Goal: Use online tool/utility: Utilize a website feature to perform a specific function

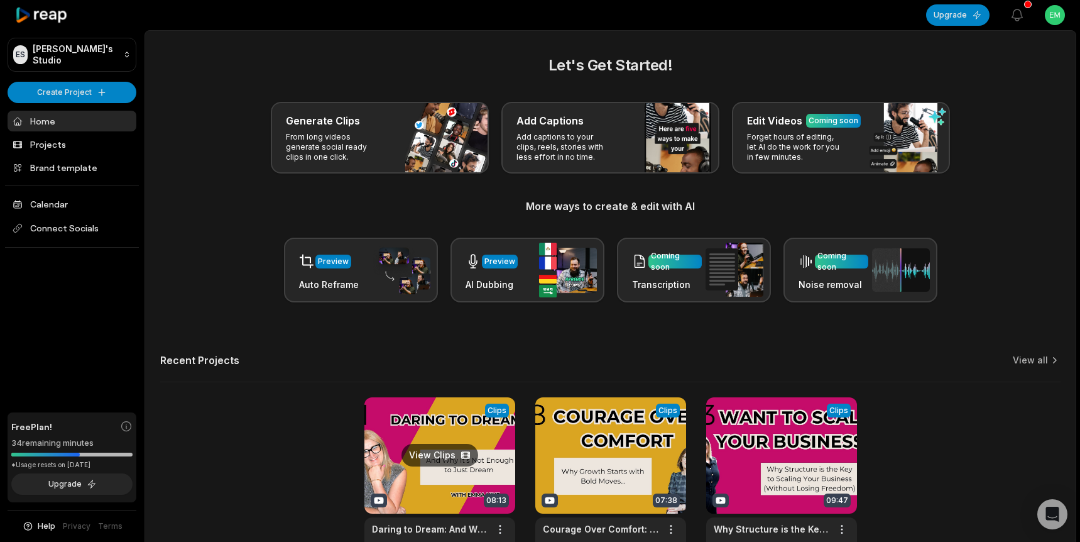
click at [475, 415] on link at bounding box center [439, 479] width 151 height 165
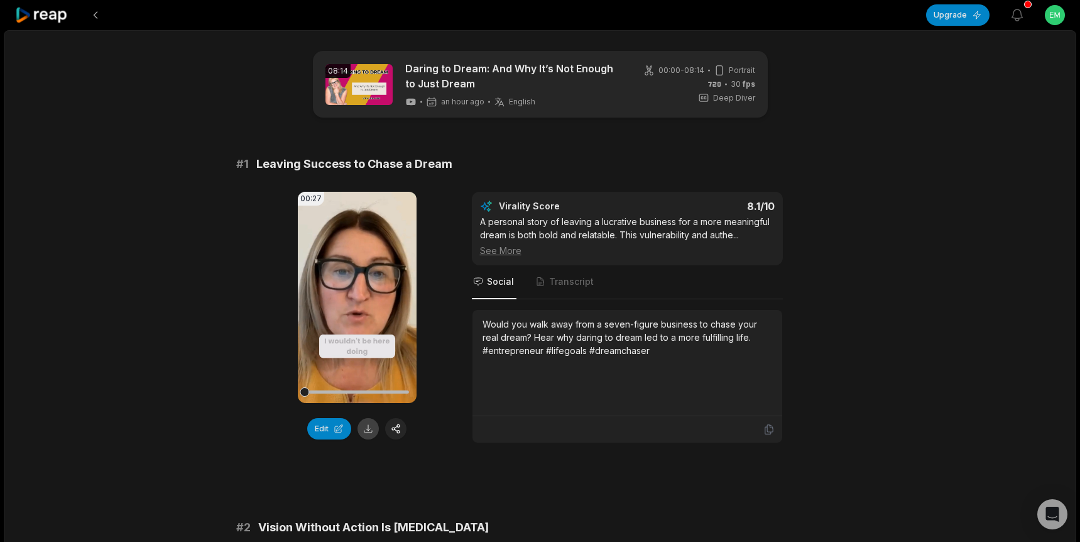
click at [365, 425] on button at bounding box center [368, 428] width 21 height 21
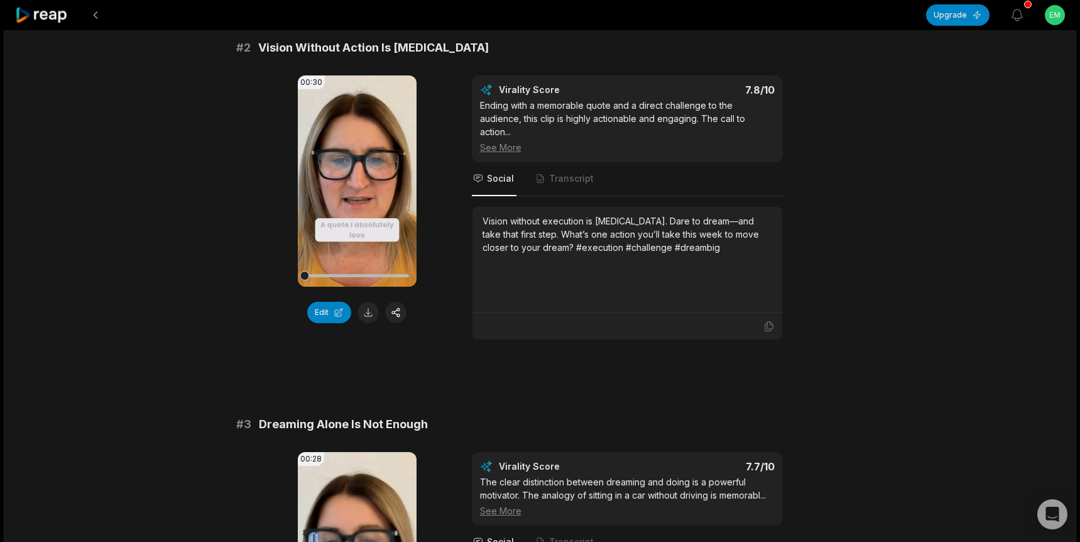
scroll to position [500, 0]
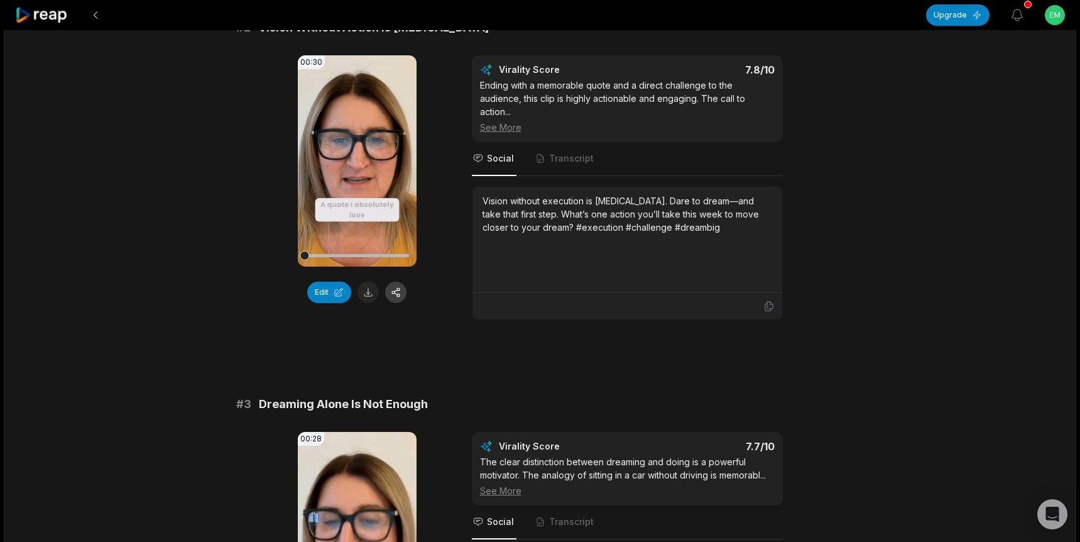
drag, startPoint x: 371, startPoint y: 290, endPoint x: 393, endPoint y: 287, distance: 21.6
click at [371, 290] on button at bounding box center [368, 292] width 21 height 21
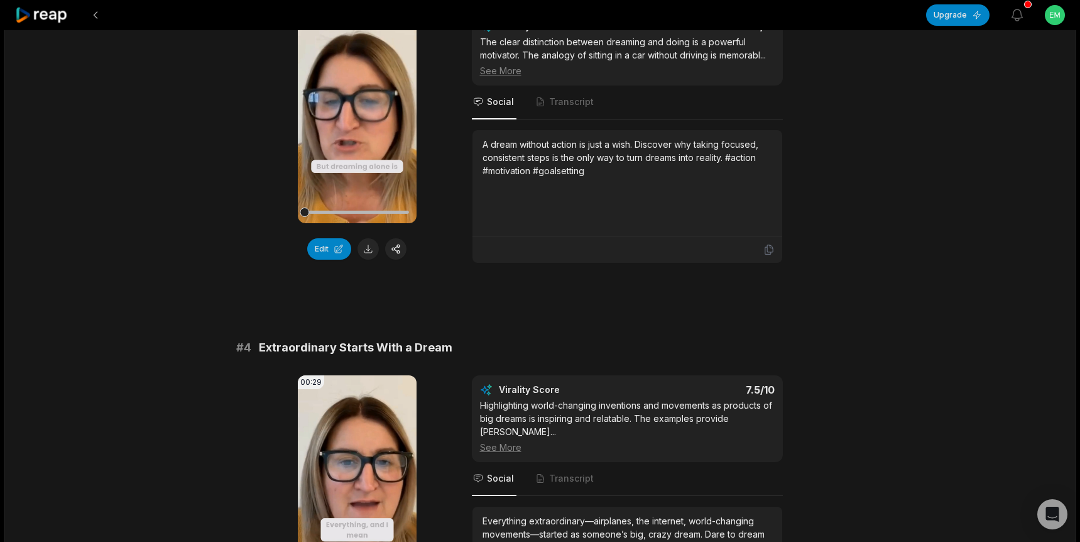
scroll to position [953, 0]
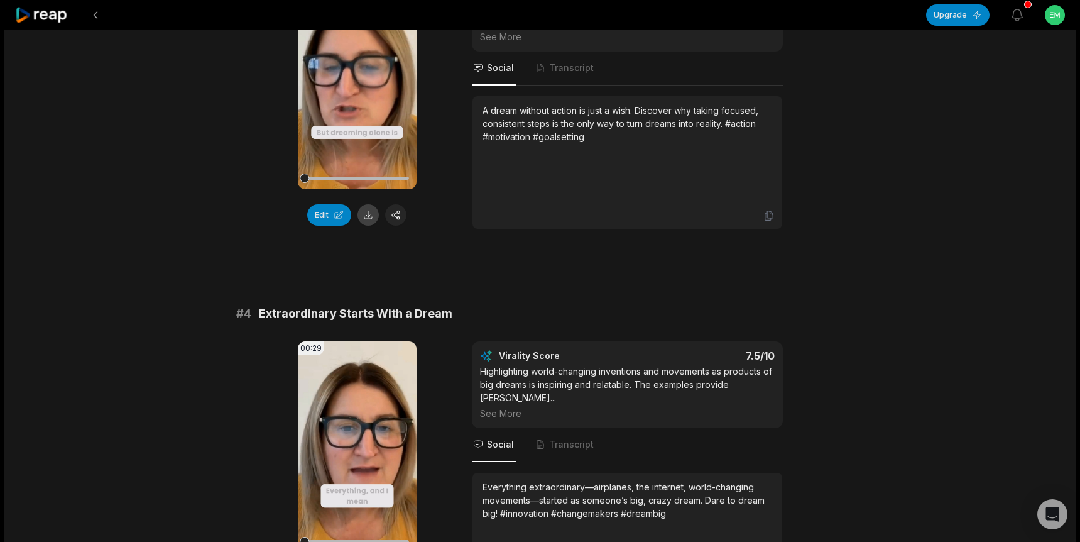
click at [371, 216] on button at bounding box center [368, 214] width 21 height 21
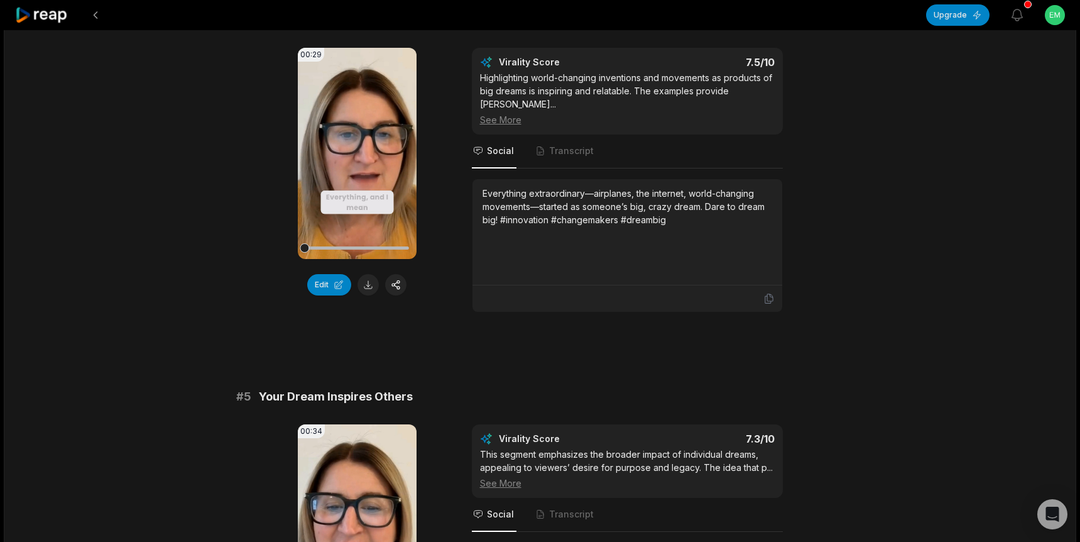
scroll to position [1292, 0]
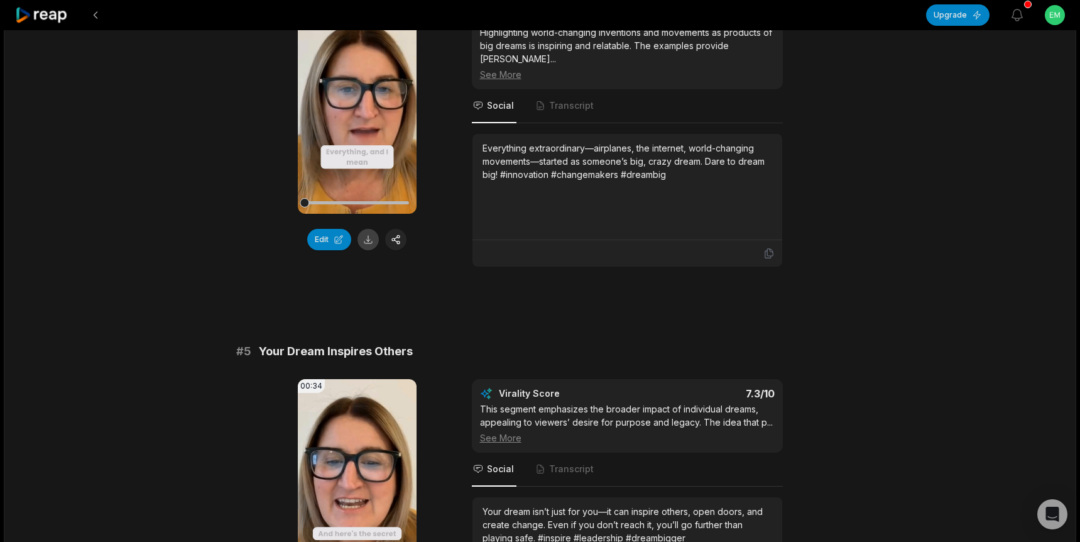
click at [363, 238] on button at bounding box center [368, 239] width 21 height 21
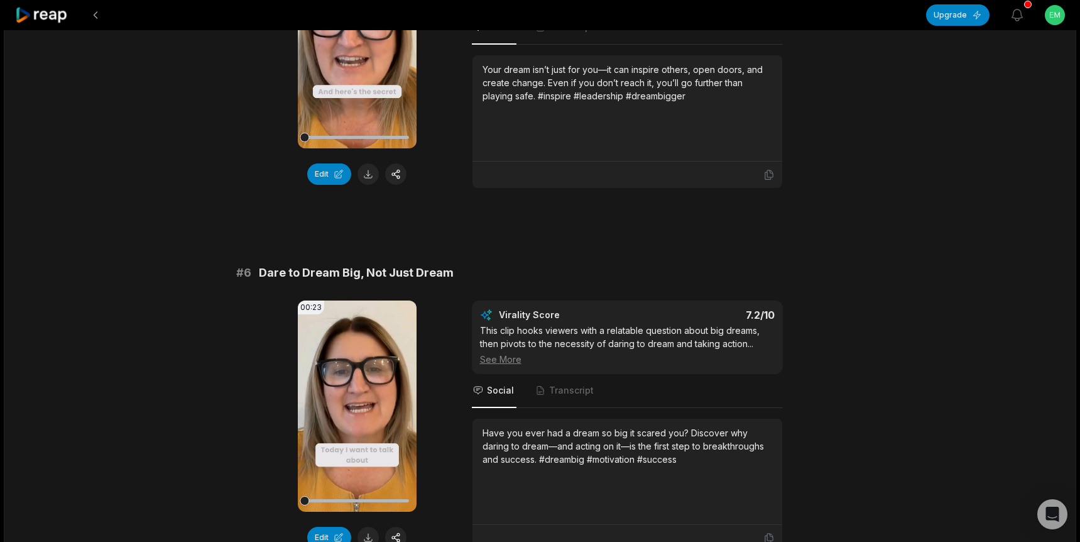
scroll to position [1752, 0]
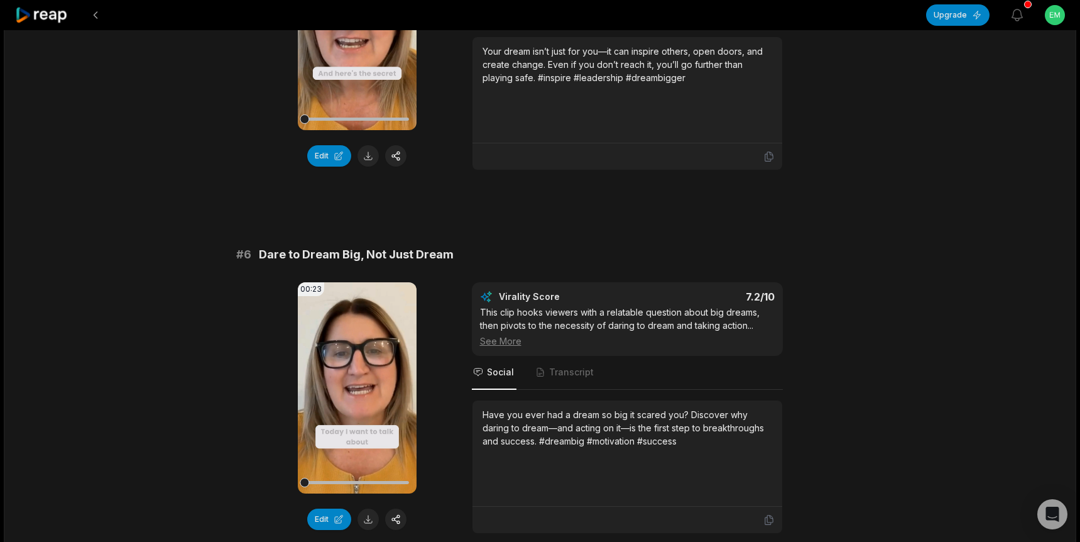
click at [371, 146] on button at bounding box center [368, 155] width 21 height 21
click at [368, 508] on button at bounding box center [368, 518] width 21 height 21
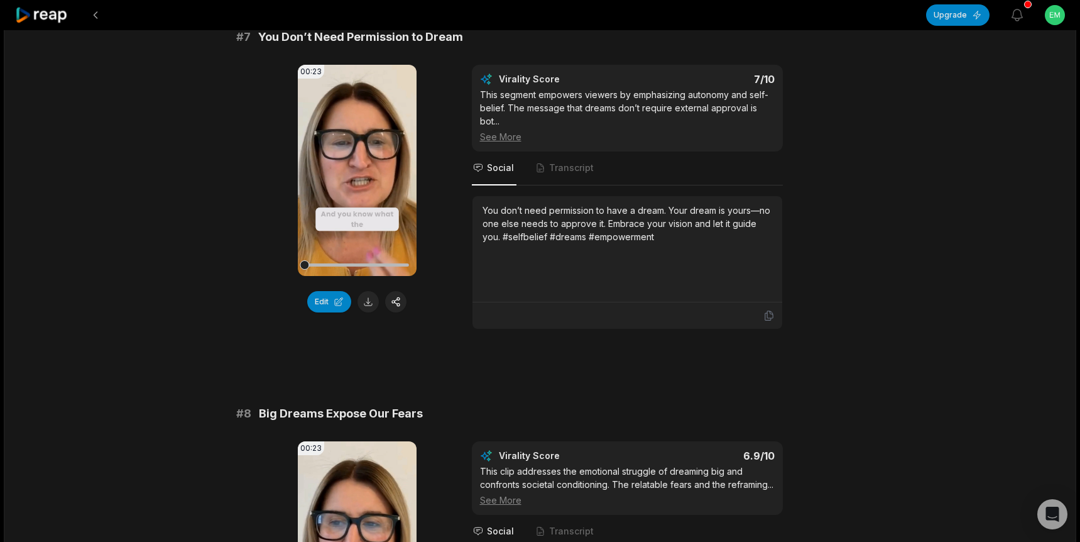
scroll to position [2342, 0]
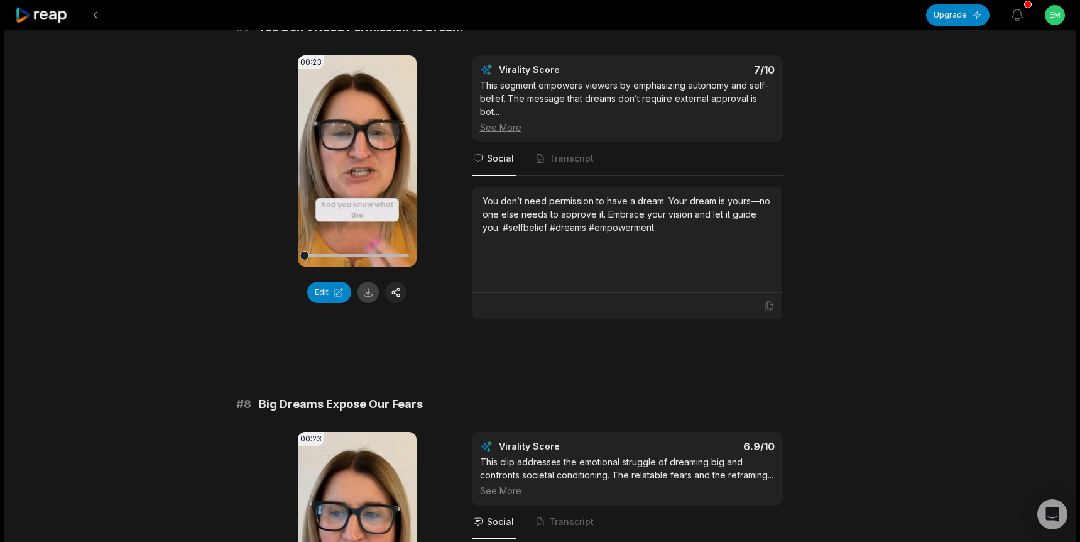
click at [372, 284] on button at bounding box center [368, 292] width 21 height 21
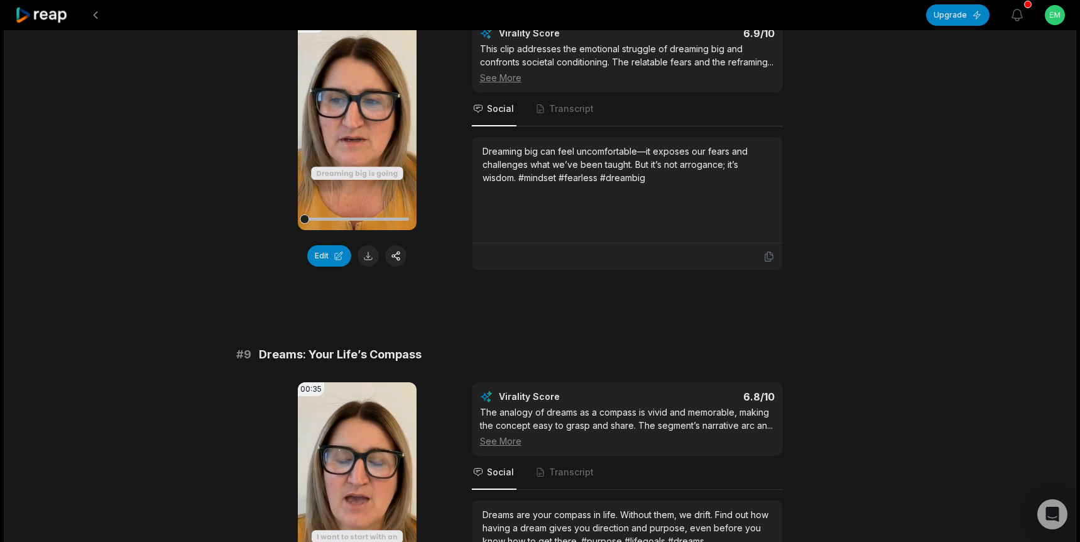
scroll to position [2772, 0]
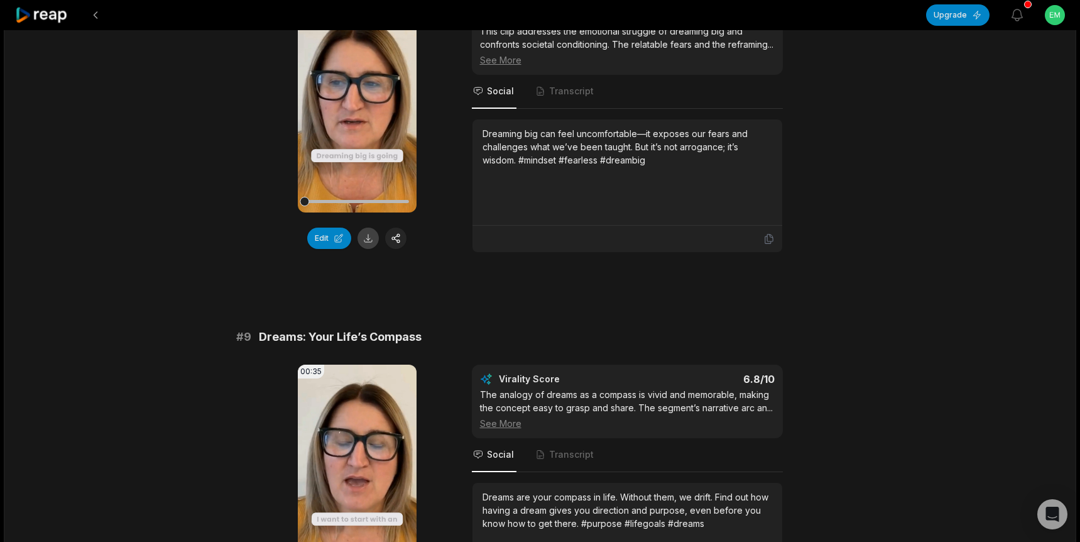
click at [370, 230] on button at bounding box center [368, 237] width 21 height 21
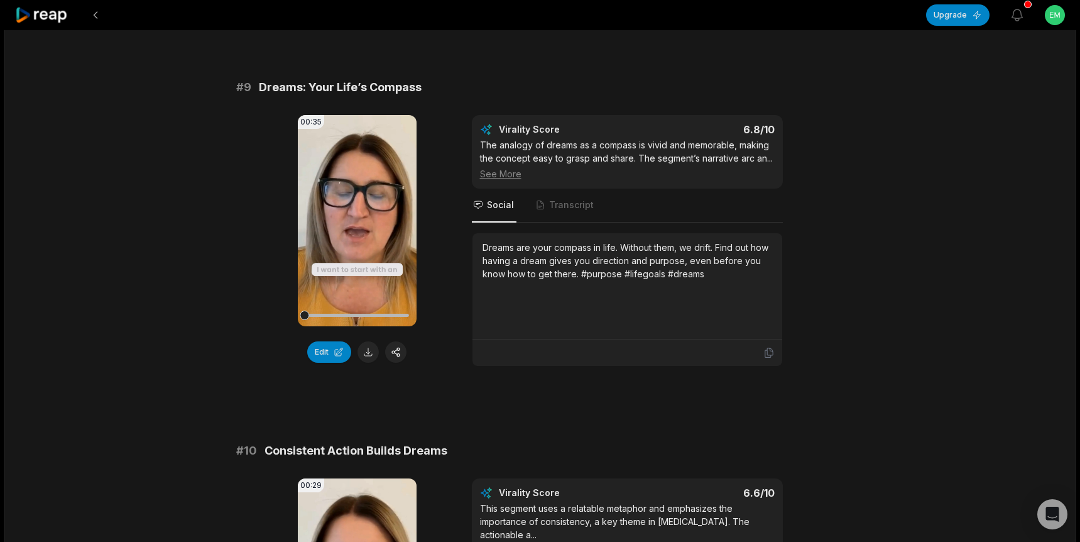
scroll to position [3031, 0]
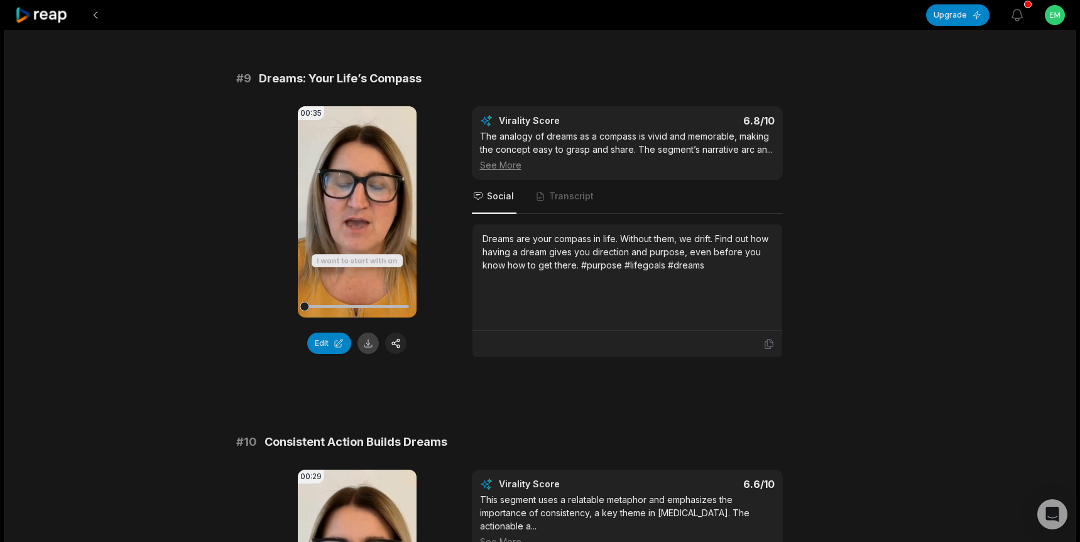
click at [369, 343] on button at bounding box center [368, 342] width 21 height 21
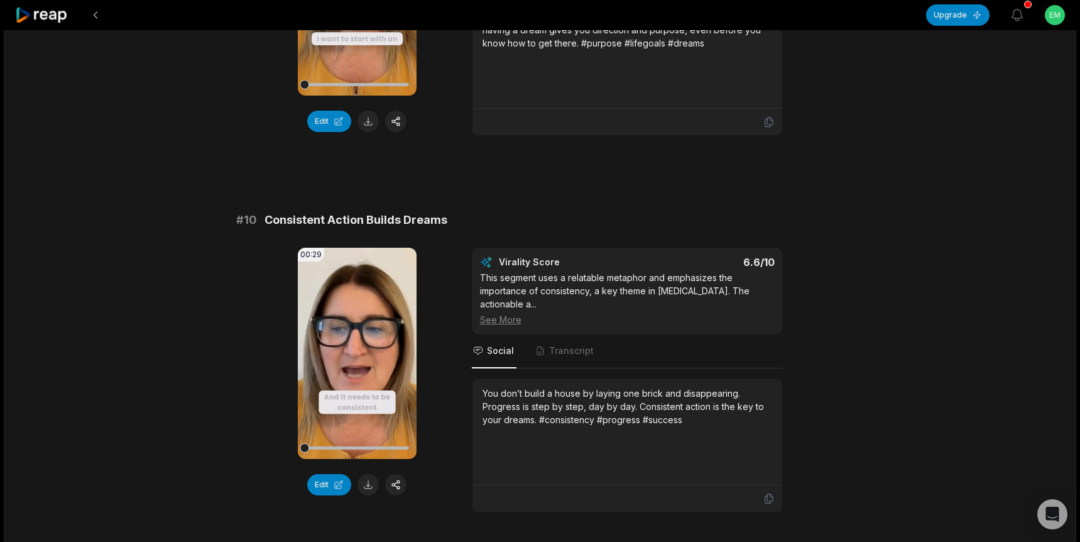
scroll to position [3318, 0]
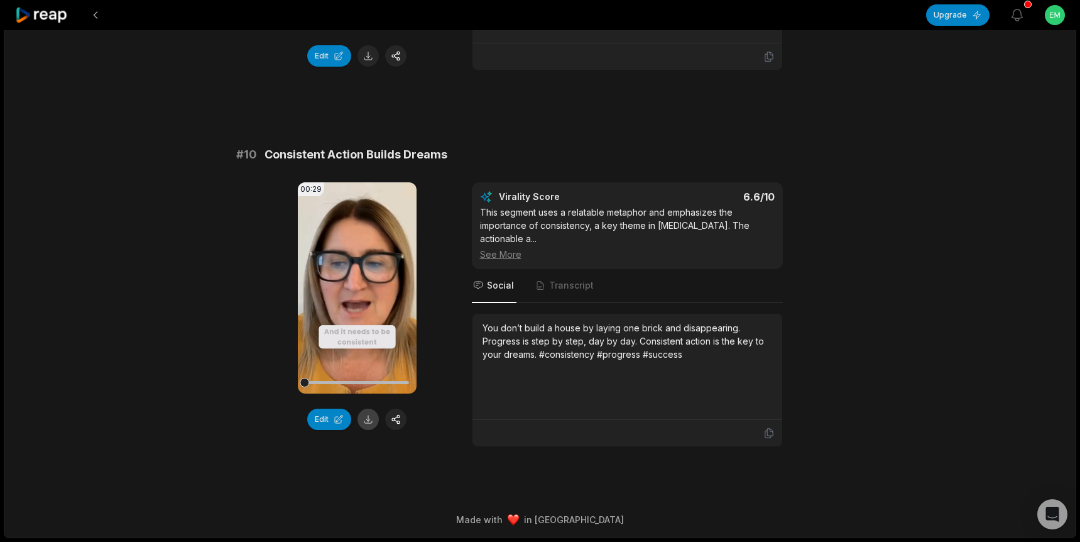
click at [369, 417] on button at bounding box center [368, 418] width 21 height 21
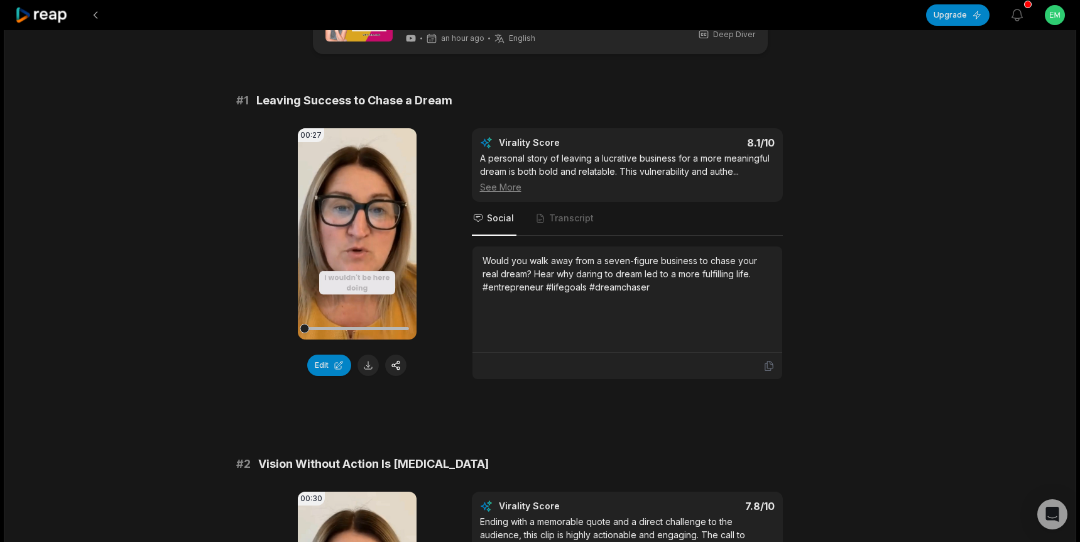
scroll to position [0, 0]
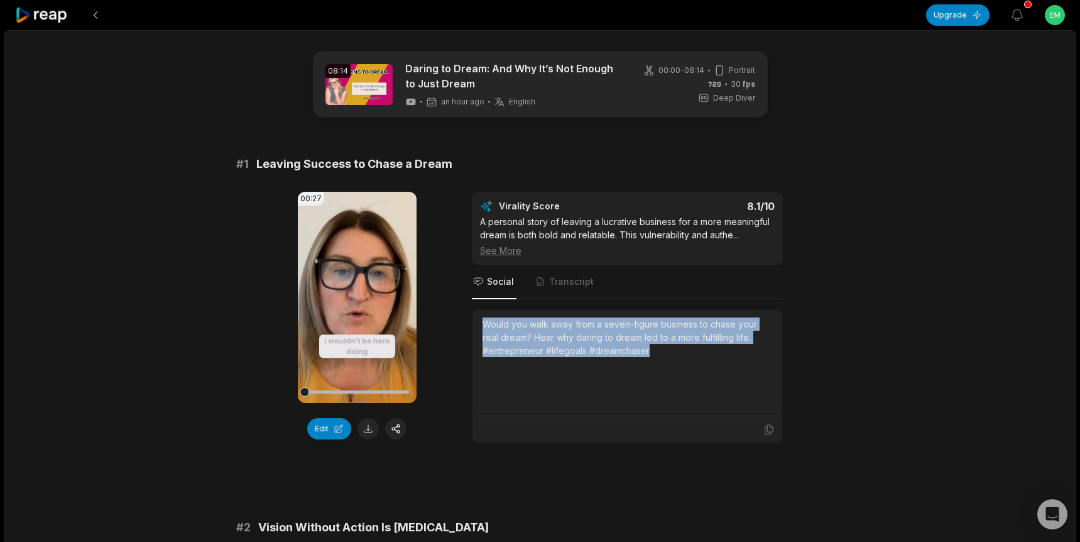
drag, startPoint x: 656, startPoint y: 356, endPoint x: 481, endPoint y: 329, distance: 176.8
click at [481, 329] on div "Would you walk away from a seven-figure business to chase your real dream? Hear…" at bounding box center [628, 363] width 310 height 106
copy div "Would you walk away from a seven-figure business to chase your real dream? Hear…"
drag, startPoint x: 353, startPoint y: 297, endPoint x: 305, endPoint y: 136, distance: 168.0
click at [353, 297] on icon at bounding box center [357, 297] width 9 height 11
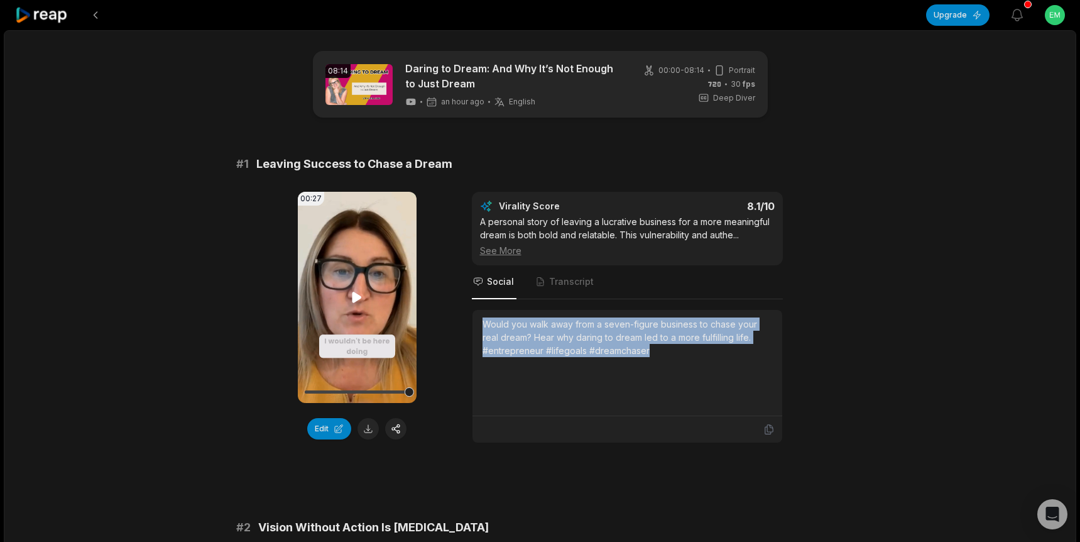
click at [361, 298] on icon at bounding box center [356, 297] width 15 height 15
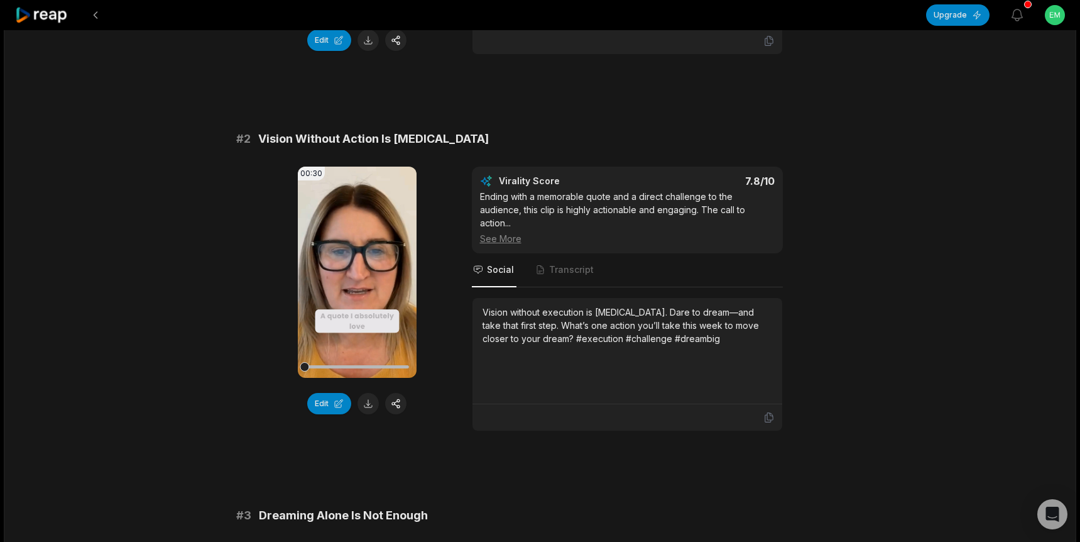
scroll to position [397, 0]
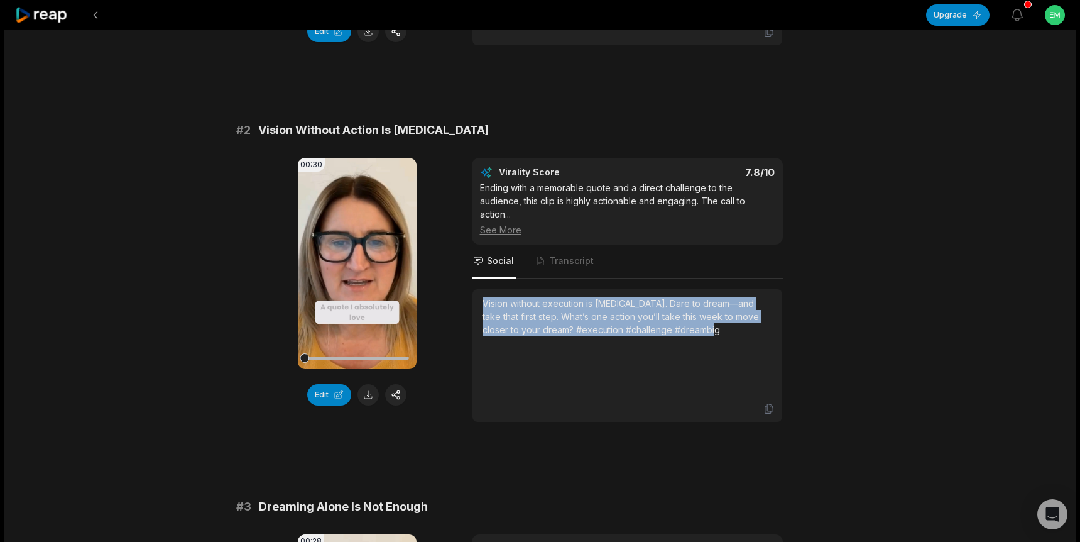
drag, startPoint x: 674, startPoint y: 331, endPoint x: 464, endPoint y: 307, distance: 210.7
click at [464, 307] on div "00:30 Your browser does not support mp4 format. Edit Virality Score 7.8 /10 End…" at bounding box center [540, 290] width 608 height 265
copy div "Vision without execution is hallucination. Dare to dream—and take that first st…"
click at [354, 263] on icon at bounding box center [357, 263] width 9 height 11
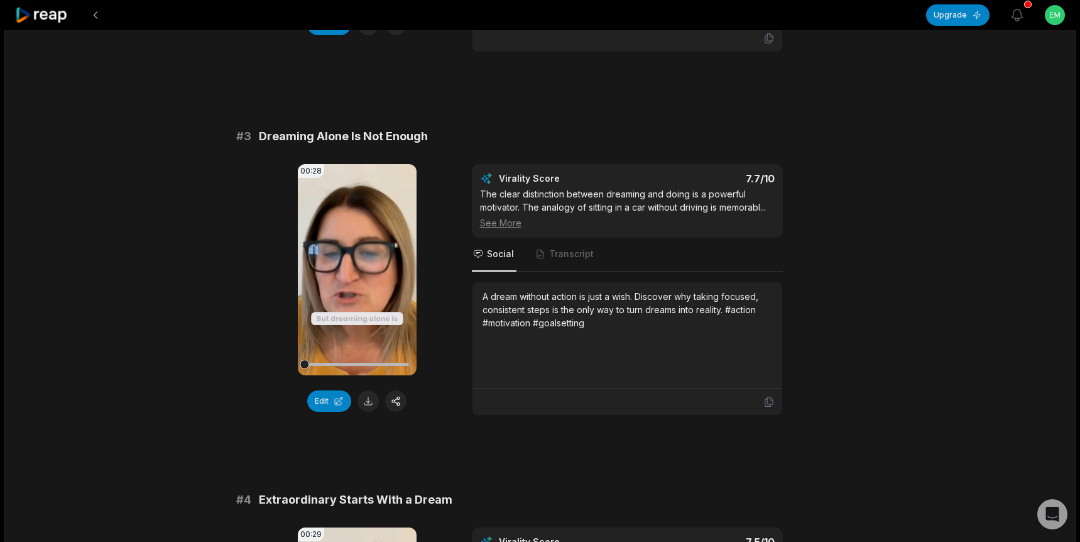
scroll to position [774, 0]
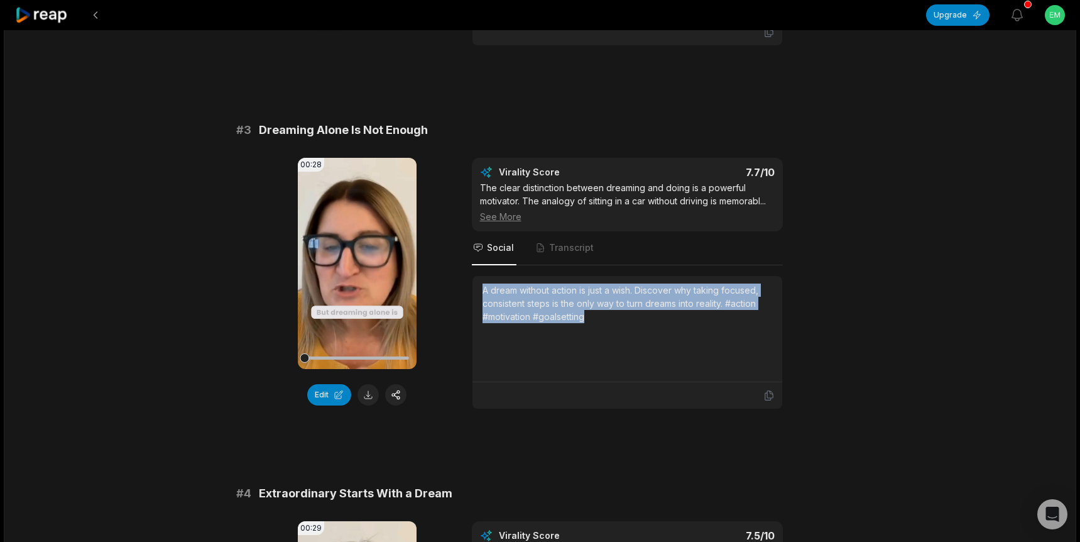
drag, startPoint x: 558, startPoint y: 316, endPoint x: 481, endPoint y: 293, distance: 80.7
click at [481, 293] on div "A dream without action is just a wish. Discover why taking focused, consistent …" at bounding box center [628, 329] width 310 height 106
copy div "A dream without action is just a wish. Discover why taking focused, consistent …"
click at [354, 265] on icon at bounding box center [357, 263] width 9 height 11
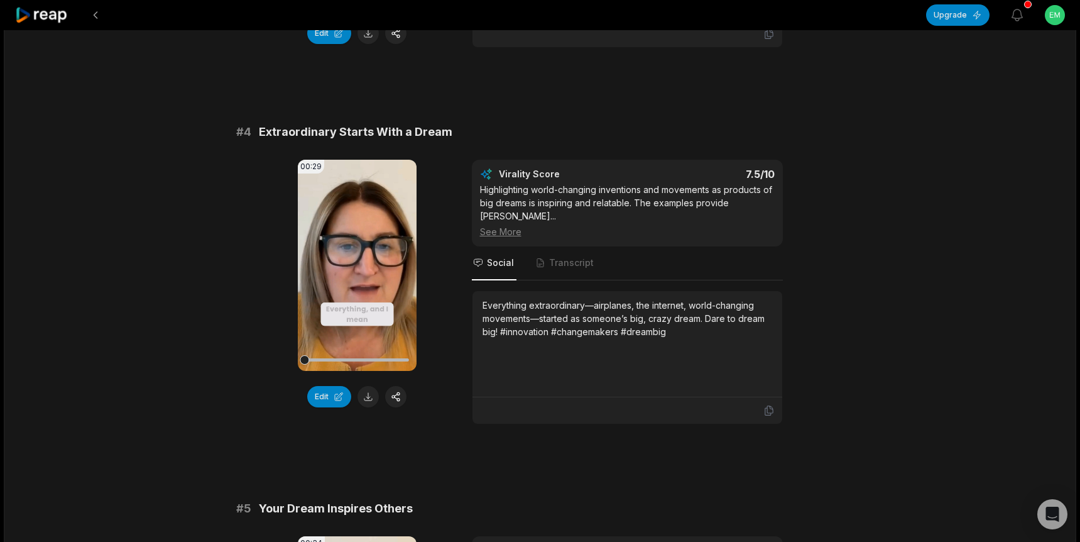
scroll to position [1144, 0]
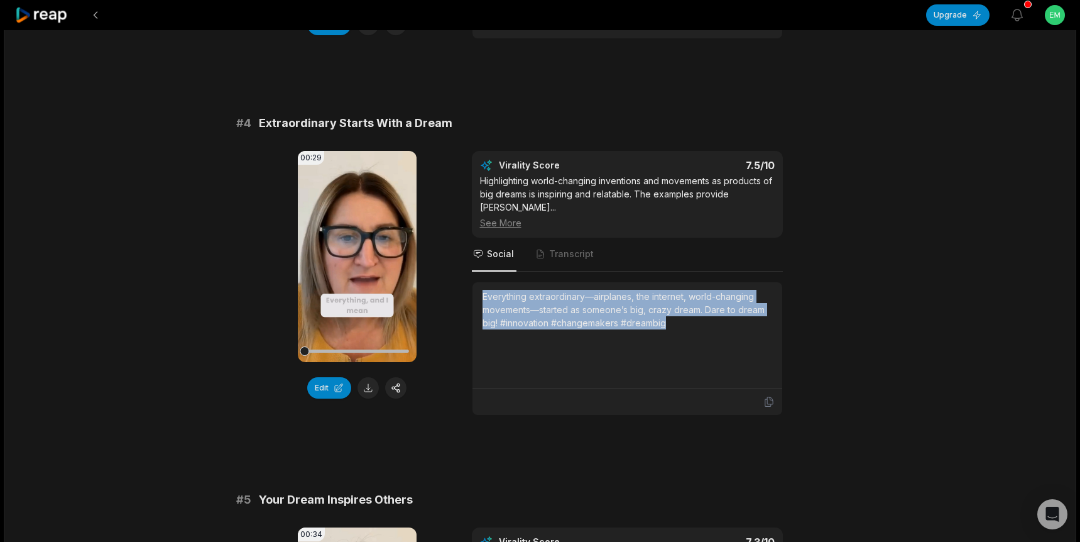
drag, startPoint x: 674, startPoint y: 311, endPoint x: 477, endPoint y: 283, distance: 198.6
click at [477, 283] on div "Everything extraordinary—airplanes, the internet, world-changing movements—star…" at bounding box center [628, 335] width 310 height 106
copy div "Everything extraordinary—airplanes, the internet, world-changing movements—star…"
click at [364, 306] on video "Your browser does not support mp4 format." at bounding box center [357, 256] width 119 height 211
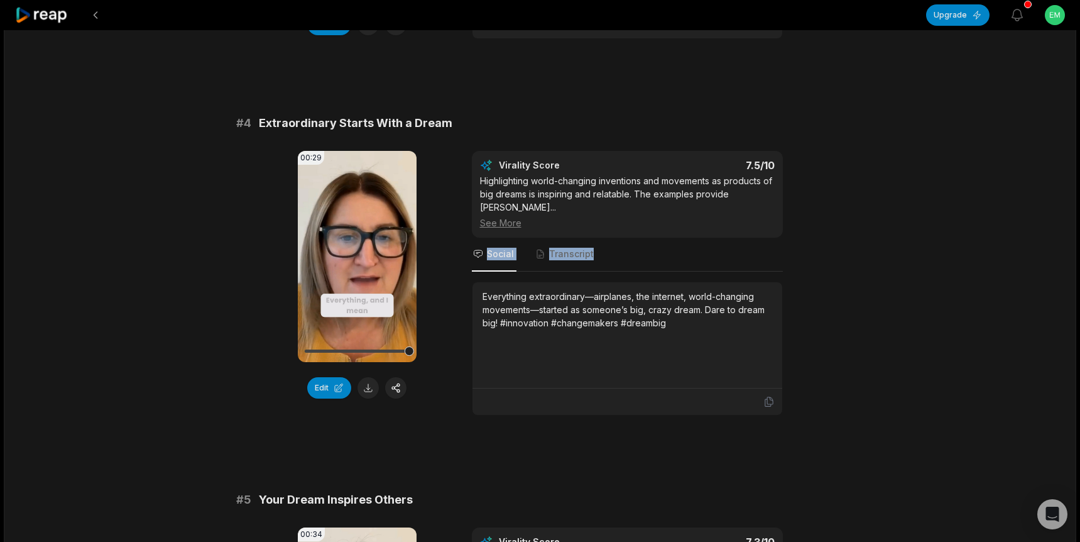
drag, startPoint x: 1078, startPoint y: 207, endPoint x: 1076, endPoint y: 216, distance: 9.1
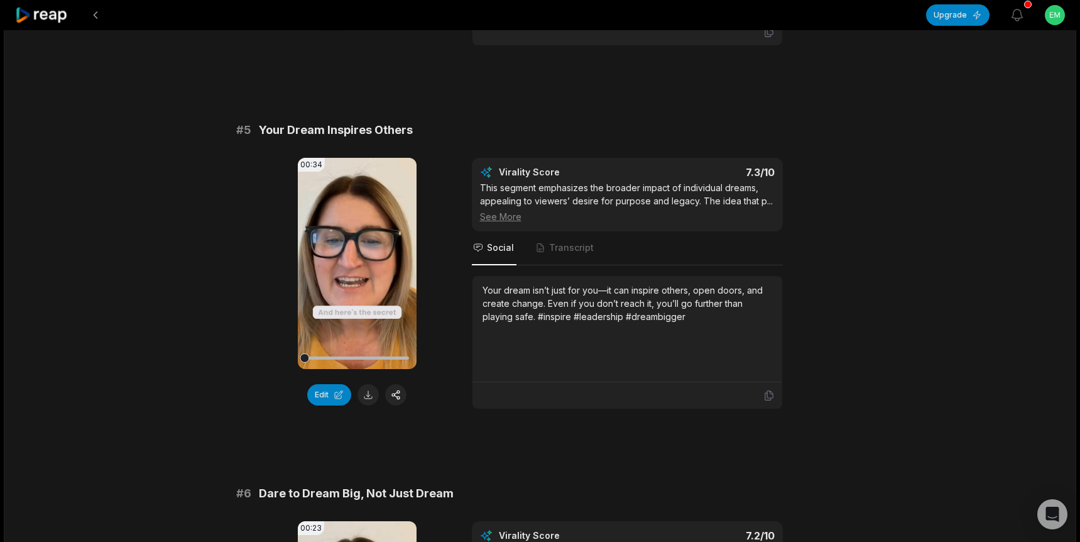
scroll to position [1529, 0]
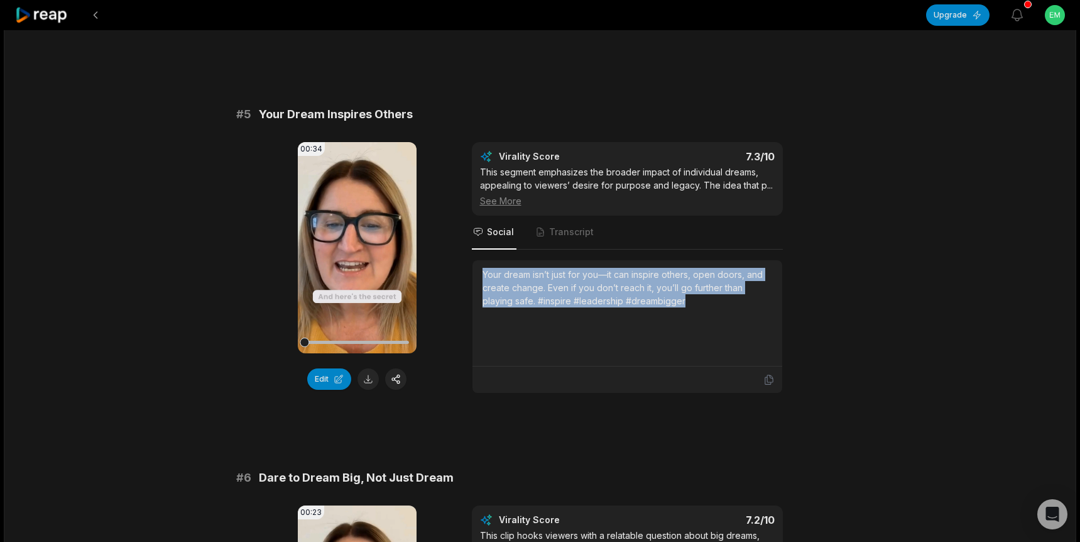
drag, startPoint x: 523, startPoint y: 277, endPoint x: 479, endPoint y: 261, distance: 46.3
click at [479, 261] on div "Your dream isn’t just for you—it can inspire others, open doors, and create cha…" at bounding box center [628, 313] width 310 height 106
copy div "Your dream isn’t just for you—it can inspire others, open doors, and create cha…"
click at [354, 242] on icon at bounding box center [357, 247] width 9 height 11
click at [368, 368] on button at bounding box center [368, 378] width 21 height 21
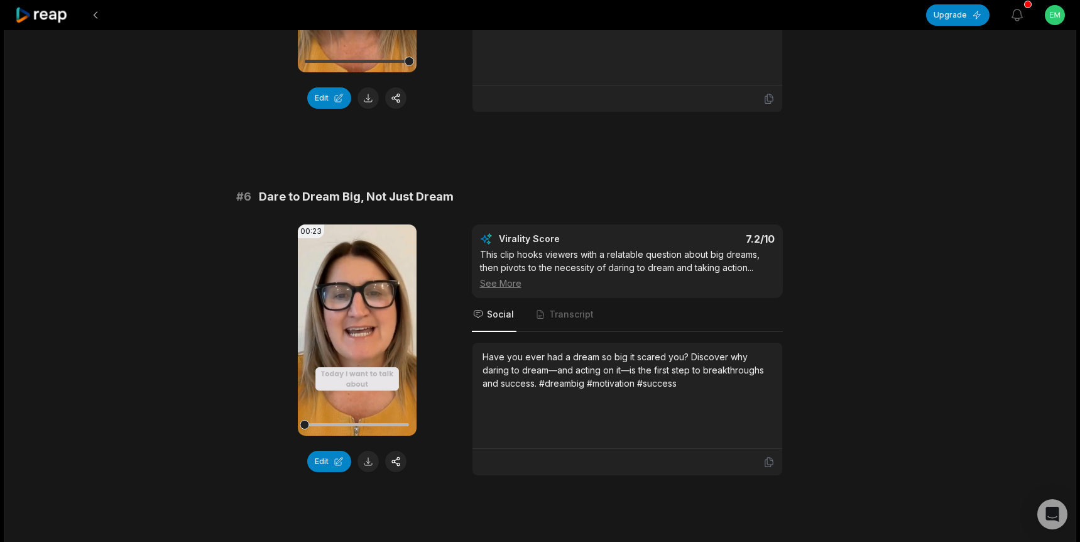
scroll to position [1815, 0]
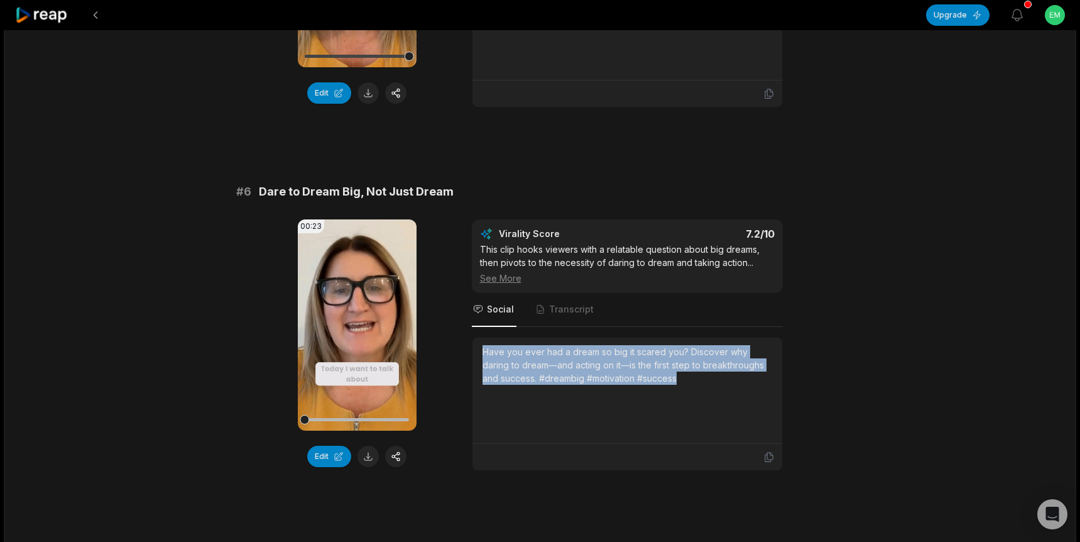
drag, startPoint x: 681, startPoint y: 368, endPoint x: 467, endPoint y: 342, distance: 215.2
click at [467, 342] on div "00:23 Your browser does not support mp4 format. Edit Virality Score 7.2 /10 Thi…" at bounding box center [540, 344] width 608 height 251
copy div "Have you ever had a dream so big it scared you? Discover why daring to dream—an…"
click at [358, 319] on icon at bounding box center [357, 324] width 9 height 11
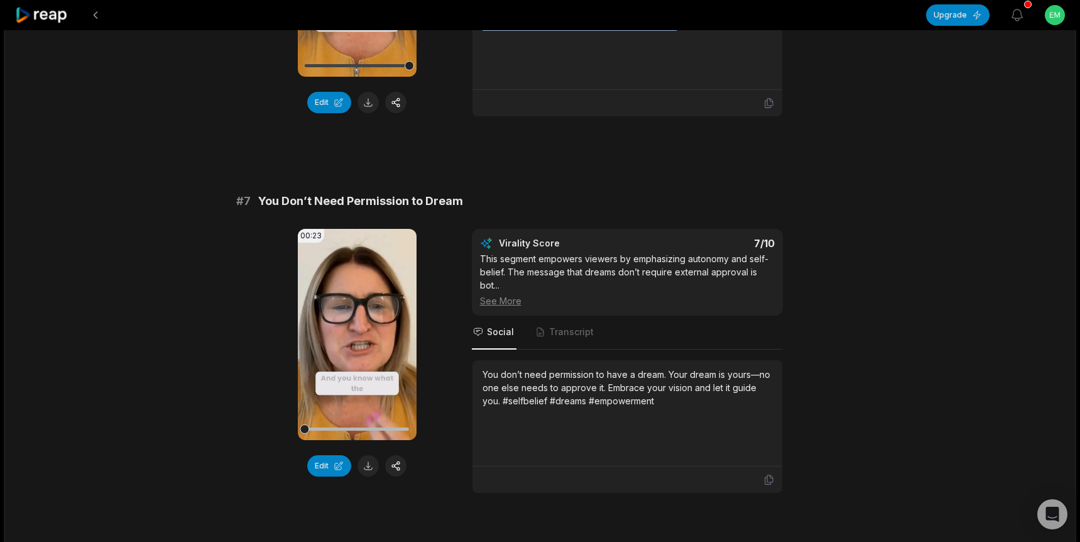
scroll to position [2170, 0]
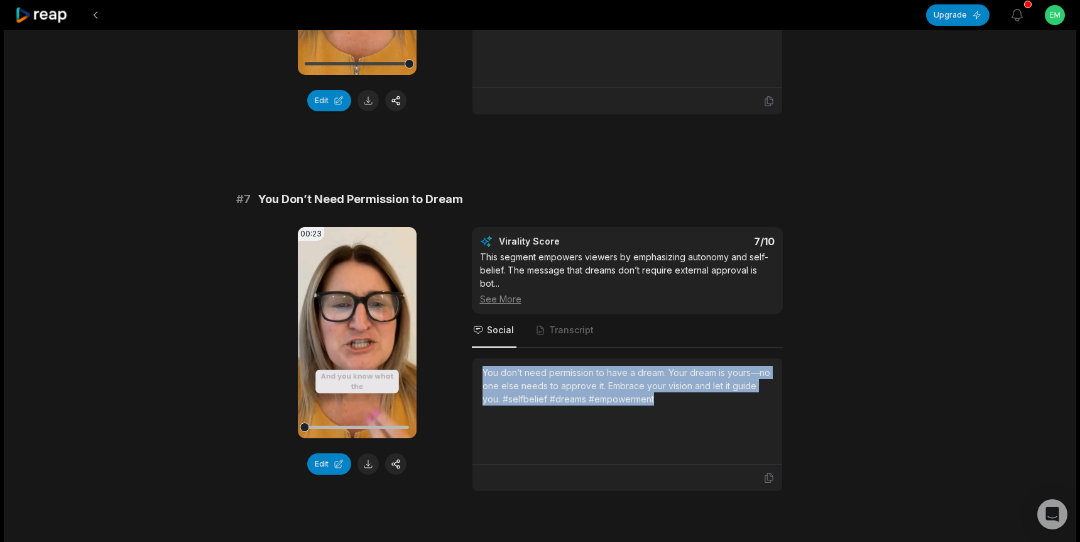
drag, startPoint x: 667, startPoint y: 385, endPoint x: 481, endPoint y: 363, distance: 188.0
click at [481, 363] on div "You don’t need permission to have a dream. Your dream is yours—no one else need…" at bounding box center [628, 411] width 310 height 106
copy div "You don’t need permission to have a dream. Your dream is yours—no one else need…"
click at [351, 325] on icon at bounding box center [356, 332] width 15 height 15
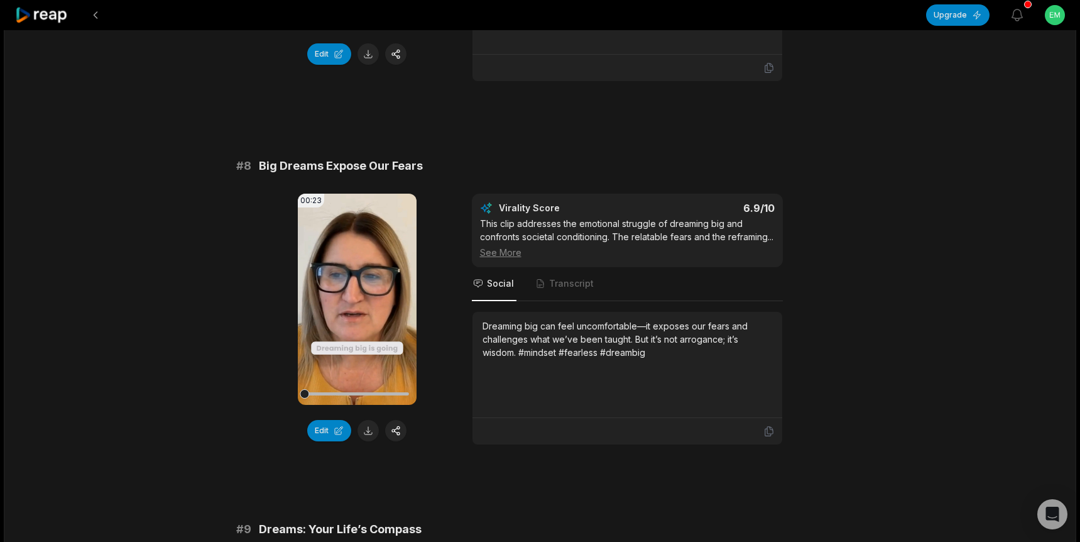
scroll to position [2594, 0]
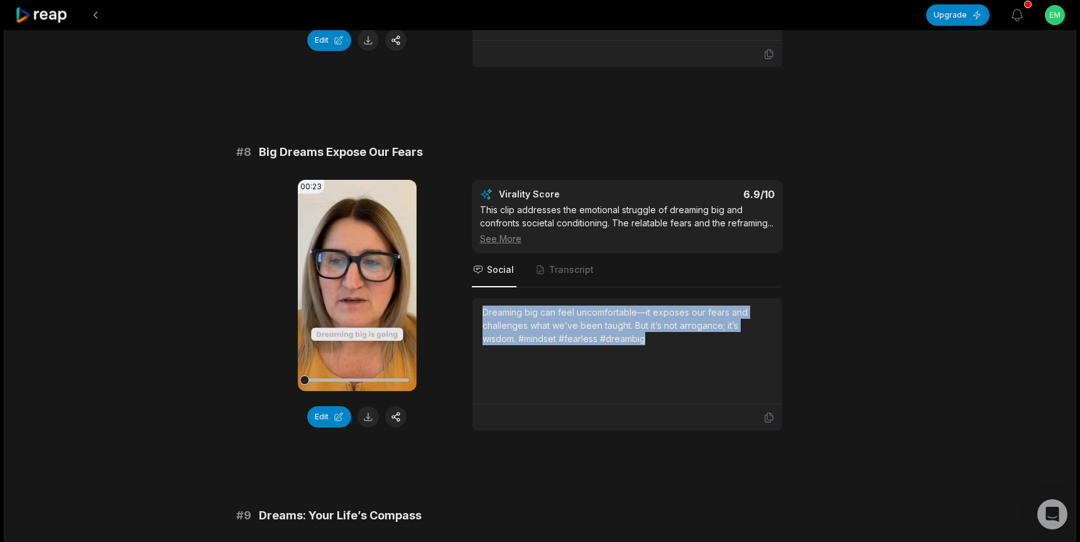
drag, startPoint x: 518, startPoint y: 336, endPoint x: 483, endPoint y: 315, distance: 41.4
click at [483, 315] on div "Dreaming big can feel uncomfortable—it exposes our fears and challenges what we…" at bounding box center [628, 350] width 290 height 90
copy div "Dreaming big can feel uncomfortable—it exposes our fears and challenges what we…"
click at [353, 280] on icon at bounding box center [357, 285] width 9 height 11
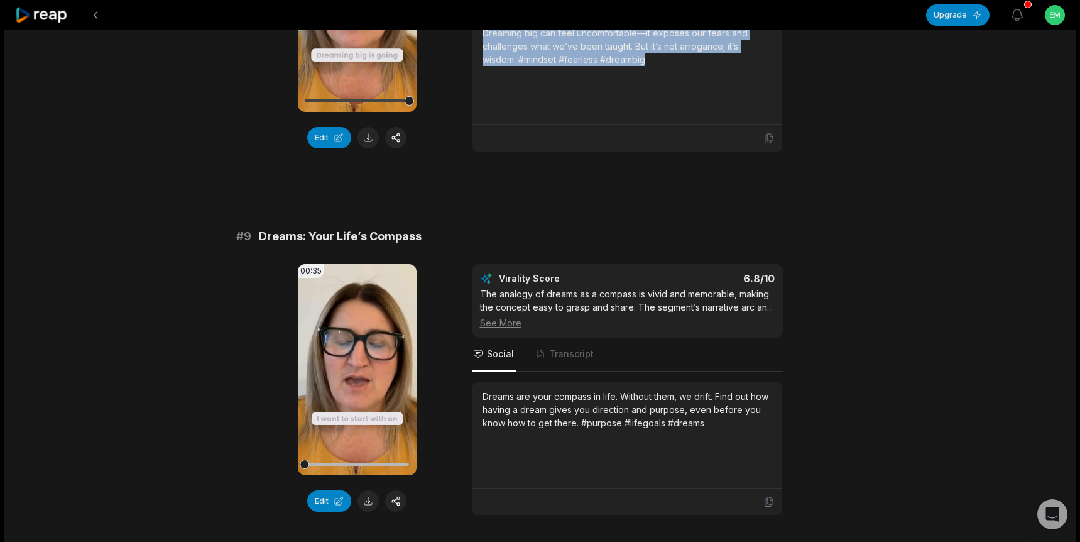
scroll to position [2916, 0]
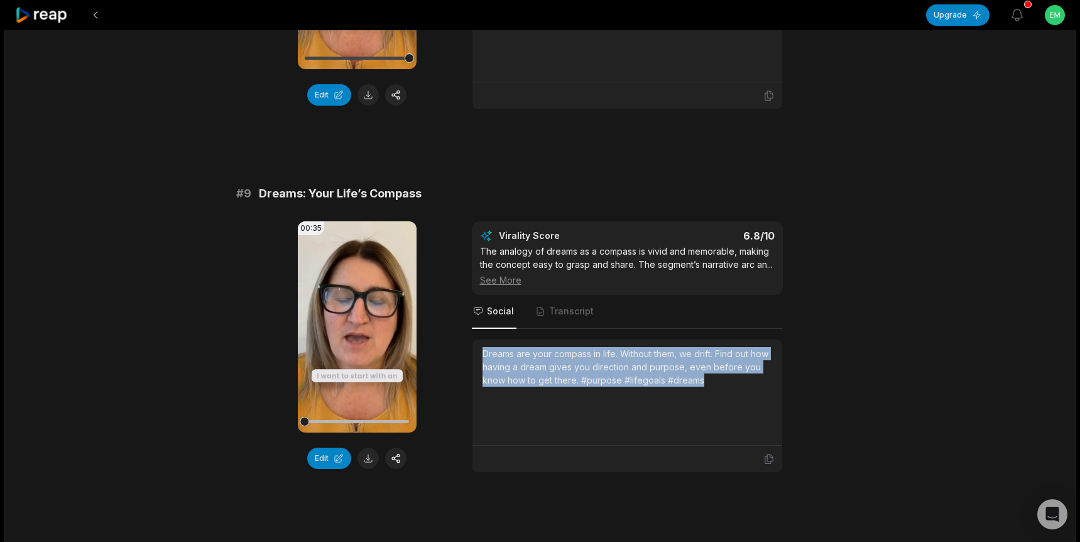
drag, startPoint x: 724, startPoint y: 386, endPoint x: 484, endPoint y: 353, distance: 242.2
click at [484, 353] on div "Dreams are your compass in life. Without them, we drift. Find out how having a …" at bounding box center [628, 367] width 290 height 40
copy div "Dreams are your compass in life. Without them, we drift. Find out how having a …"
click at [356, 329] on icon at bounding box center [357, 326] width 9 height 11
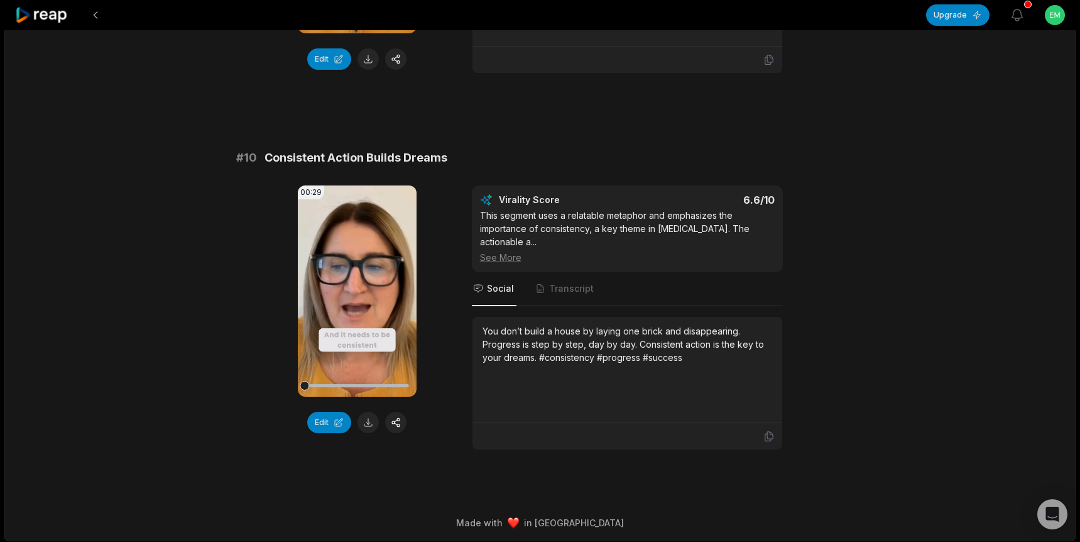
scroll to position [3318, 0]
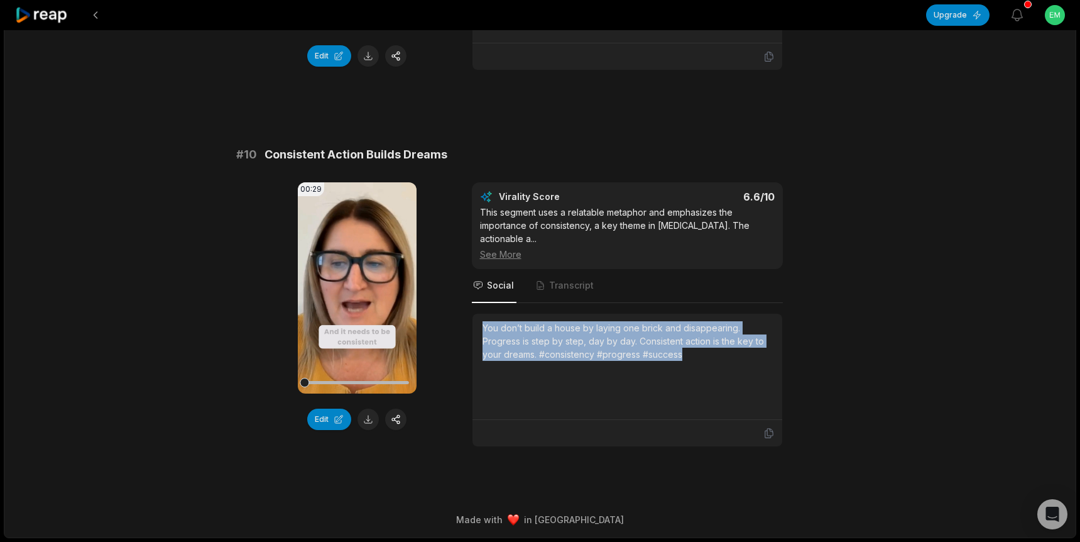
drag, startPoint x: 569, startPoint y: 344, endPoint x: 479, endPoint y: 329, distance: 91.0
click at [479, 329] on div "You don’t build a house by laying one brick and disappearing. Progress is step …" at bounding box center [628, 367] width 310 height 106
copy div "You don’t build a house by laying one brick and disappearing. Progress is step …"
drag, startPoint x: 353, startPoint y: 282, endPoint x: 340, endPoint y: 214, distance: 69.0
click at [353, 282] on icon at bounding box center [356, 287] width 15 height 15
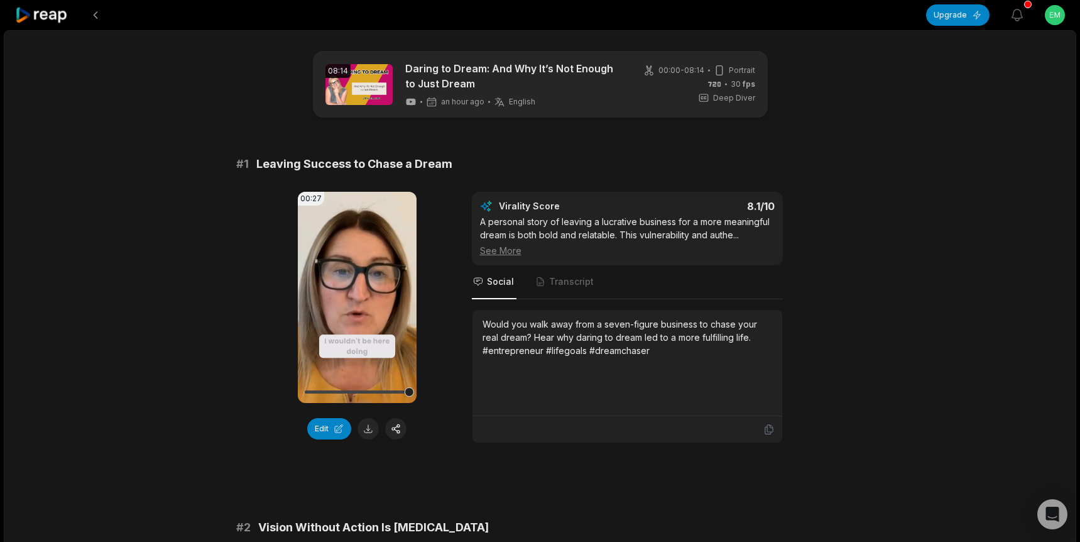
scroll to position [1, 0]
click at [58, 18] on icon at bounding box center [41, 15] width 53 height 17
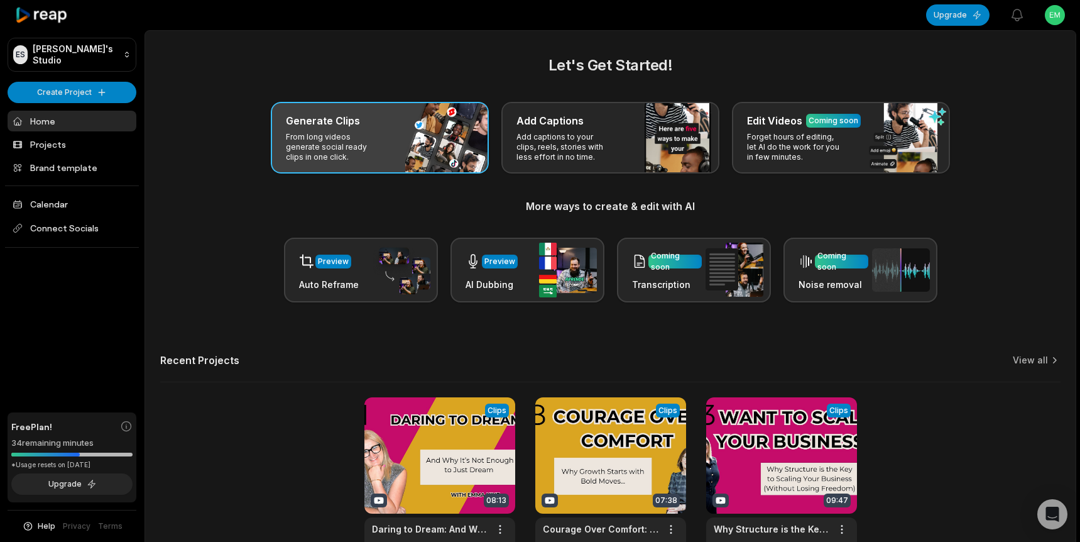
scroll to position [2, 0]
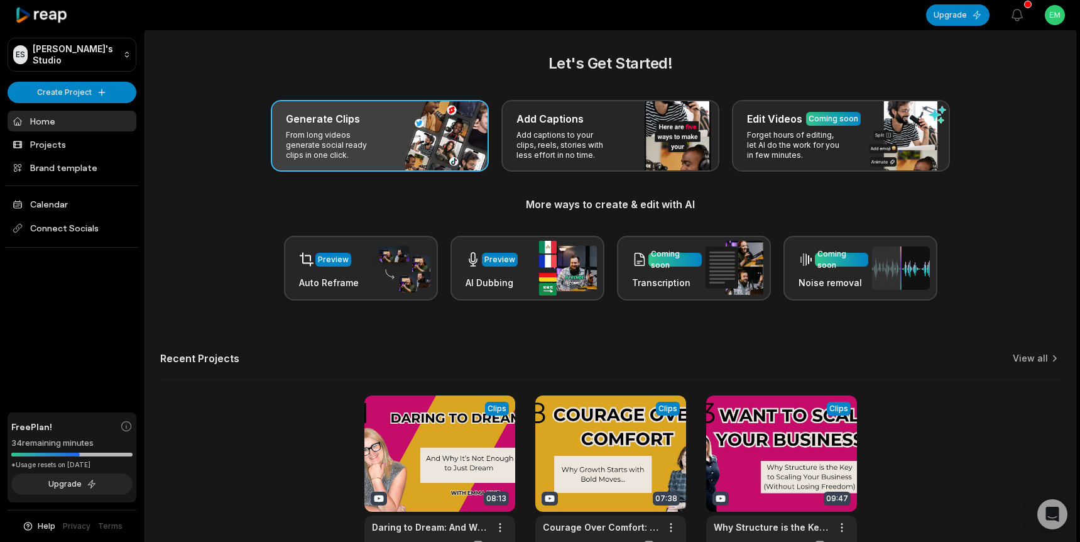
click at [332, 131] on p "From long videos generate social ready clips in one click." at bounding box center [334, 145] width 97 height 30
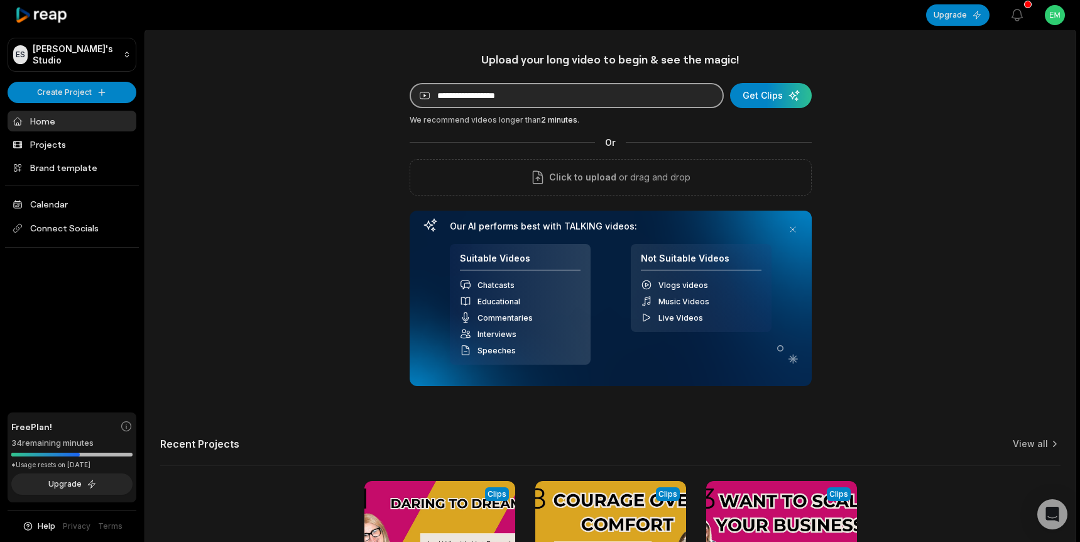
click at [504, 90] on input at bounding box center [567, 95] width 314 height 25
paste input "**********"
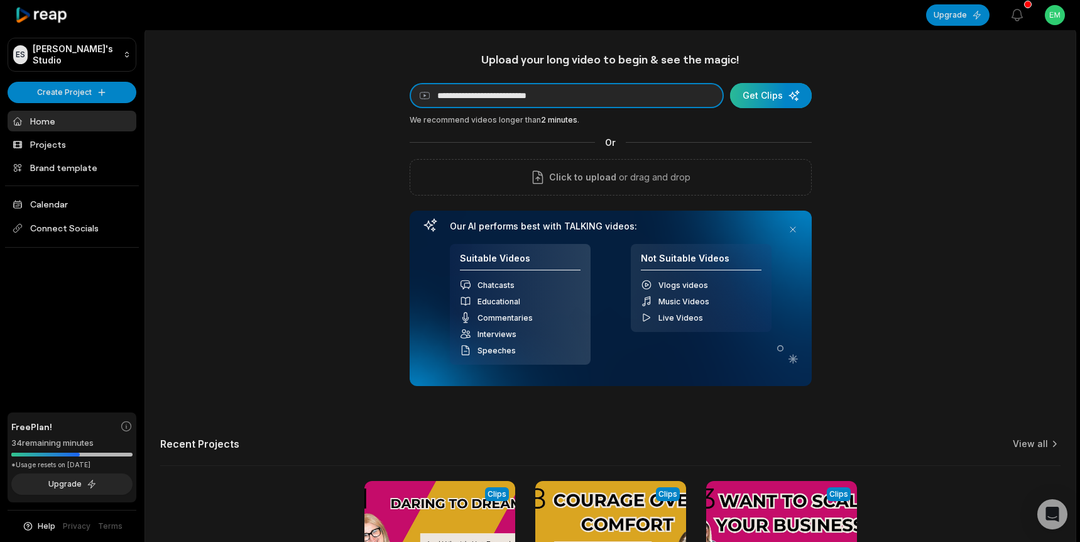
type input "**********"
click at [779, 96] on div "submit" at bounding box center [771, 95] width 82 height 25
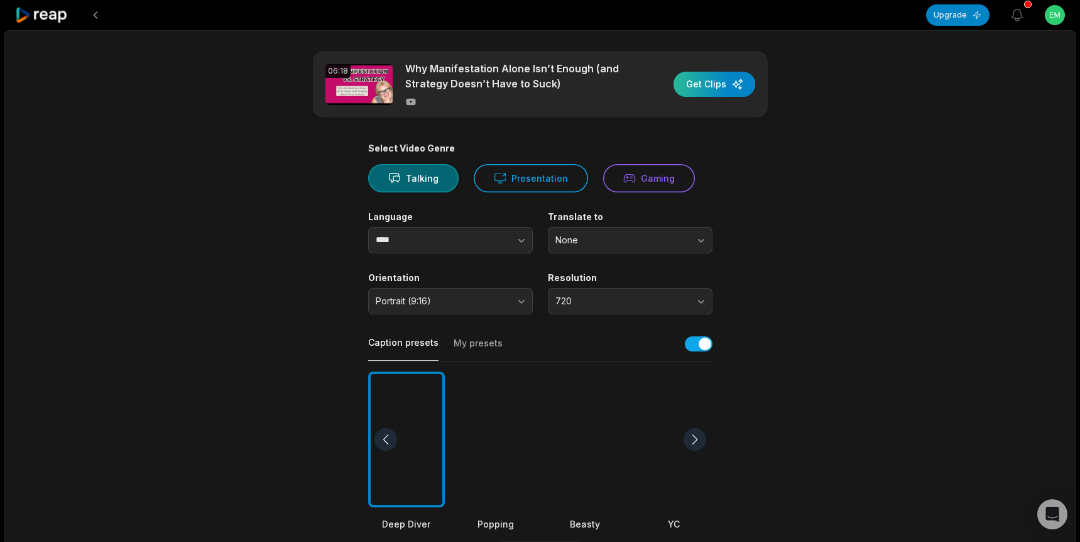
click at [711, 88] on div "button" at bounding box center [715, 84] width 82 height 25
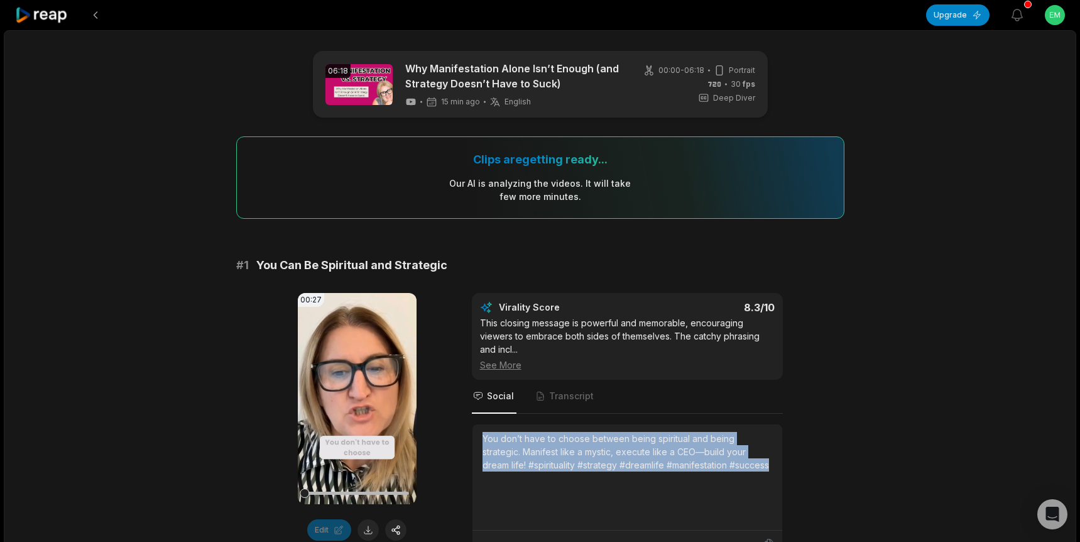
drag, startPoint x: 733, startPoint y: 469, endPoint x: 476, endPoint y: 429, distance: 259.6
click at [476, 429] on div "You don’t have to choose between being spiritual and being strategic. Manifest …" at bounding box center [628, 477] width 310 height 106
copy div "You don’t have to choose between being spiritual and being strategic. Manifest …"
drag, startPoint x: 365, startPoint y: 530, endPoint x: 388, endPoint y: 528, distance: 23.3
click at [365, 530] on button at bounding box center [368, 529] width 21 height 21
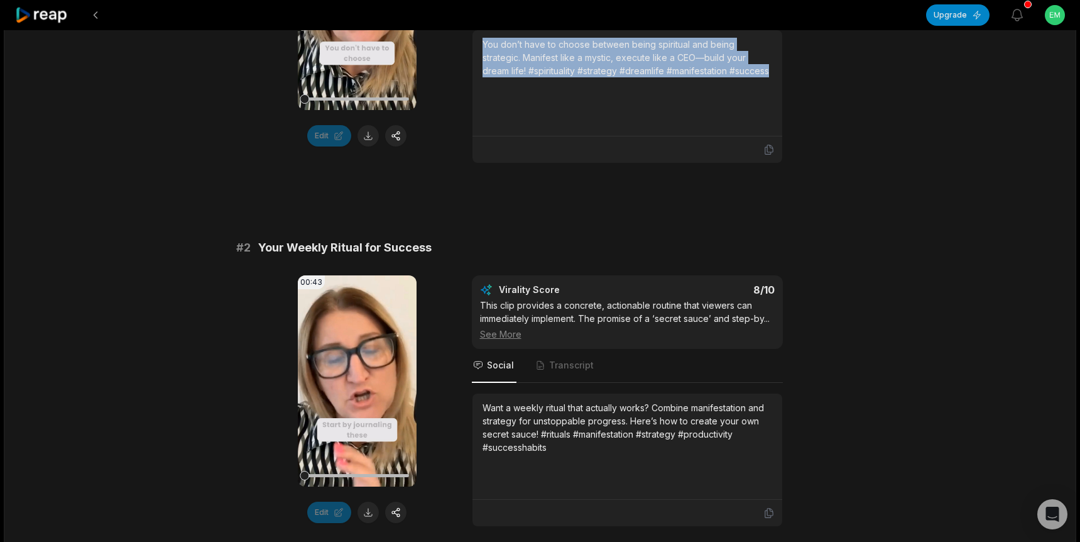
scroll to position [426, 0]
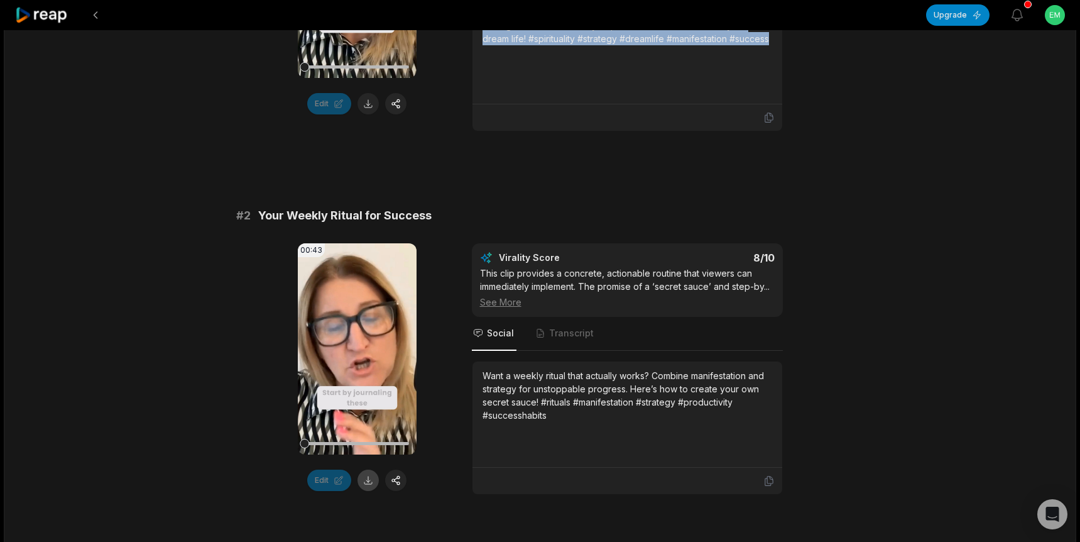
click at [367, 481] on button at bounding box center [368, 479] width 21 height 21
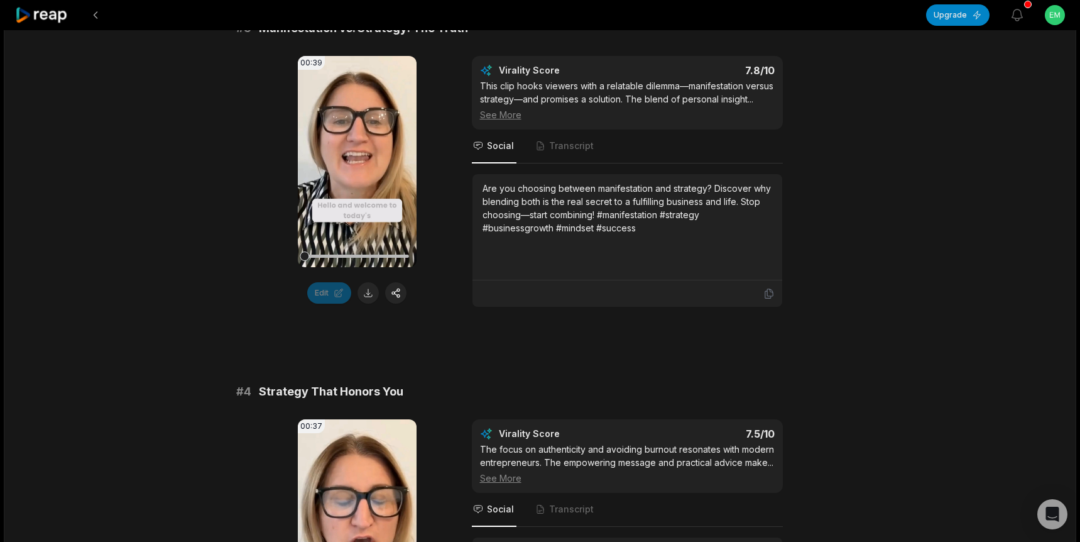
scroll to position [980, 0]
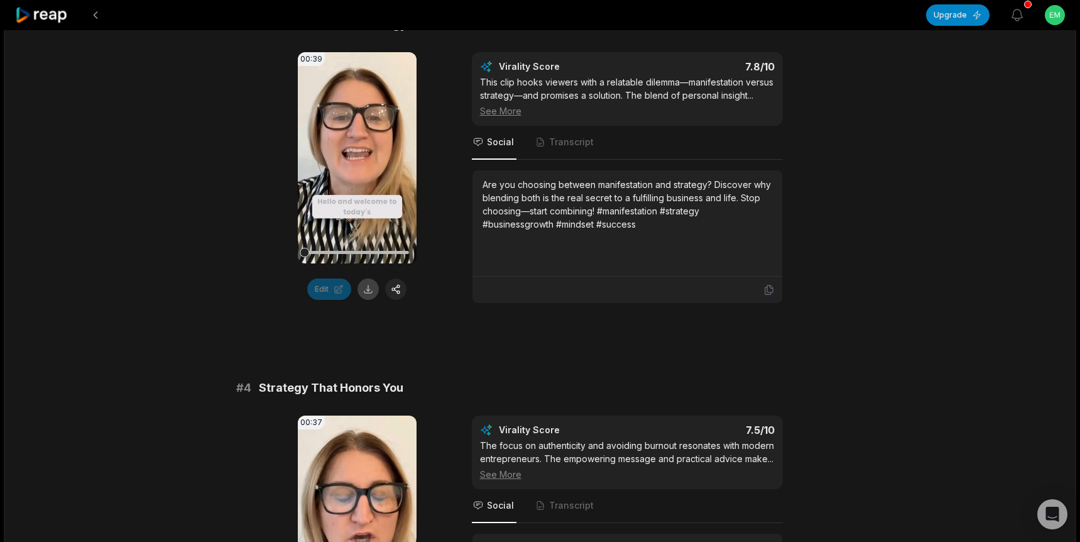
click at [368, 291] on button at bounding box center [368, 288] width 21 height 21
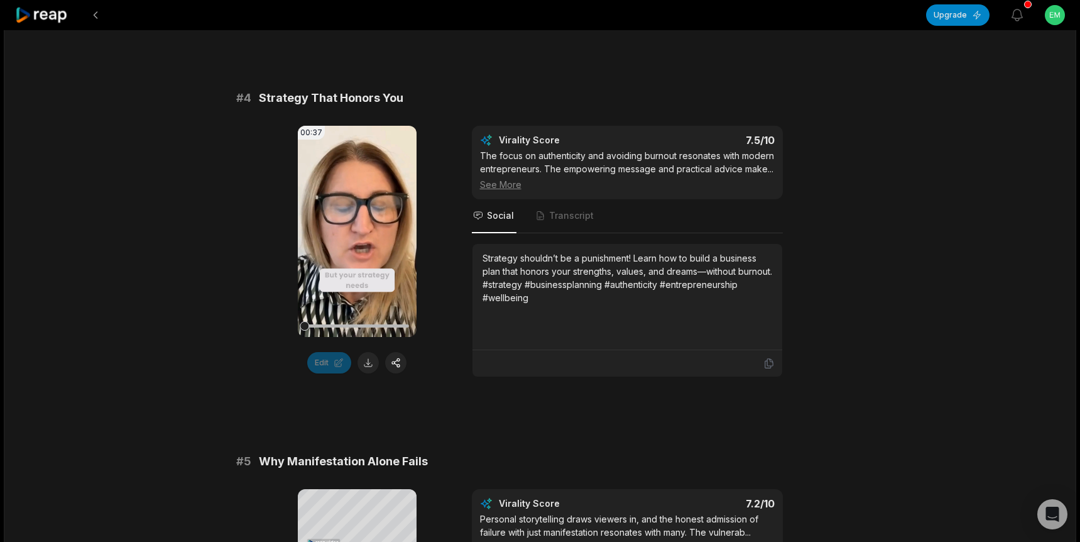
scroll to position [1409, 0]
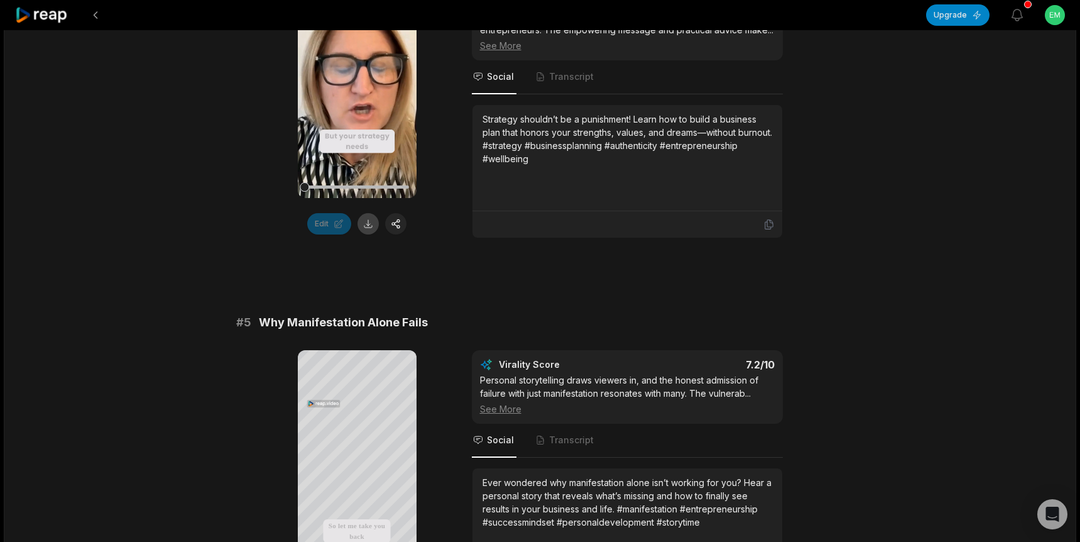
click at [367, 234] on button at bounding box center [368, 223] width 21 height 21
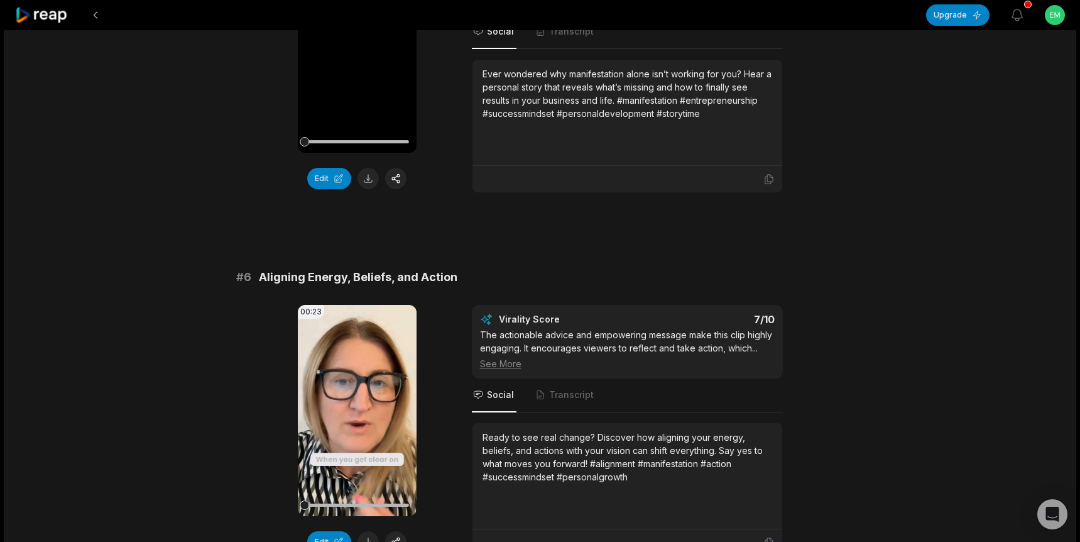
scroll to position [1614, 0]
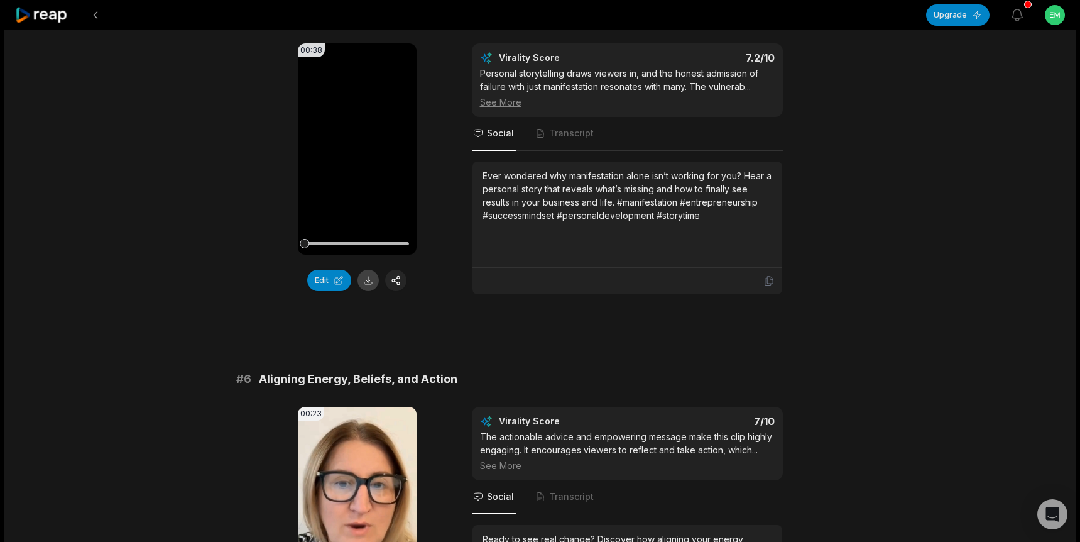
click at [368, 291] on button at bounding box center [368, 280] width 21 height 21
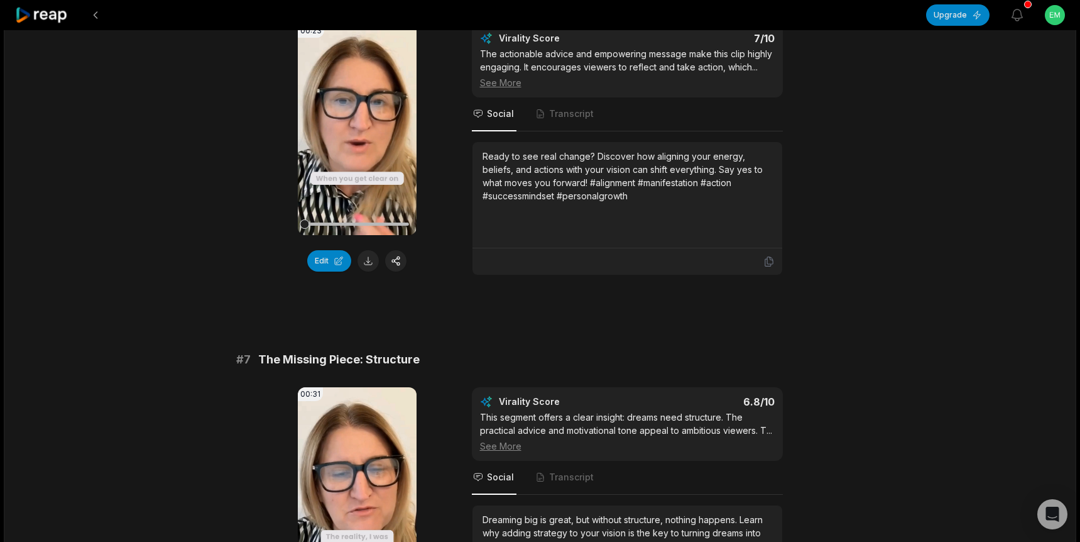
scroll to position [2001, 0]
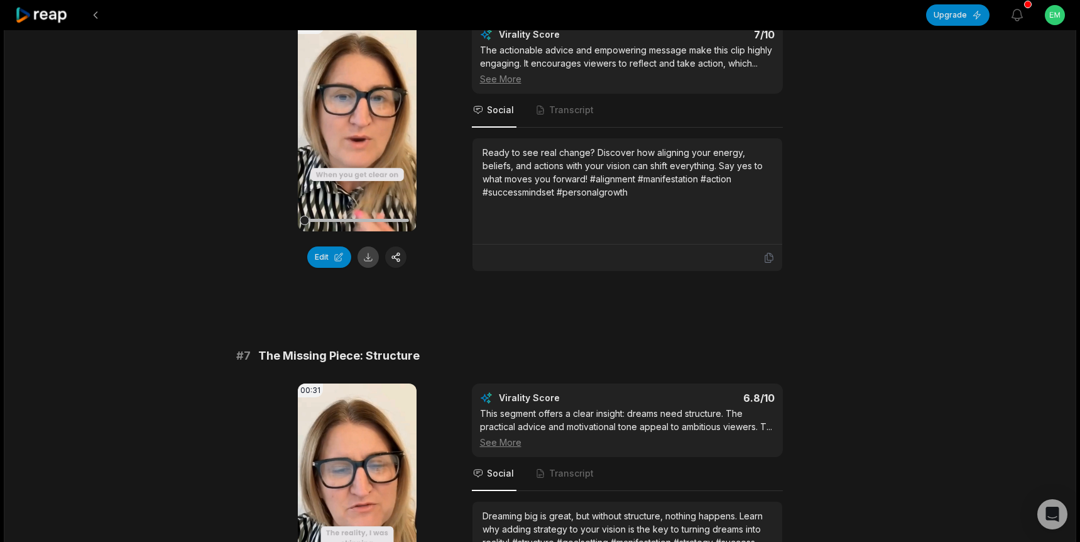
click at [369, 268] on button at bounding box center [368, 256] width 21 height 21
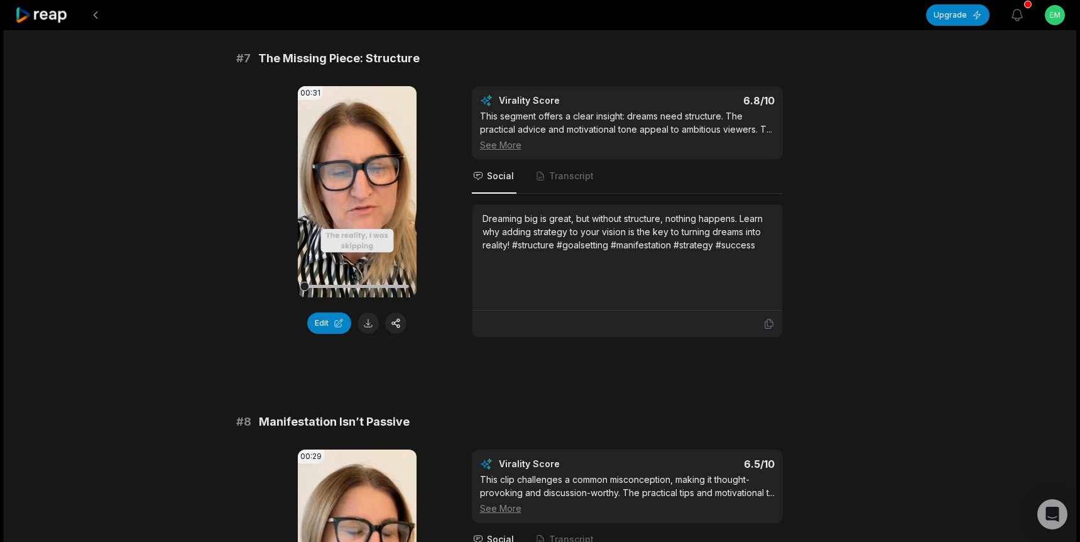
scroll to position [2316, 0]
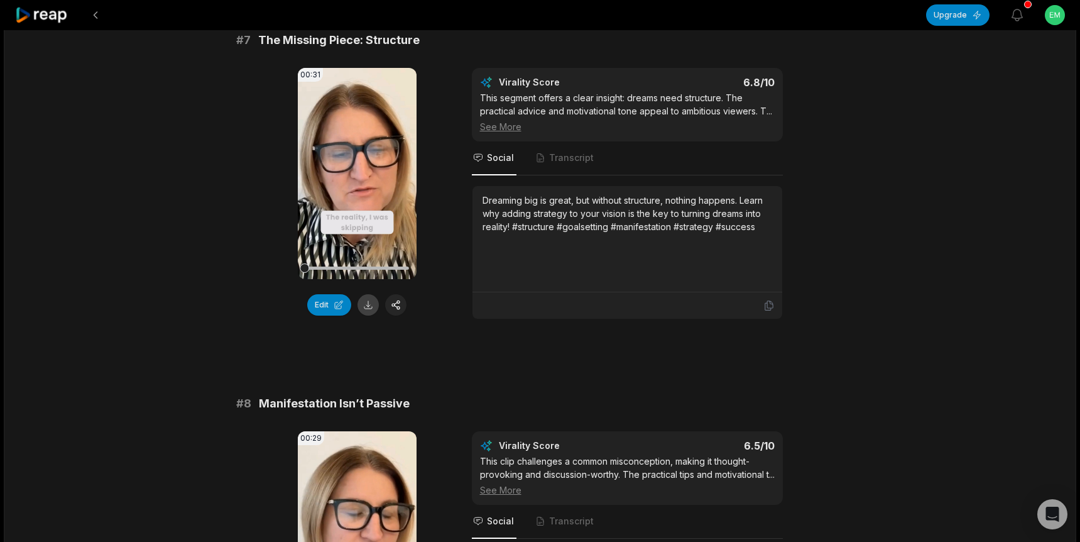
click at [368, 315] on button at bounding box center [368, 304] width 21 height 21
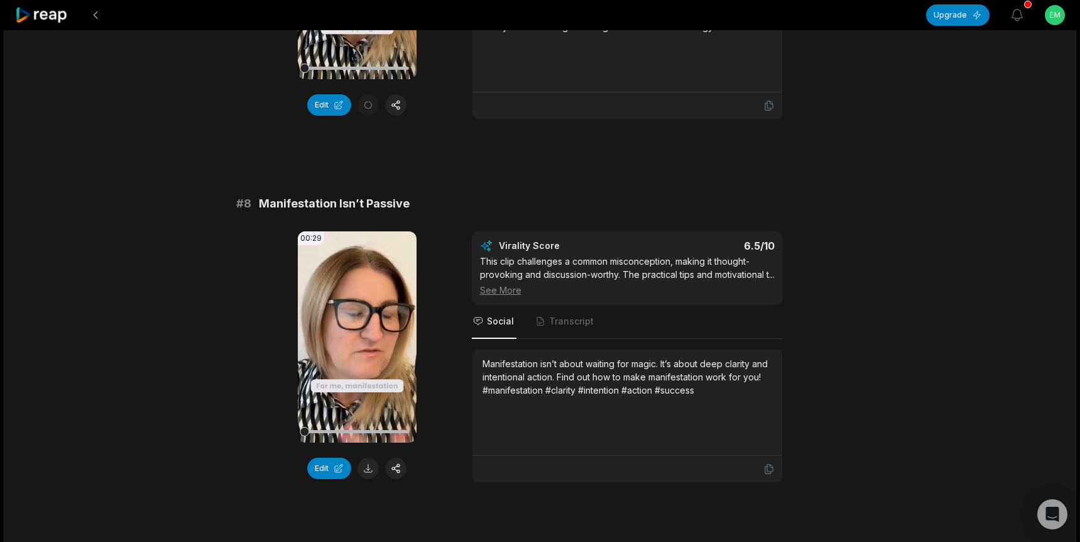
scroll to position [2591, 0]
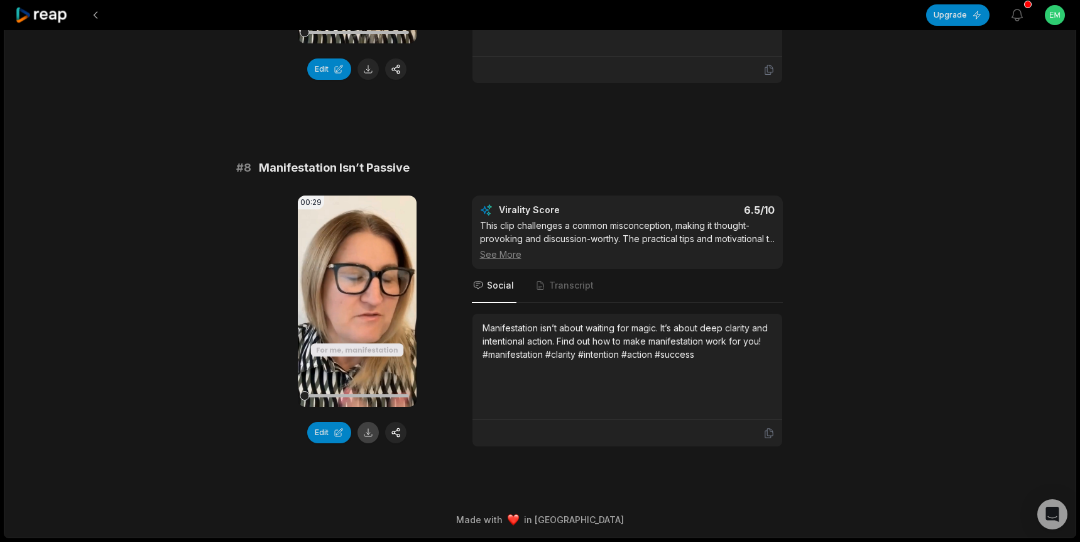
click at [369, 422] on button at bounding box center [368, 432] width 21 height 21
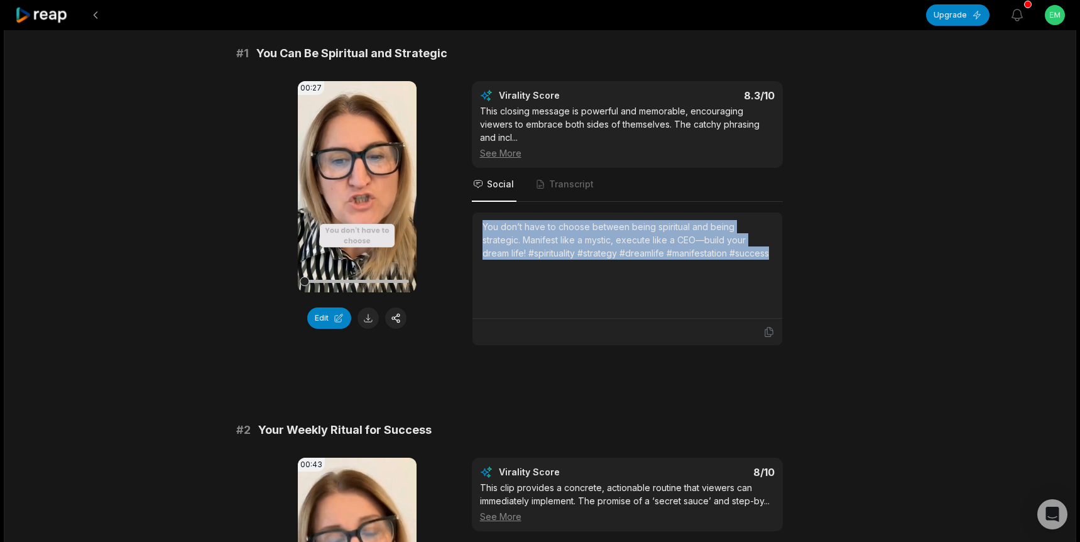
scroll to position [60, 0]
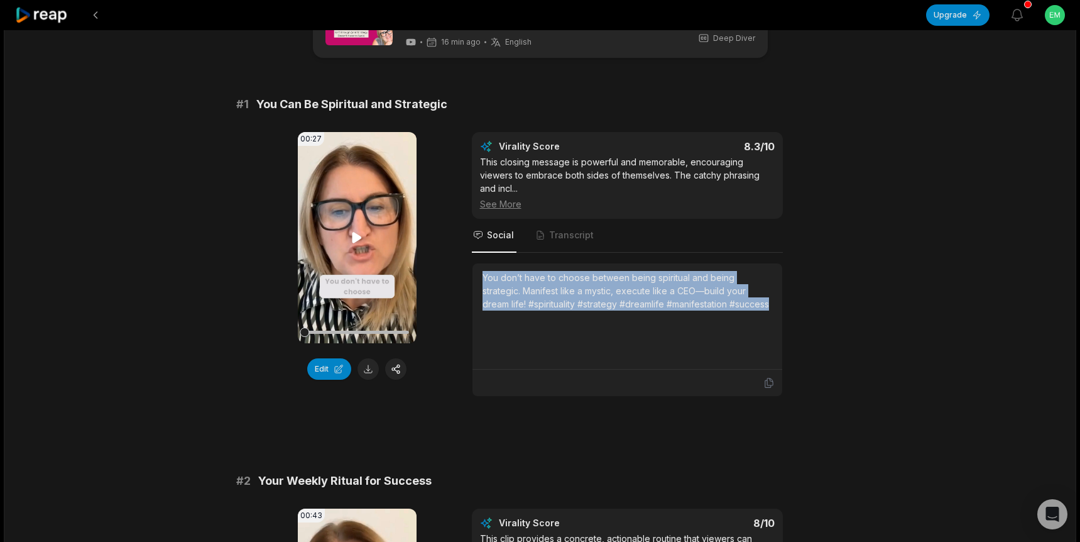
click at [359, 237] on icon at bounding box center [357, 237] width 9 height 11
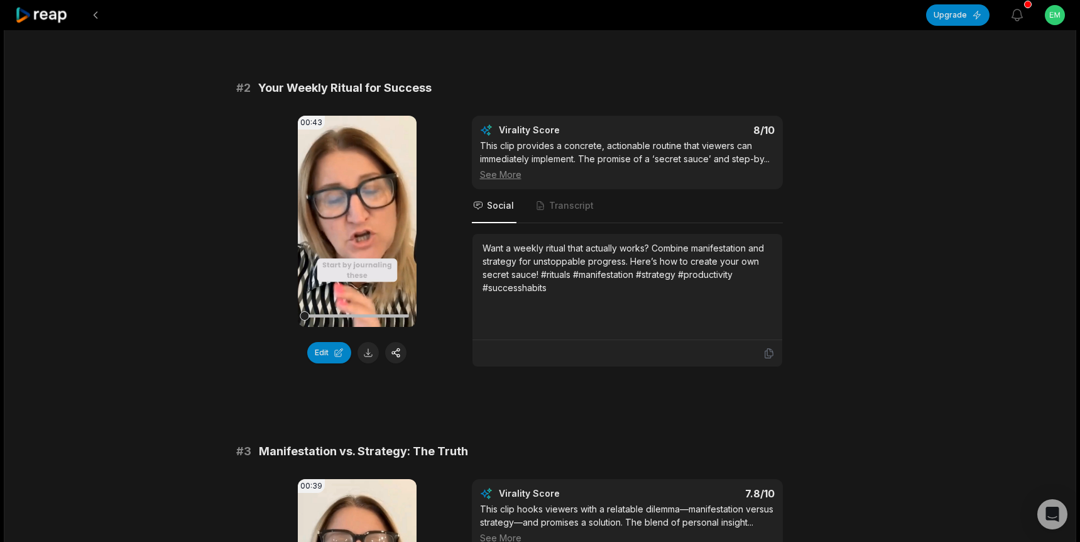
scroll to position [473, 0]
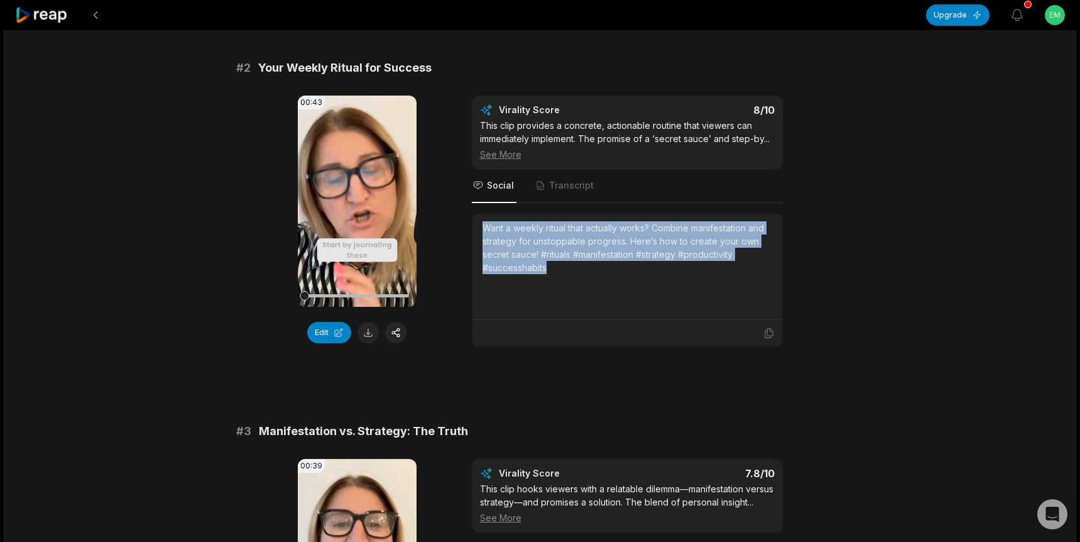
drag, startPoint x: 558, startPoint y: 273, endPoint x: 481, endPoint y: 232, distance: 87.7
click at [481, 232] on div "Want a weekly ritual that actually works? Combine manifestation and strategy fo…" at bounding box center [628, 267] width 310 height 106
copy div "Want a weekly ritual that actually works? Combine manifestation and strategy fo…"
drag, startPoint x: 355, startPoint y: 202, endPoint x: 322, endPoint y: 168, distance: 47.1
click at [355, 203] on icon at bounding box center [357, 200] width 9 height 11
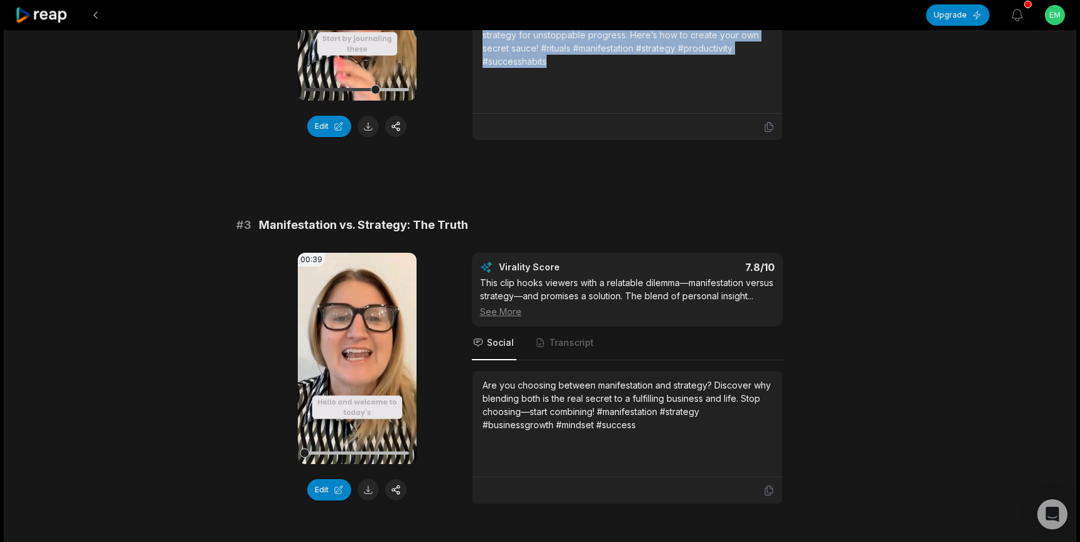
scroll to position [691, 0]
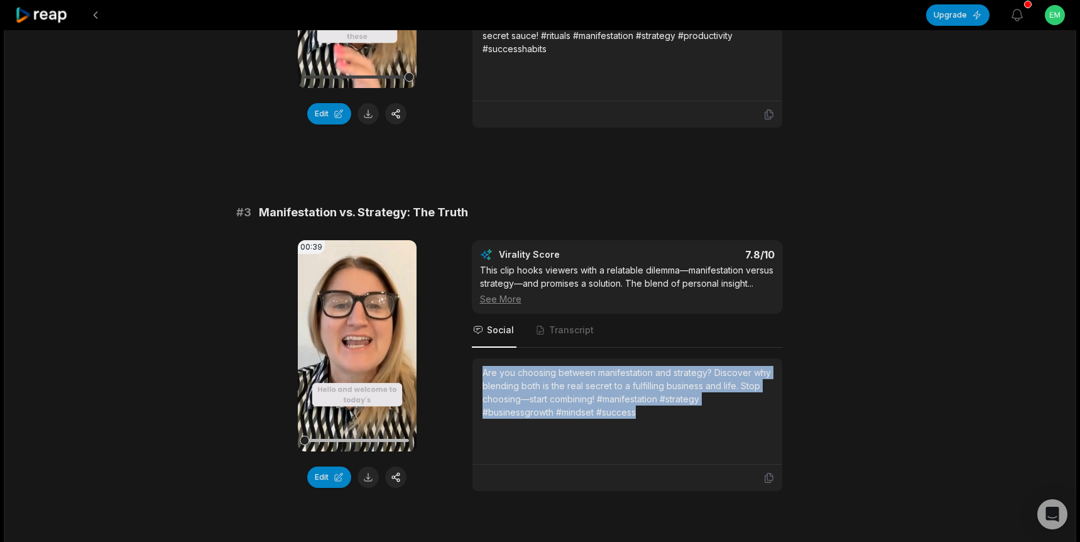
drag, startPoint x: 659, startPoint y: 434, endPoint x: 462, endPoint y: 389, distance: 201.8
click at [462, 389] on div "00:39 Your browser does not support mp4 format. Edit Virality Score 7.8 /10 Thi…" at bounding box center [540, 365] width 608 height 251
copy div "Are you choosing between manifestation and strategy? Discover why blending both…"
drag, startPoint x: 359, startPoint y: 349, endPoint x: 293, endPoint y: 101, distance: 257.4
click at [359, 349] on icon at bounding box center [356, 345] width 15 height 15
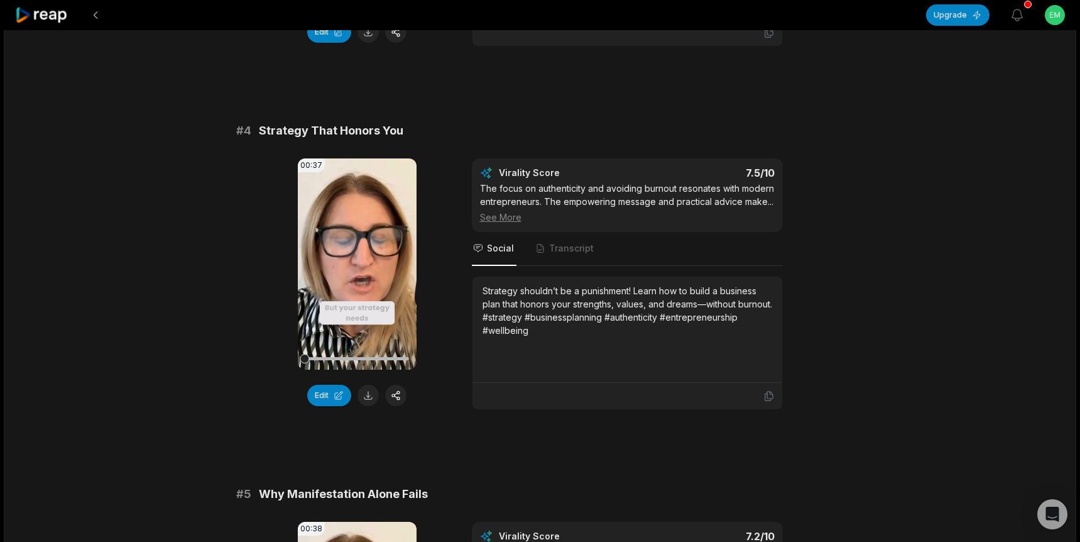
scroll to position [1138, 0]
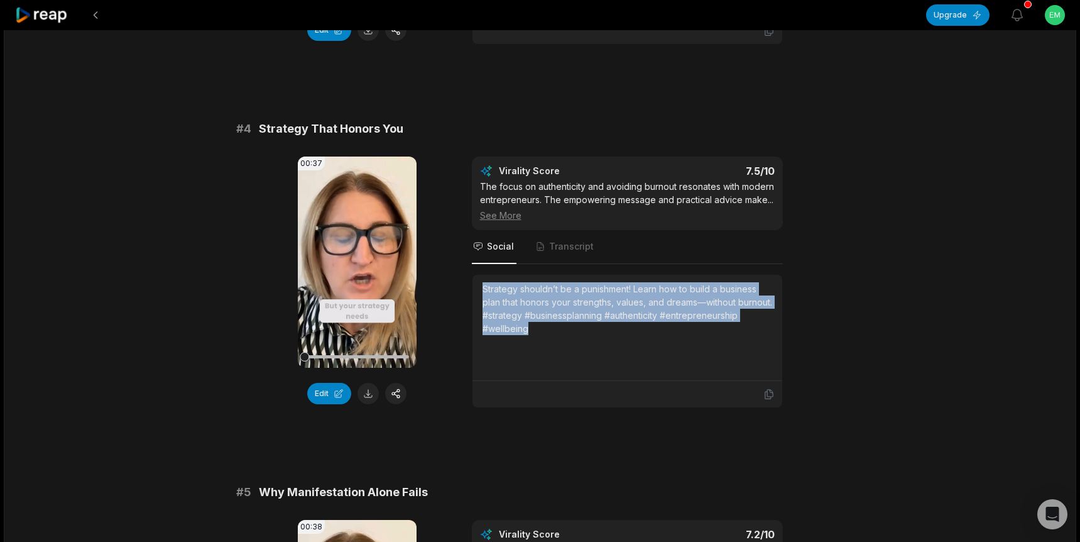
drag, startPoint x: 629, startPoint y: 353, endPoint x: 452, endPoint y: 317, distance: 180.9
click at [452, 317] on div "00:37 Your browser does not support mp4 format. Edit Virality Score 7.5 /10 The…" at bounding box center [540, 281] width 608 height 251
copy div "Strategy shouldn’t be a punishment! Learn how to build a business plan that hon…"
drag, startPoint x: 356, startPoint y: 276, endPoint x: 320, endPoint y: 79, distance: 199.8
click at [356, 267] on icon at bounding box center [357, 261] width 9 height 11
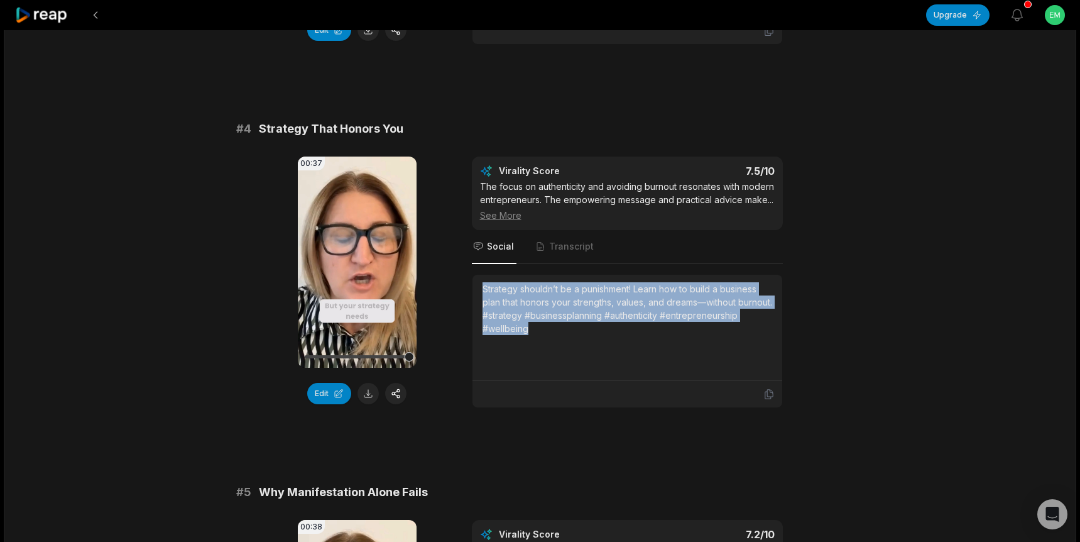
copy div "Strategy shouldn’t be a punishment! Learn how to build a business plan that hon…"
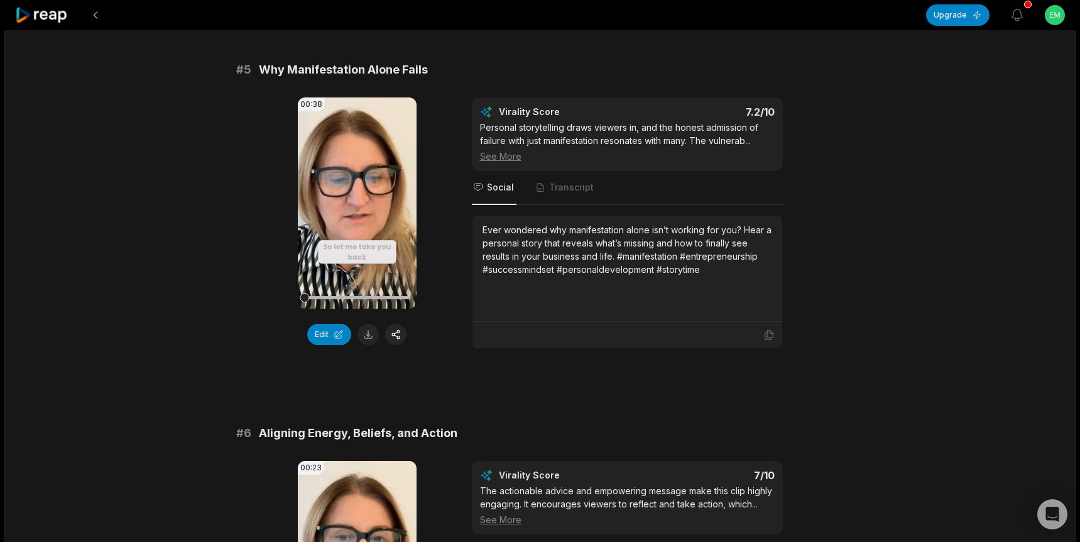
scroll to position [1568, 0]
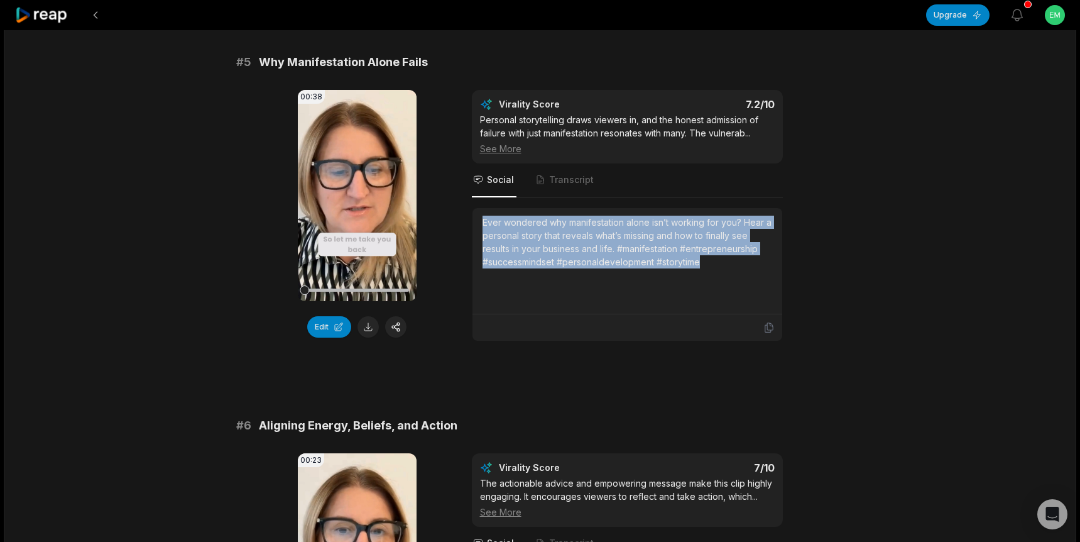
drag, startPoint x: 577, startPoint y: 275, endPoint x: 483, endPoint y: 252, distance: 97.7
click at [483, 252] on div "Ever wondered why manifestation alone isn’t working for you? Hear a personal st…" at bounding box center [628, 242] width 290 height 53
copy div "Ever wondered why manifestation alone isn’t working for you? Hear a personal st…"
click at [361, 203] on icon at bounding box center [356, 195] width 15 height 15
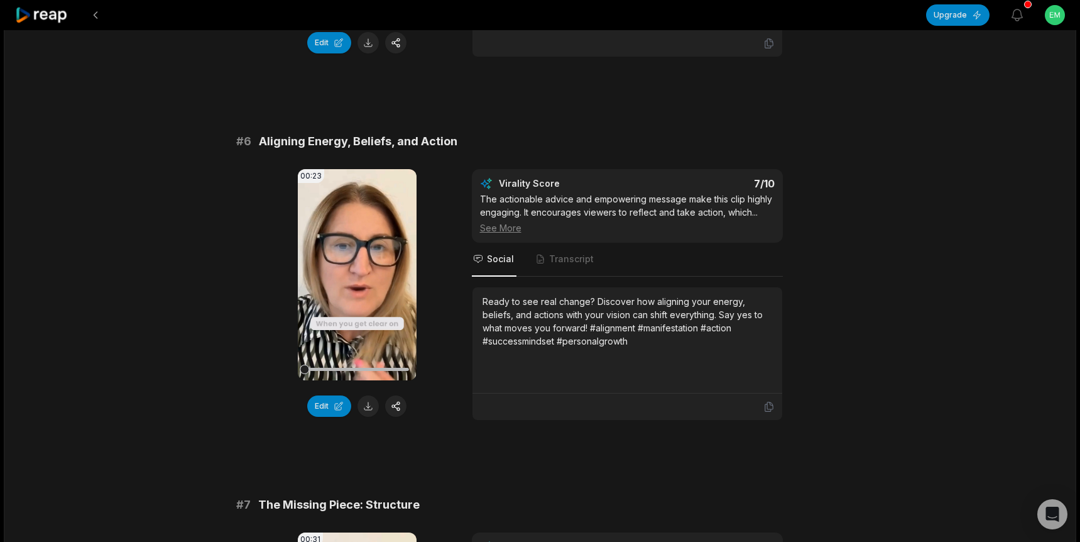
scroll to position [1886, 0]
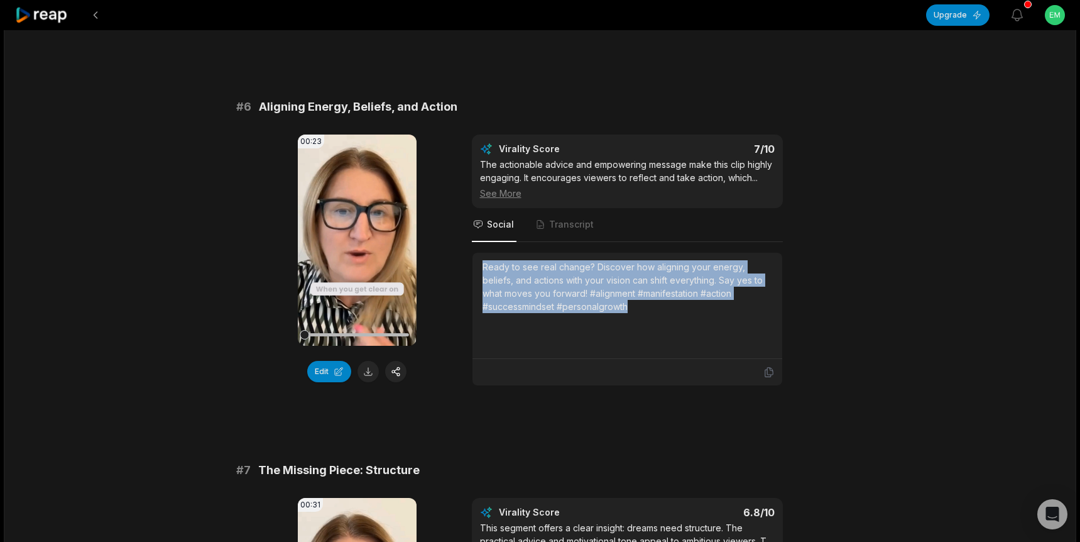
drag, startPoint x: 634, startPoint y: 334, endPoint x: 474, endPoint y: 298, distance: 163.7
click at [474, 298] on div "Ready to see real change? Discover how aligning your energy, beliefs, and actio…" at bounding box center [628, 306] width 310 height 106
copy div "Ready to see real change? Discover how aligning your energy, beliefs, and actio…"
drag, startPoint x: 360, startPoint y: 269, endPoint x: 336, endPoint y: 261, distance: 25.2
click at [360, 248] on icon at bounding box center [356, 239] width 15 height 15
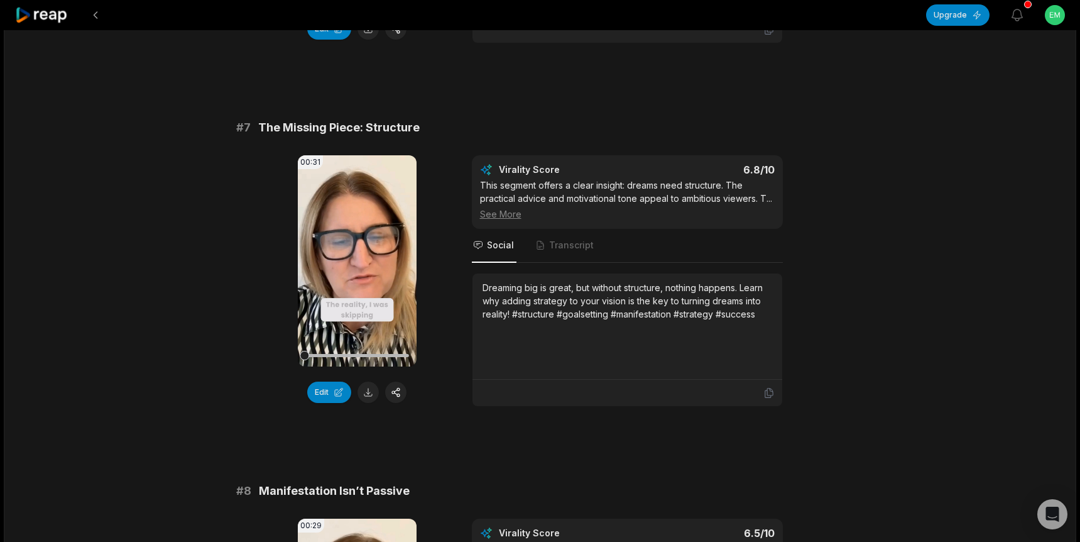
scroll to position [2234, 0]
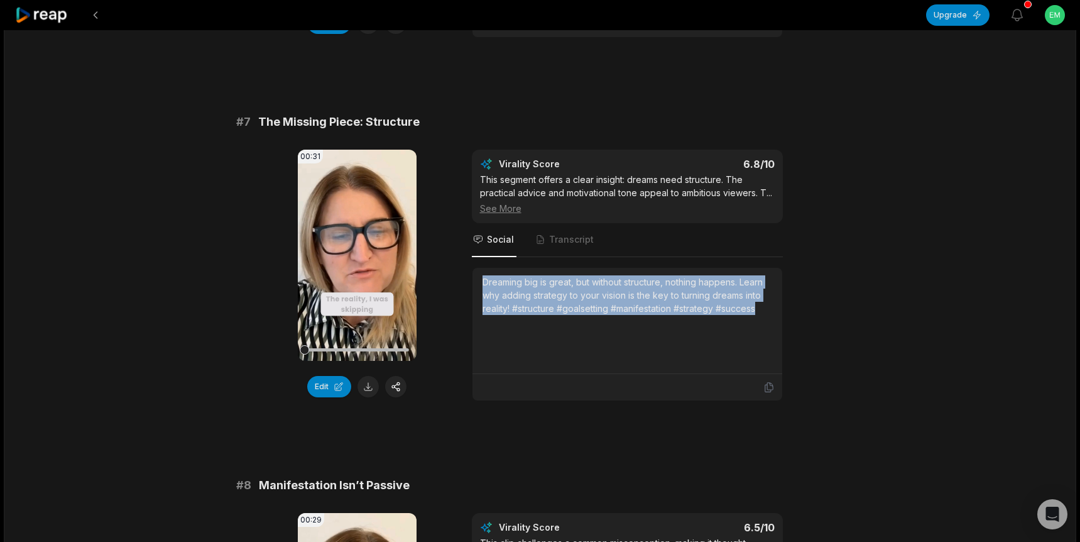
drag, startPoint x: 763, startPoint y: 338, endPoint x: 479, endPoint y: 307, distance: 285.7
click at [478, 307] on div "Dreaming big is great, but without structure, nothing happens. Learn why adding…" at bounding box center [628, 321] width 310 height 106
copy div "Dreaming big is great, but without structure, nothing happens. Learn why adding…"
click at [356, 260] on icon at bounding box center [357, 254] width 9 height 11
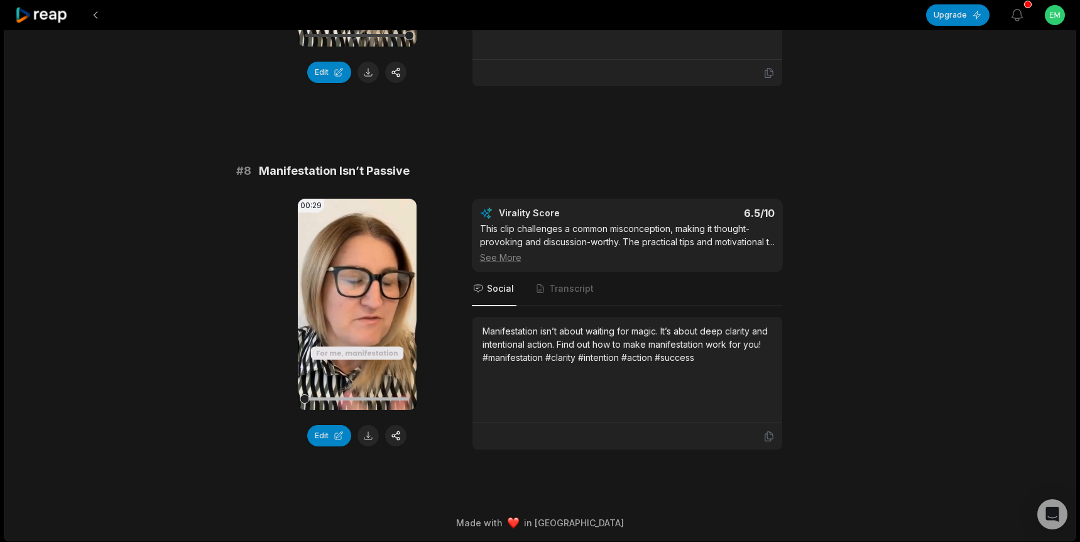
scroll to position [2591, 0]
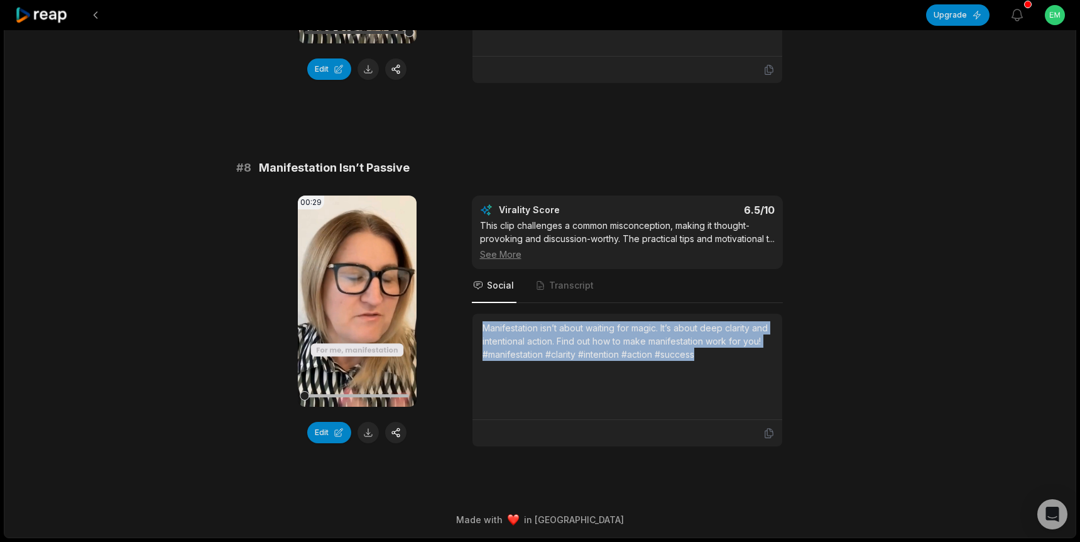
drag, startPoint x: 716, startPoint y: 359, endPoint x: 483, endPoint y: 331, distance: 235.5
click at [483, 331] on div "Manifestation isn’t about waiting for magic. It’s about deep clarity and intent…" at bounding box center [628, 341] width 290 height 40
copy div "Manifestation isn’t about waiting for magic. It’s about deep clarity and intent…"
drag, startPoint x: 356, startPoint y: 283, endPoint x: 361, endPoint y: 226, distance: 57.3
click at [356, 293] on icon at bounding box center [356, 300] width 15 height 15
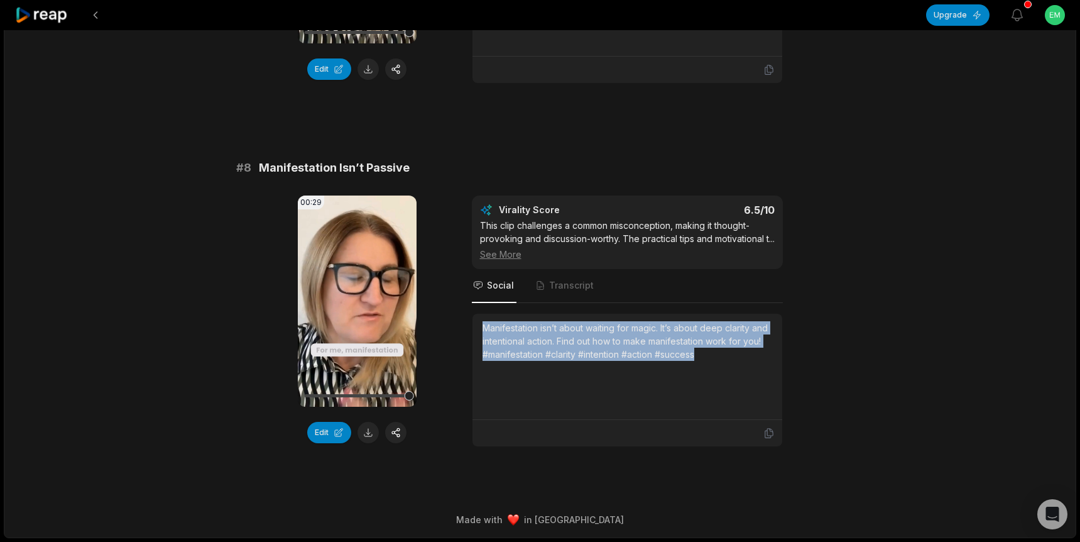
drag, startPoint x: 890, startPoint y: 338, endPoint x: 878, endPoint y: 334, distance: 11.9
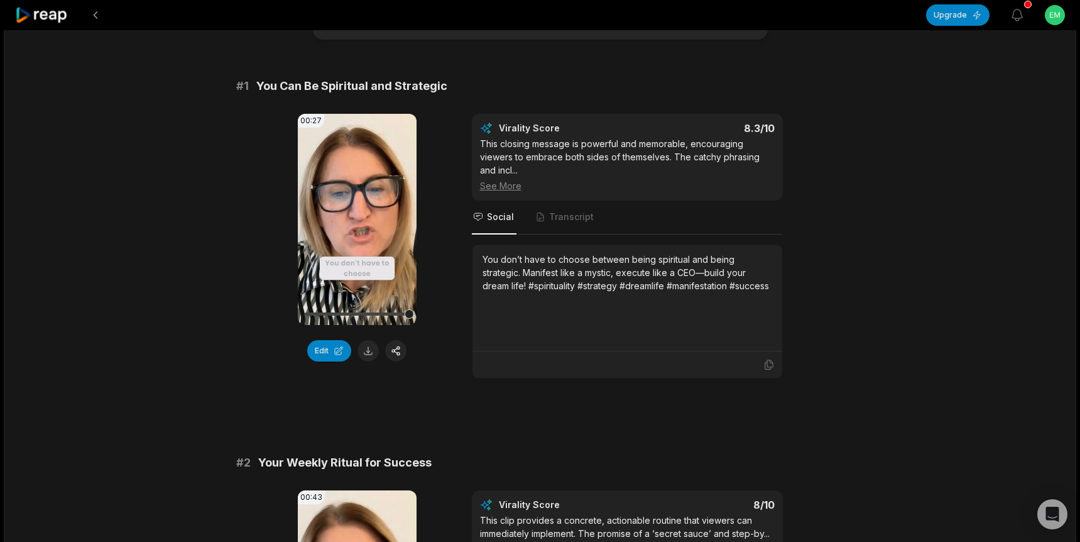
scroll to position [0, 0]
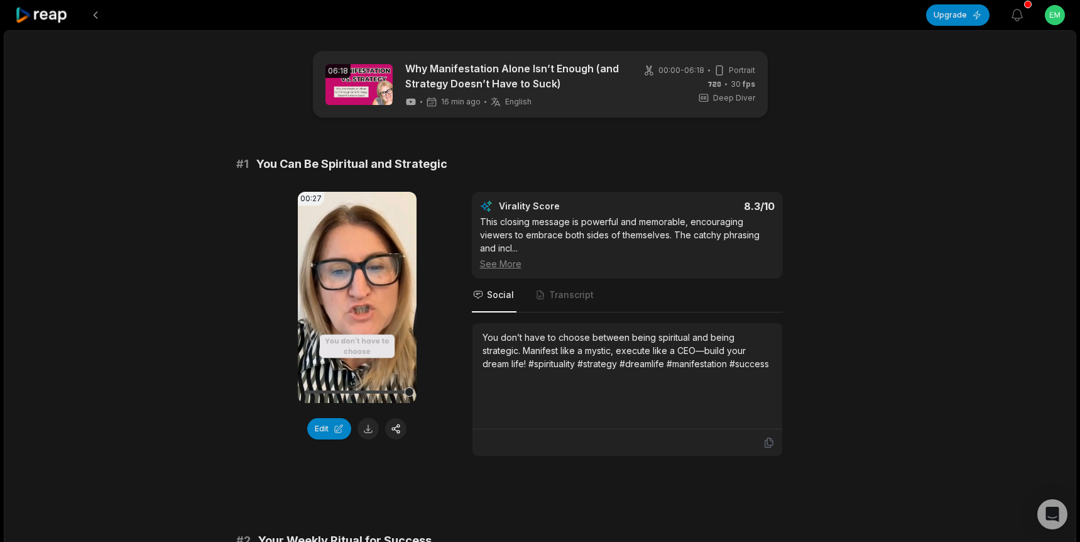
click at [66, 16] on icon at bounding box center [41, 15] width 53 height 17
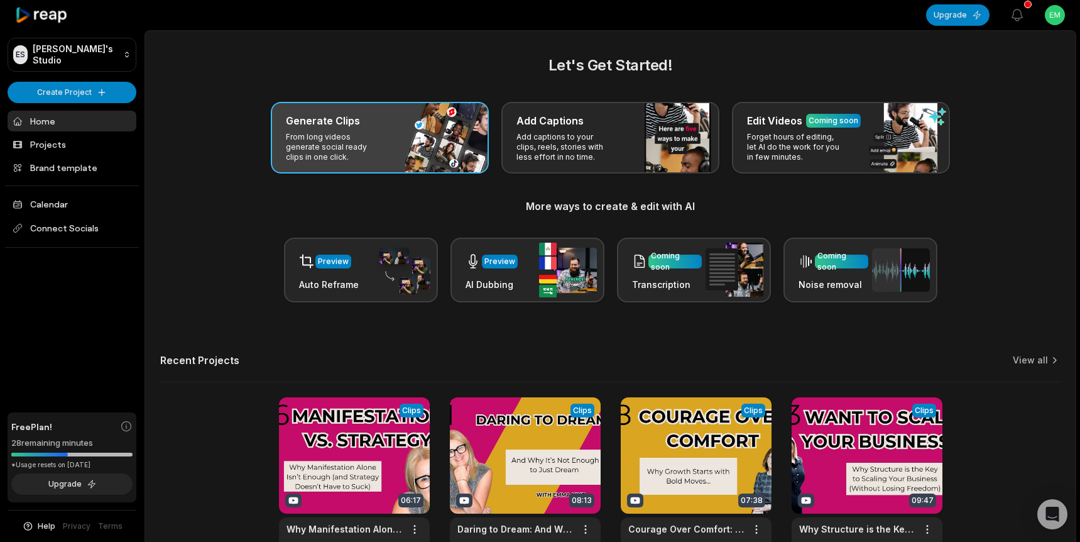
click at [403, 134] on div "Generate Clips From long videos generate social ready clips in one click." at bounding box center [380, 138] width 218 height 72
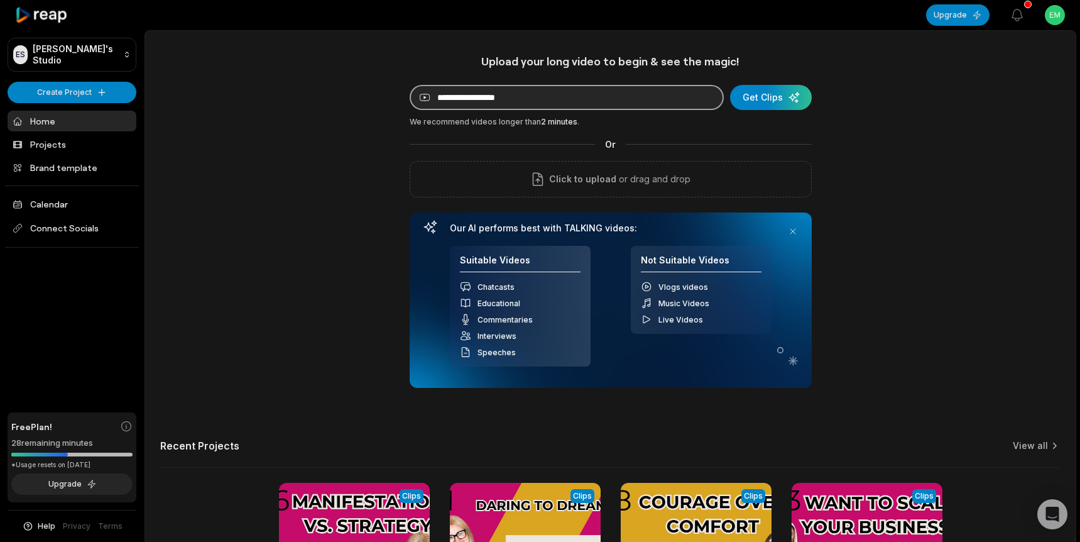
click at [469, 99] on input at bounding box center [567, 97] width 314 height 25
paste input "**********"
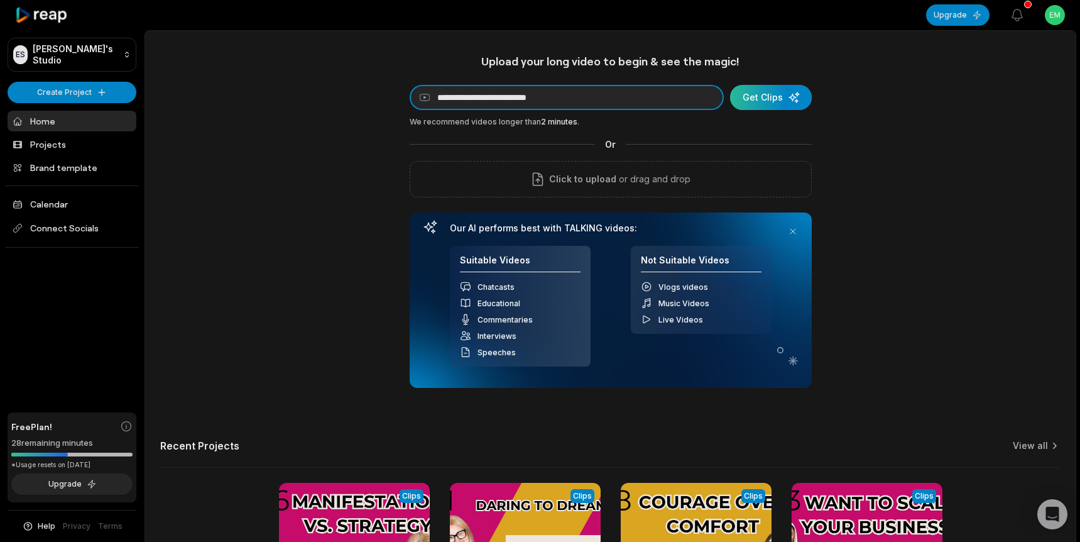
type input "**********"
click at [763, 97] on div "submit" at bounding box center [771, 97] width 82 height 25
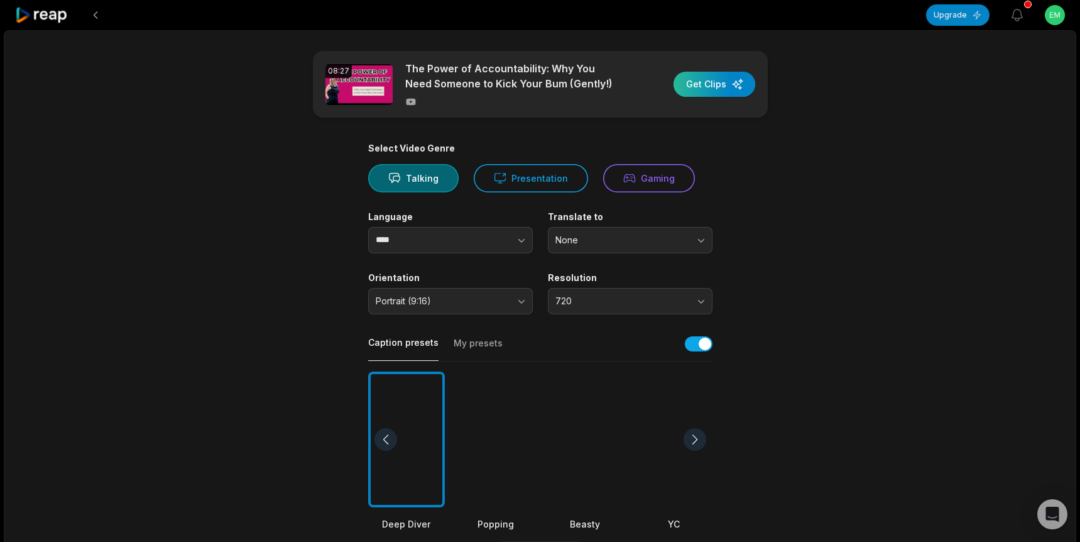
click at [721, 84] on div "button" at bounding box center [715, 84] width 82 height 25
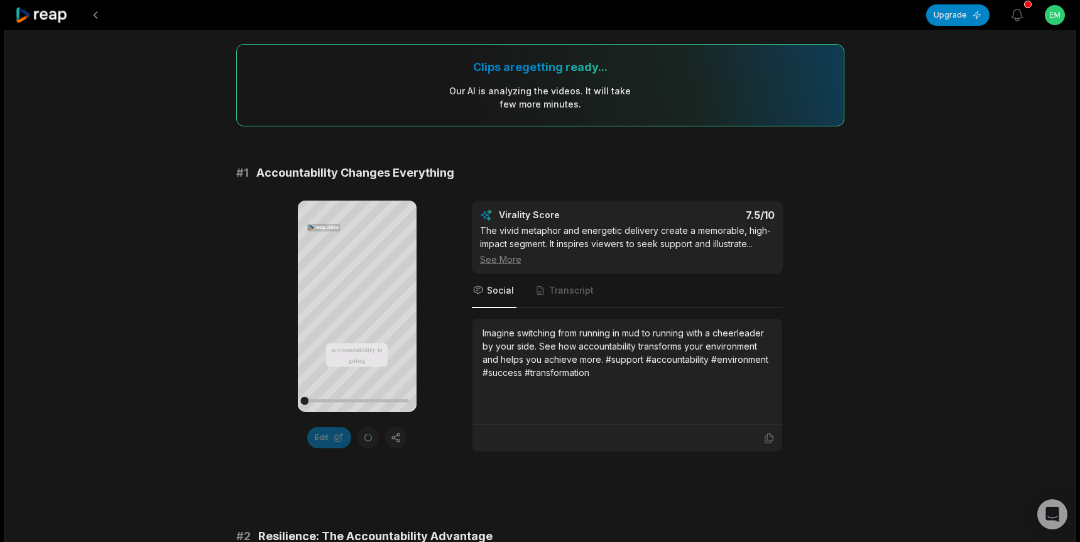
scroll to position [5, 0]
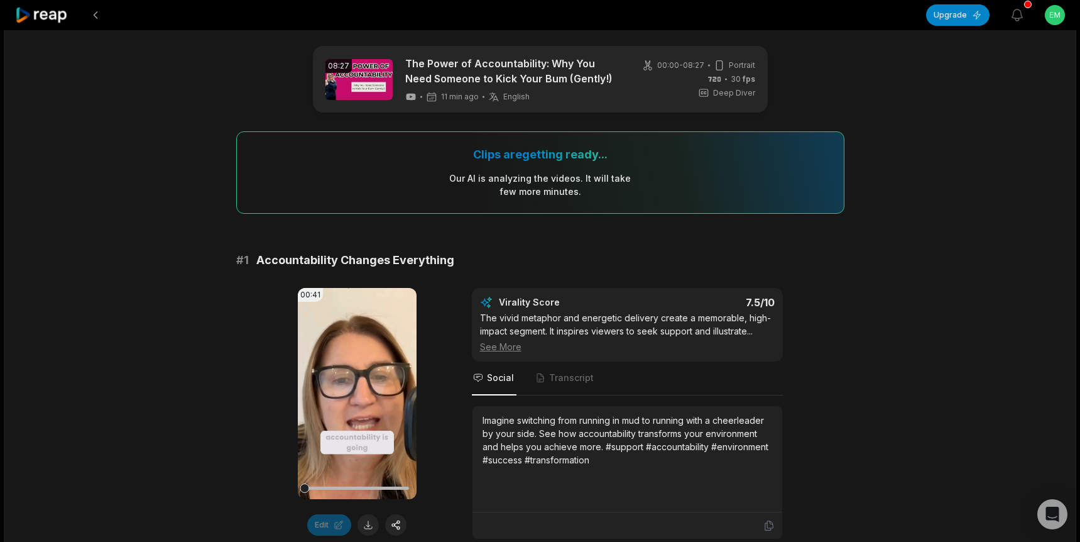
click at [367, 530] on button at bounding box center [368, 524] width 21 height 21
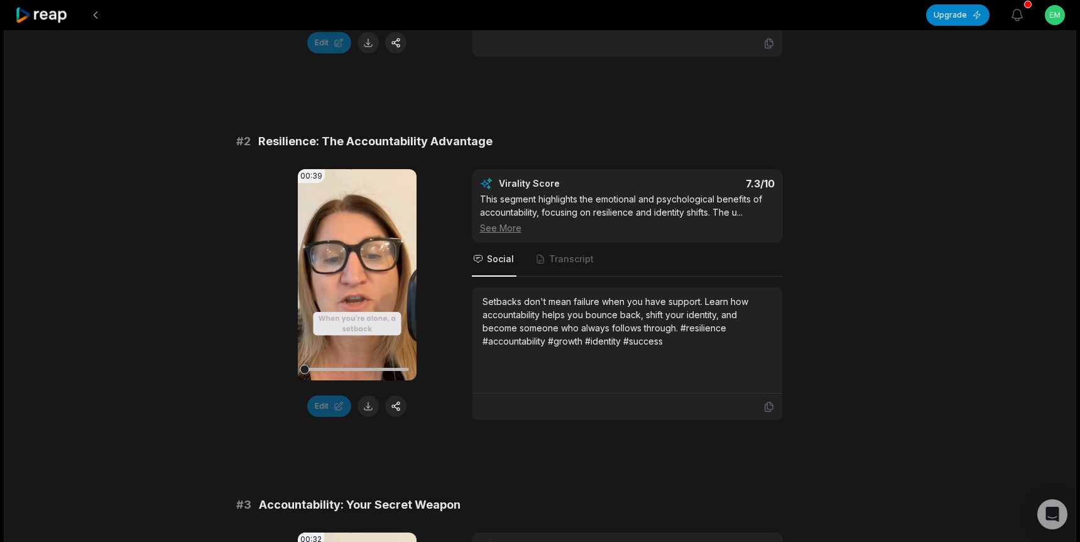
scroll to position [611, 0]
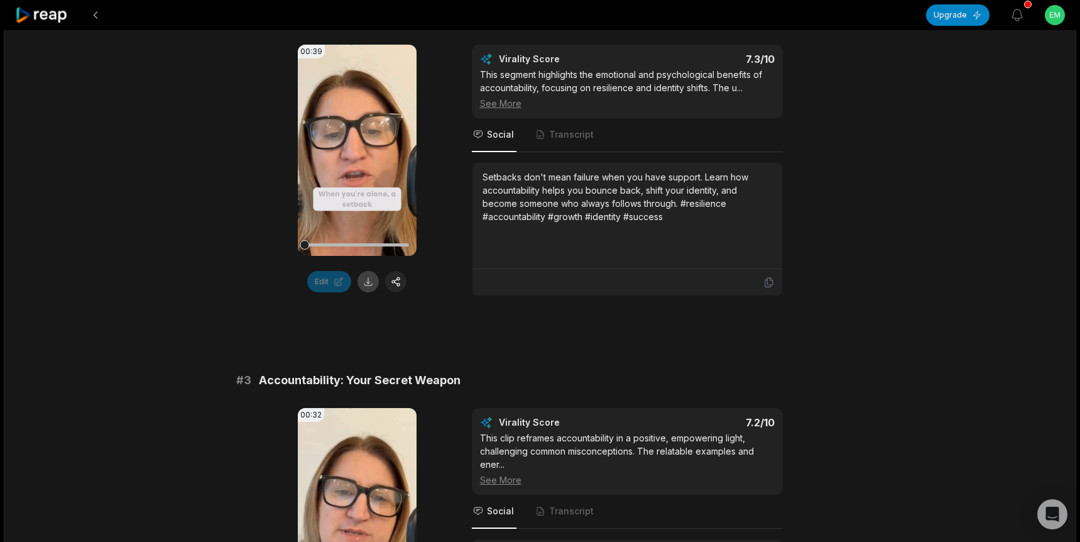
click at [365, 282] on button at bounding box center [368, 281] width 21 height 21
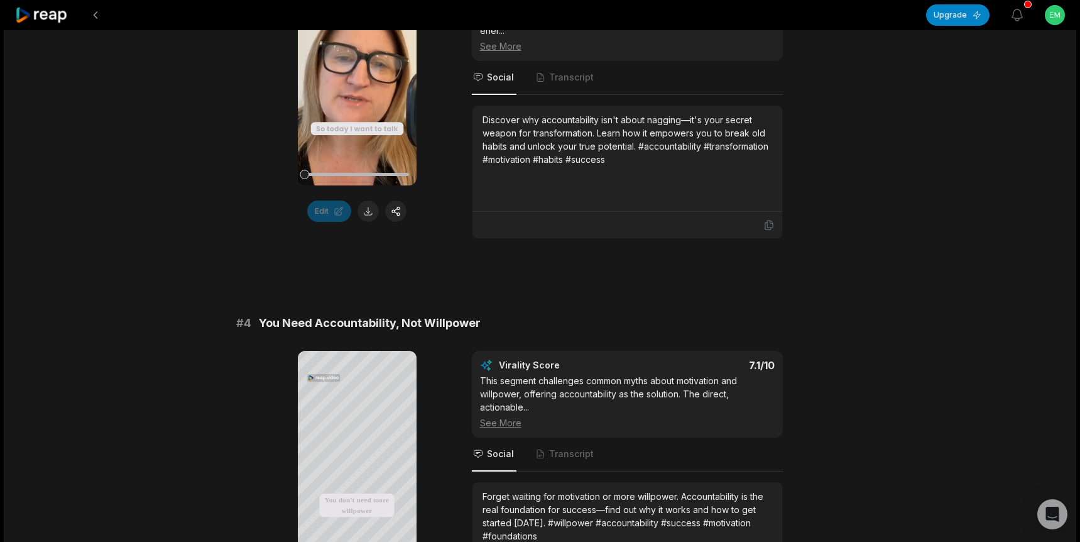
scroll to position [1112, 0]
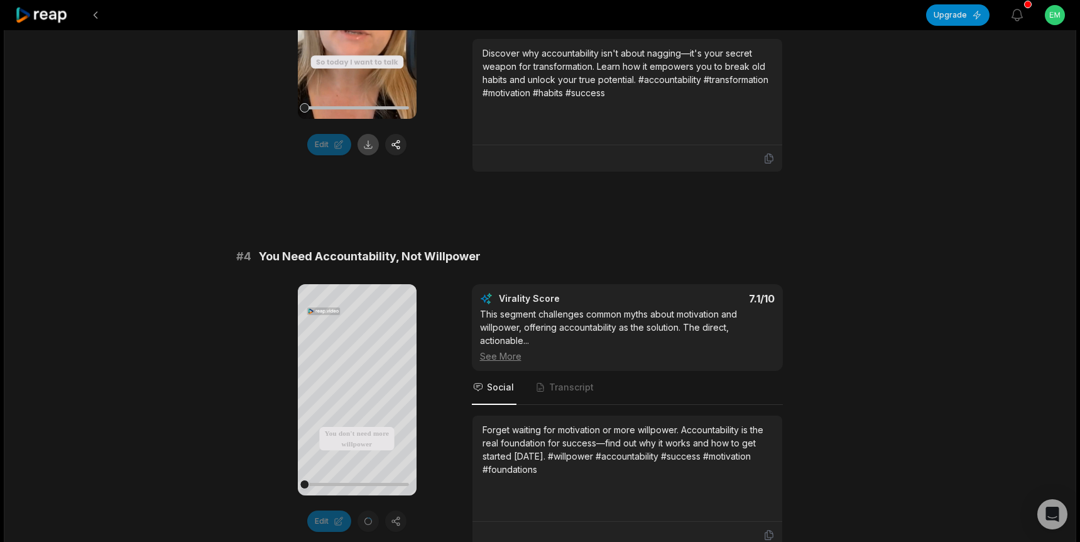
click at [372, 147] on button at bounding box center [368, 144] width 21 height 21
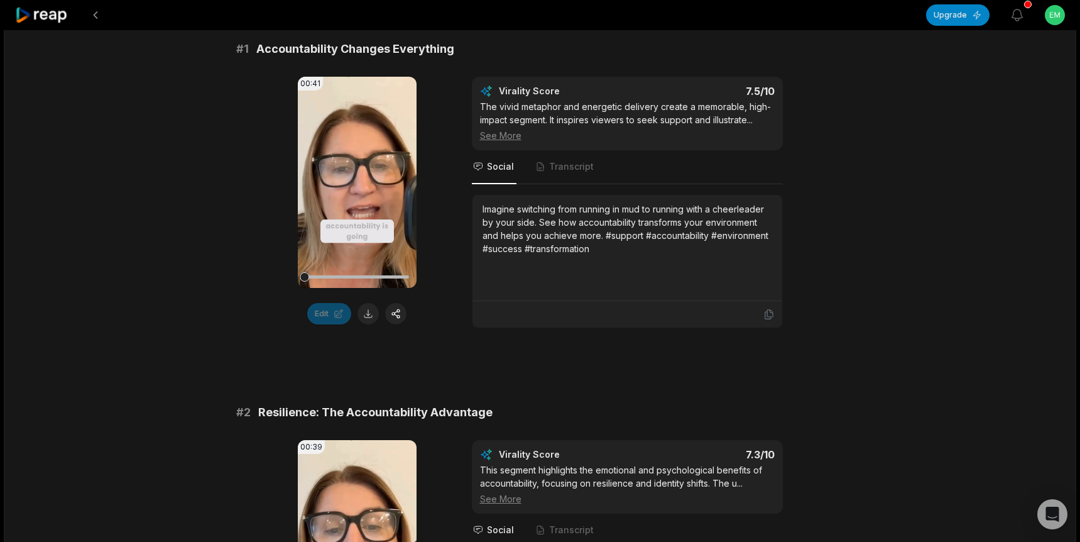
scroll to position [191, 0]
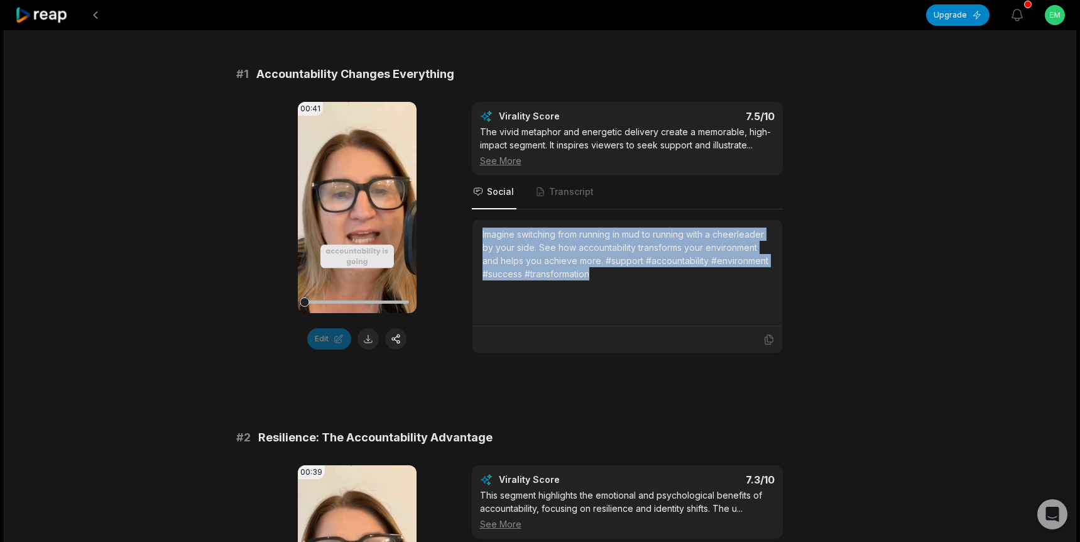
drag, startPoint x: 537, startPoint y: 266, endPoint x: 473, endPoint y: 238, distance: 70.3
click at [473, 238] on div "Imagine switching from running in mud to running with a cheerleader by your sid…" at bounding box center [628, 273] width 310 height 106
copy div "Imagine switching from running in mud to running with a cheerleader by your sid…"
click at [358, 198] on video "Your browser does not support mp4 format." at bounding box center [357, 207] width 119 height 211
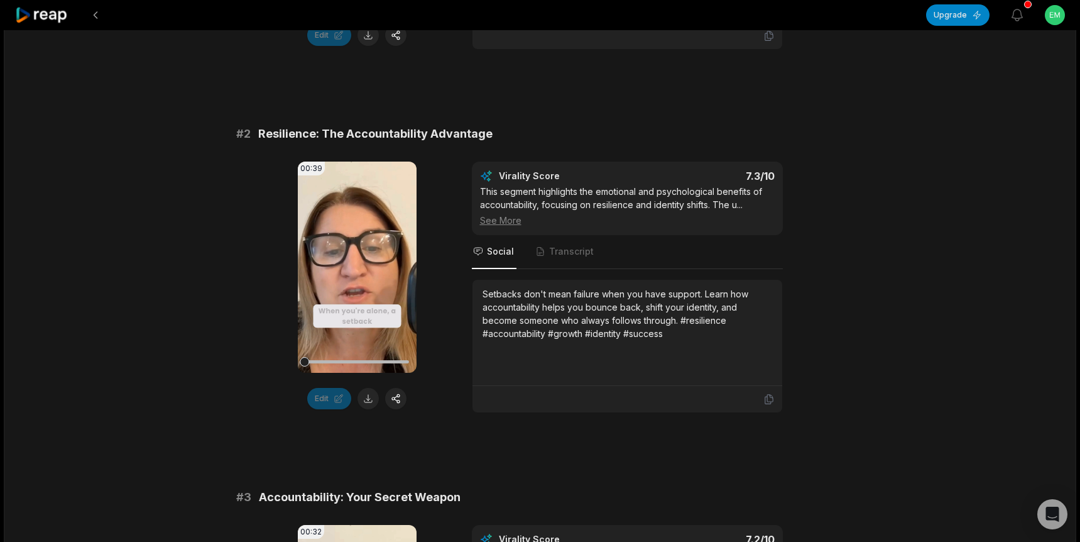
scroll to position [501, 0]
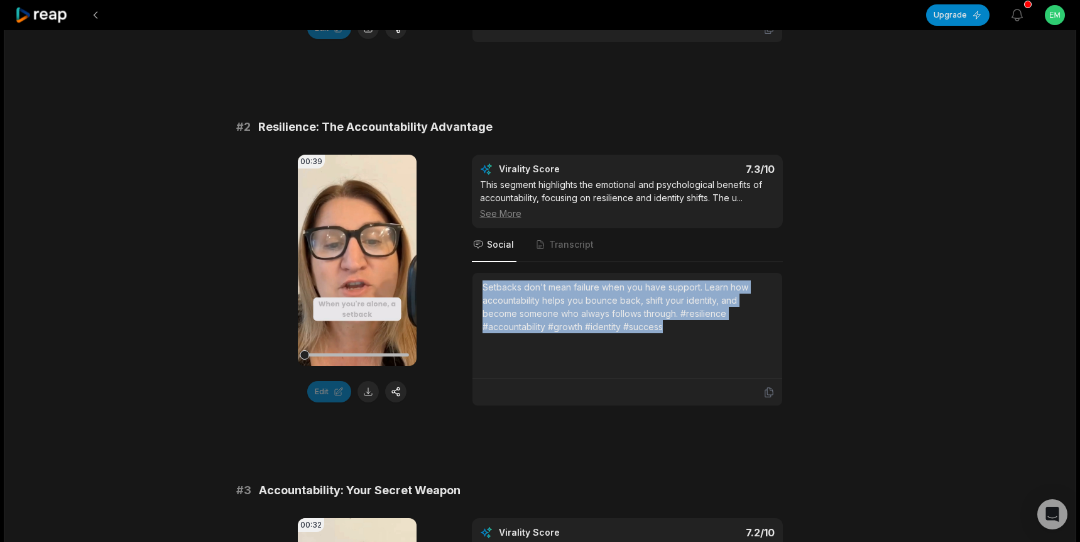
drag, startPoint x: 687, startPoint y: 329, endPoint x: 478, endPoint y: 290, distance: 212.8
click at [478, 290] on div "Setbacks don't mean failure when you have support. Learn how accountability hel…" at bounding box center [628, 326] width 310 height 106
copy div "Setbacks don't mean failure when you have support. Learn how accountability hel…"
drag, startPoint x: 355, startPoint y: 262, endPoint x: 362, endPoint y: 243, distance: 20.1
click at [355, 262] on icon at bounding box center [357, 260] width 9 height 11
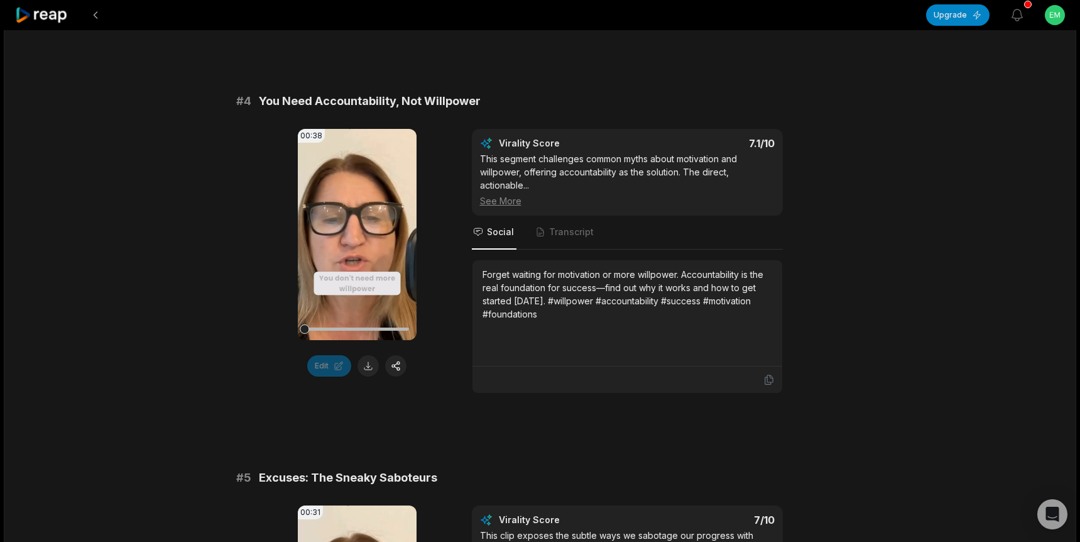
scroll to position [1269, 0]
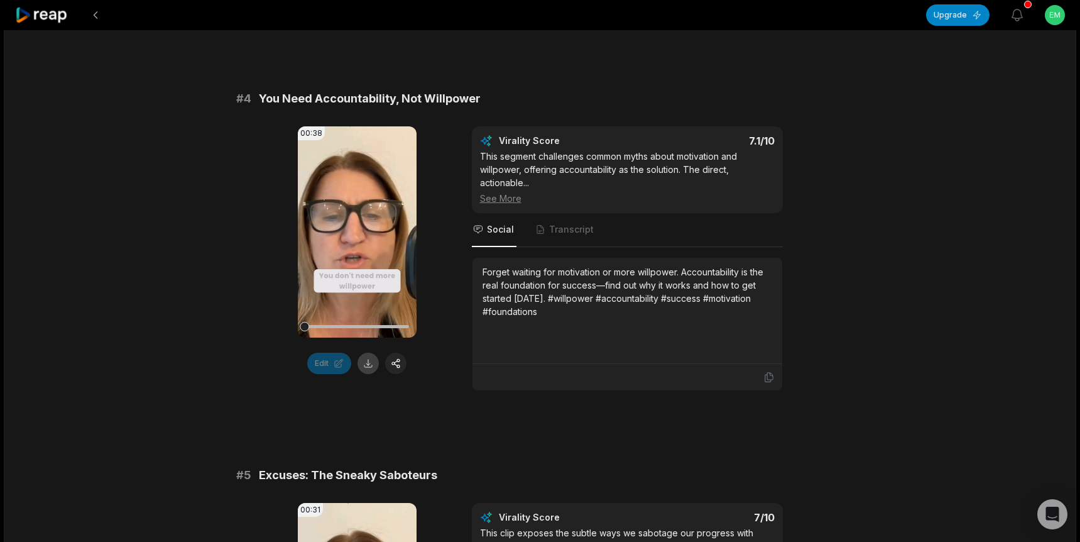
click at [371, 366] on button at bounding box center [368, 363] width 21 height 21
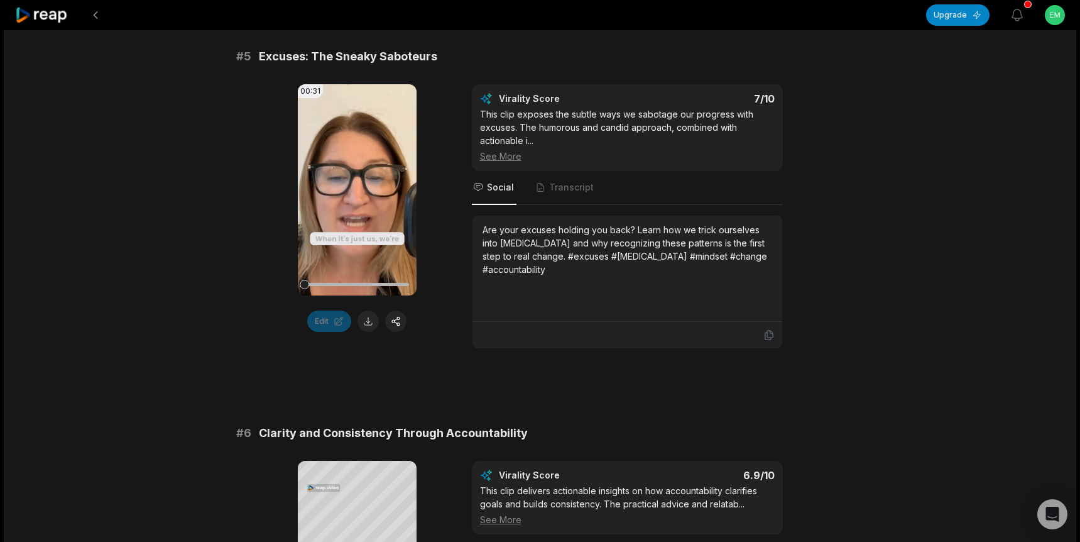
scroll to position [1714, 0]
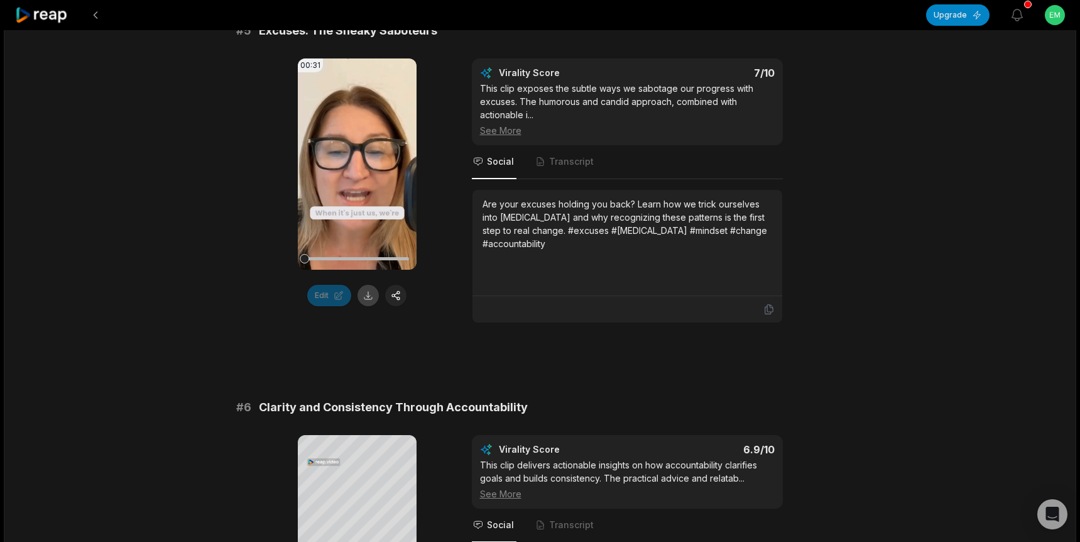
click at [363, 297] on button at bounding box center [368, 295] width 21 height 21
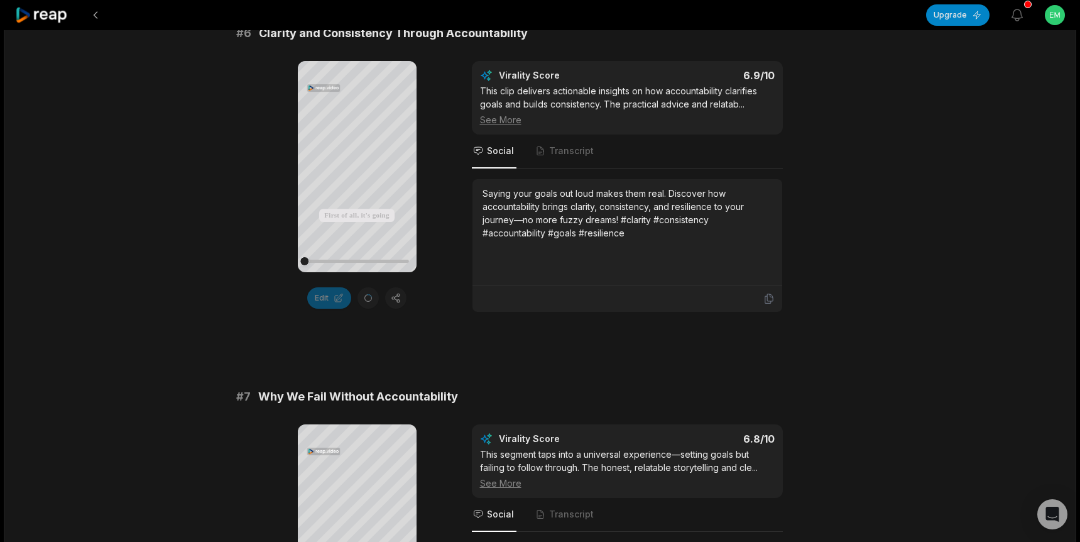
scroll to position [2099, 0]
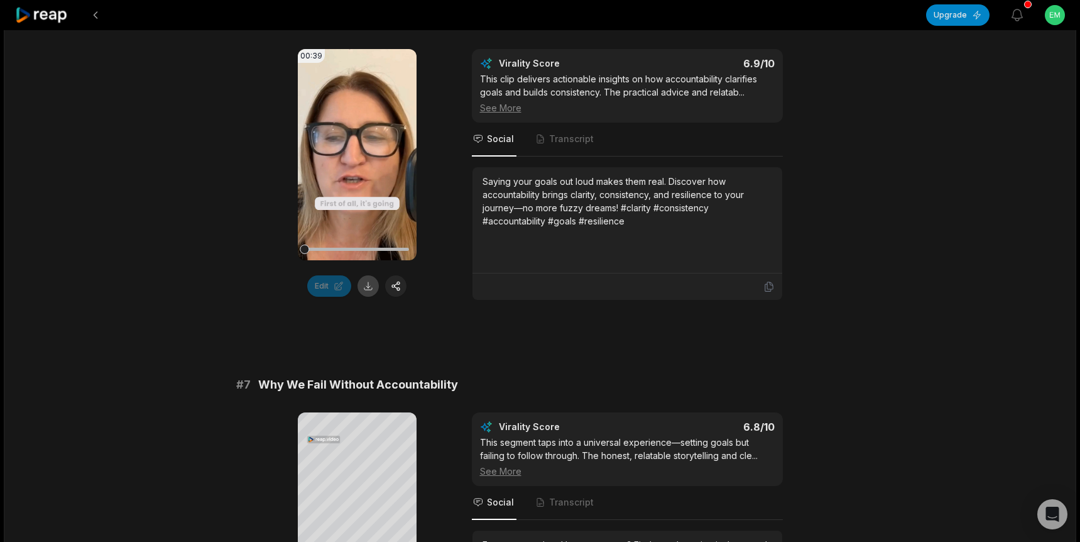
click at [369, 289] on button at bounding box center [368, 285] width 21 height 21
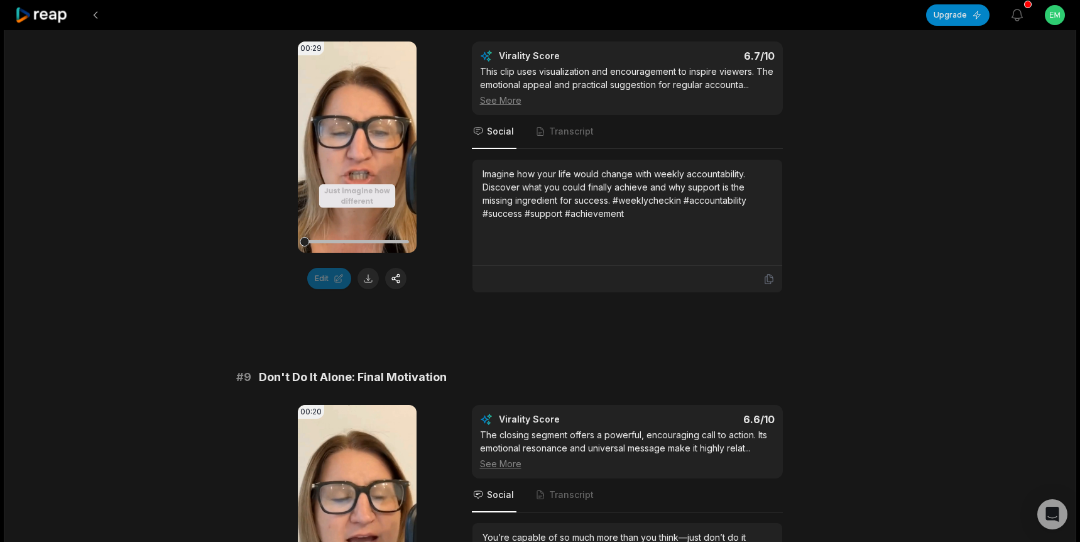
scroll to position [2845, 0]
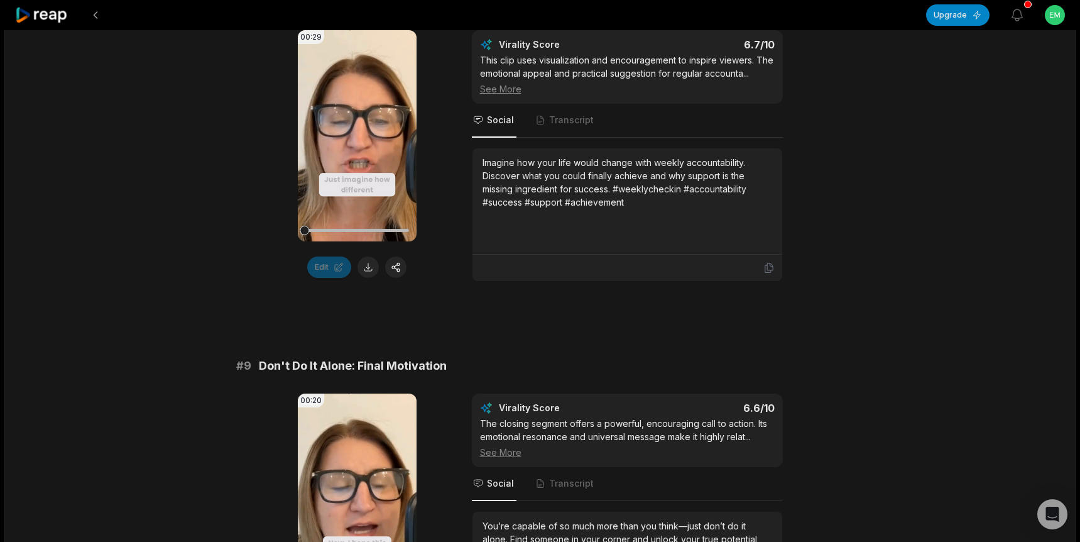
click at [368, 270] on button at bounding box center [368, 266] width 21 height 21
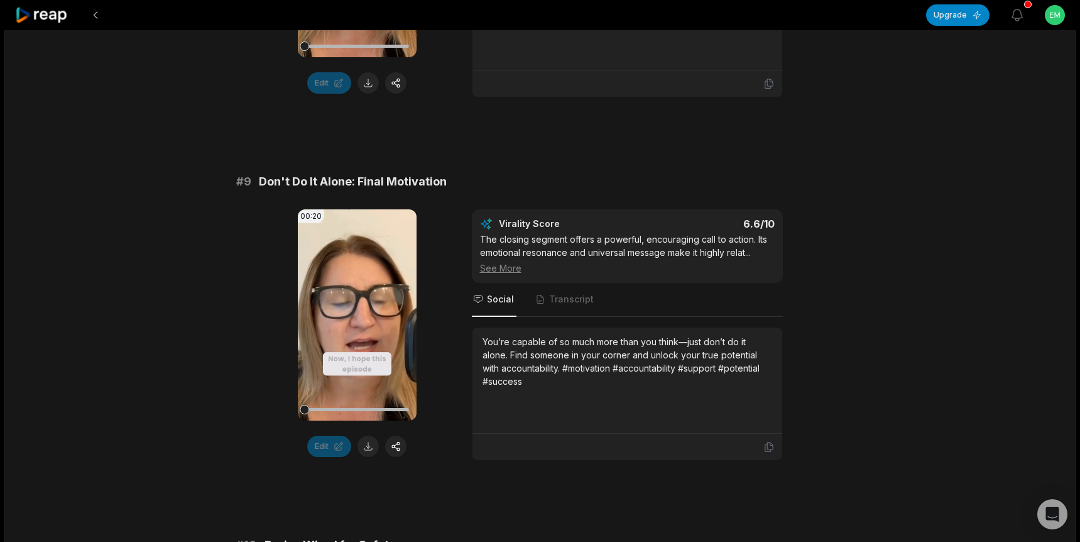
scroll to position [3026, 0]
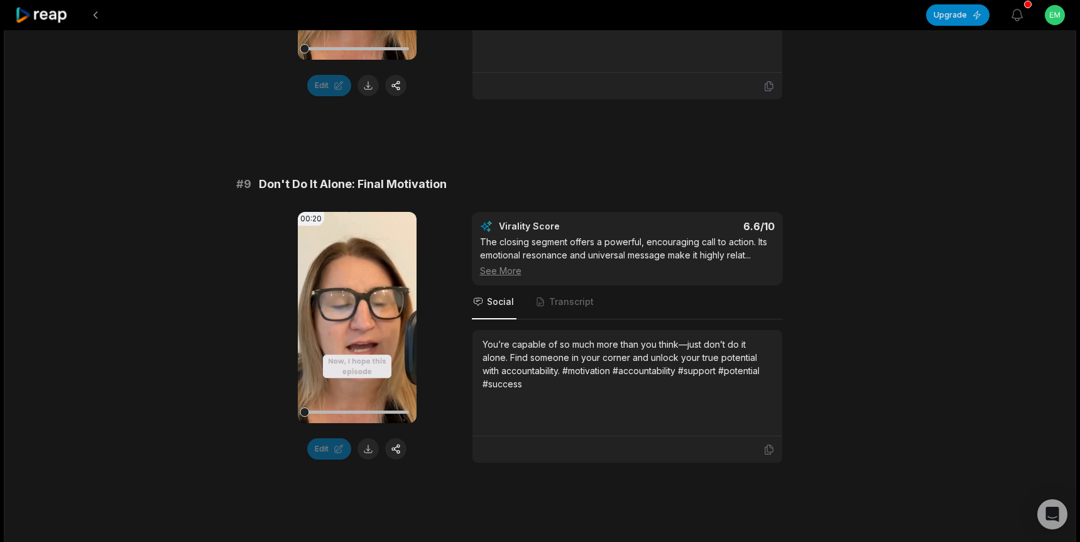
click at [365, 449] on button at bounding box center [368, 448] width 21 height 21
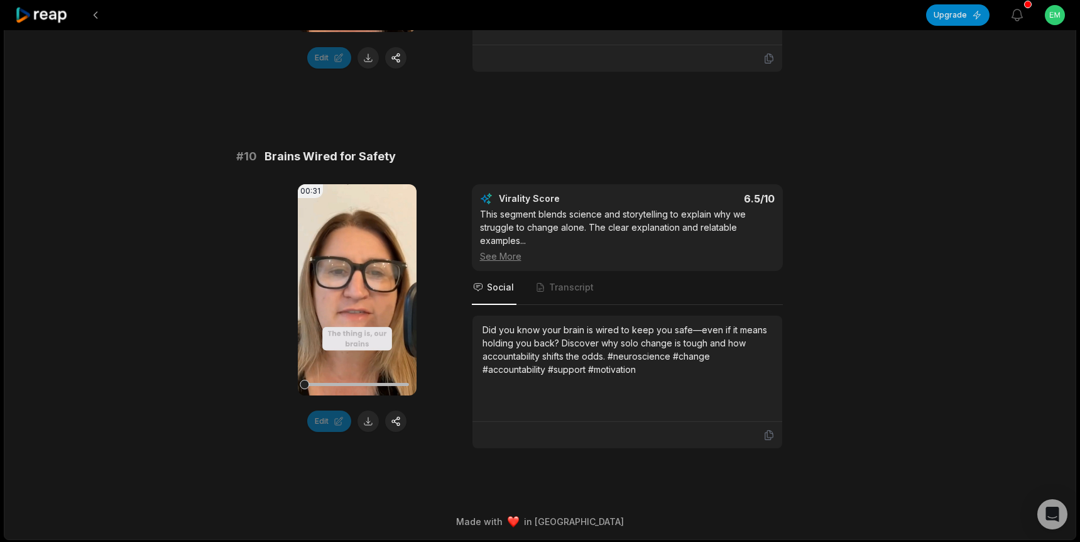
scroll to position [3419, 0]
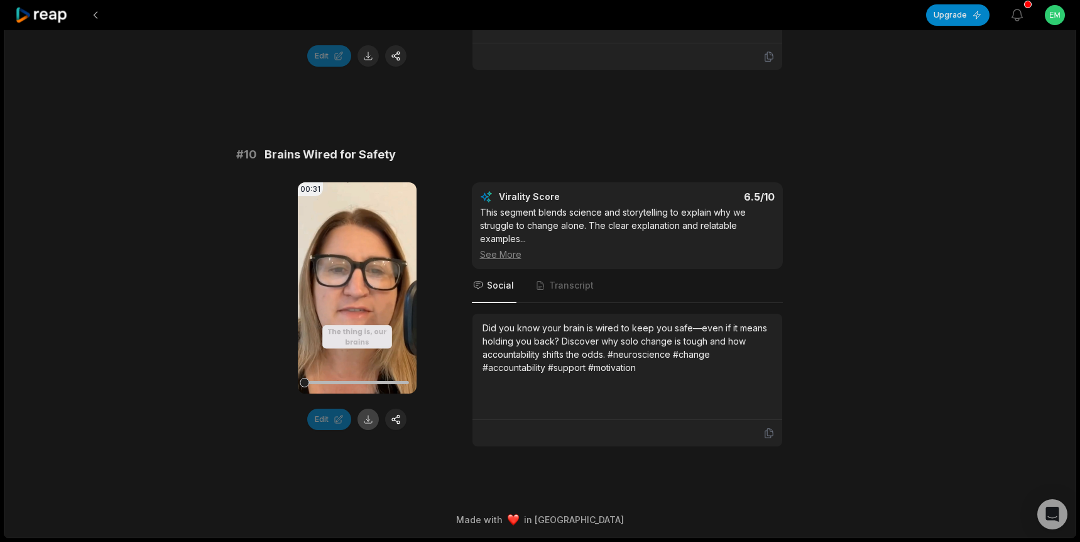
click at [368, 420] on button at bounding box center [368, 418] width 21 height 21
drag, startPoint x: 1016, startPoint y: 409, endPoint x: 1053, endPoint y: 429, distance: 42.2
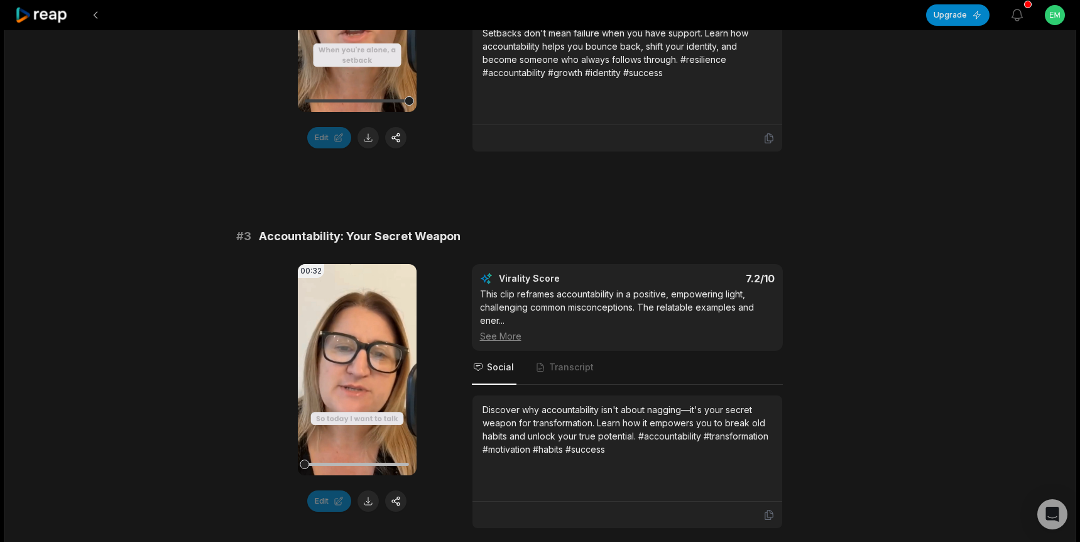
scroll to position [802, 0]
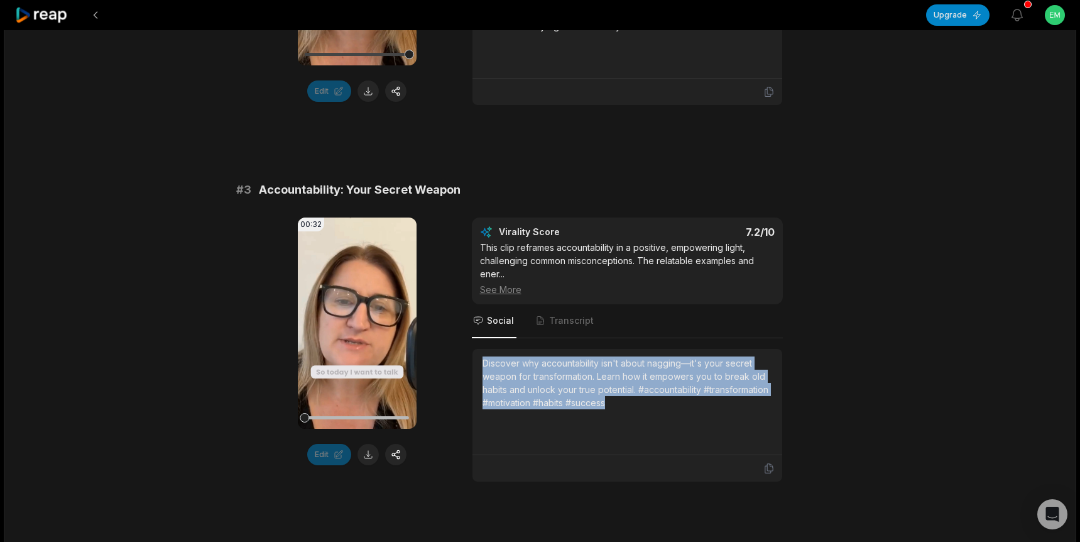
drag, startPoint x: 615, startPoint y: 404, endPoint x: 481, endPoint y: 362, distance: 140.3
click at [481, 362] on div "Discover why accountability isn't about nagging—it's your secret weapon for tra…" at bounding box center [628, 402] width 310 height 106
copy div "Discover why accountability isn't about nagging—it's your secret weapon for tra…"
click at [354, 321] on icon at bounding box center [357, 323] width 9 height 11
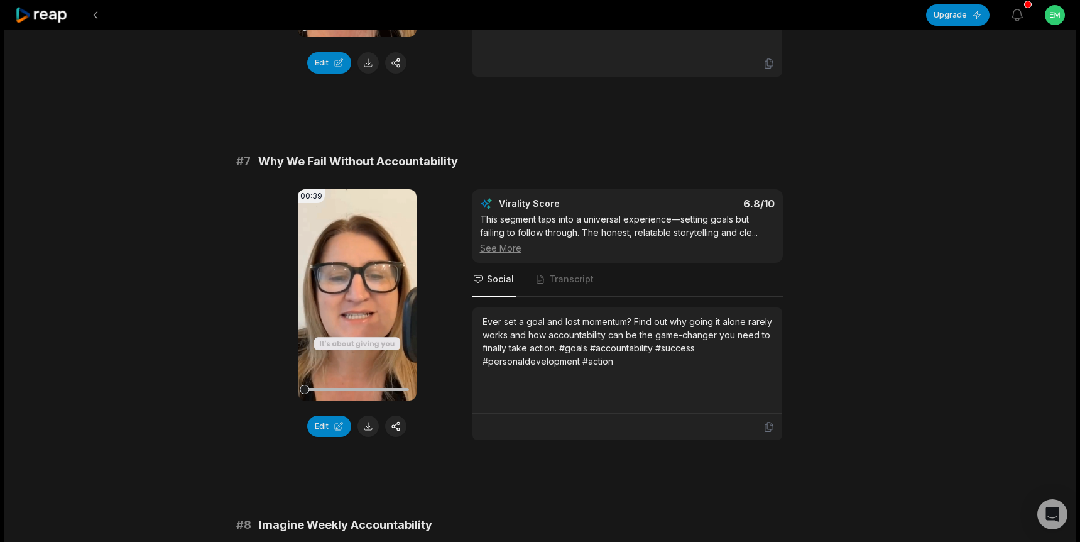
scroll to position [2224, 0]
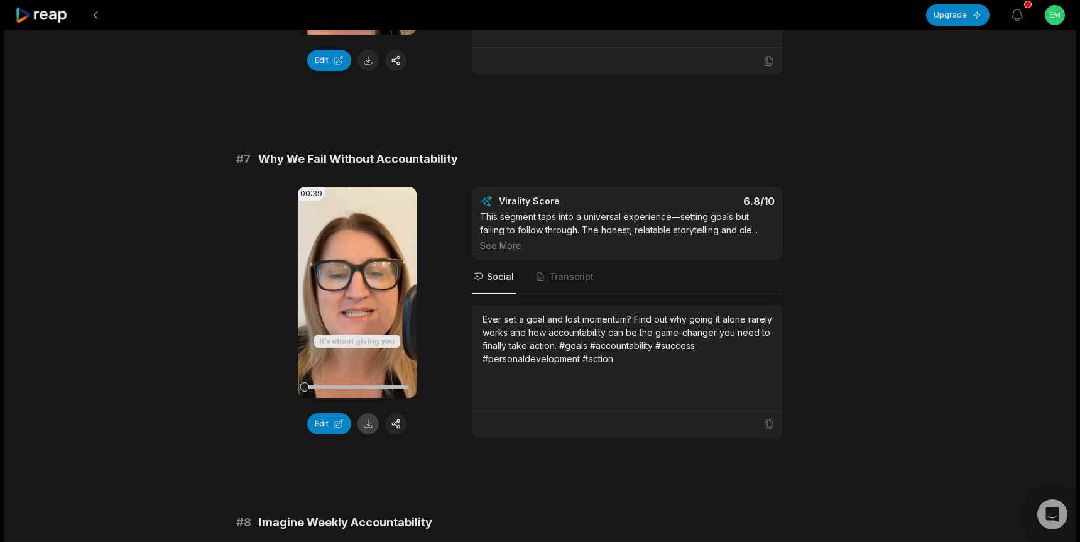
click at [364, 423] on button at bounding box center [368, 423] width 21 height 21
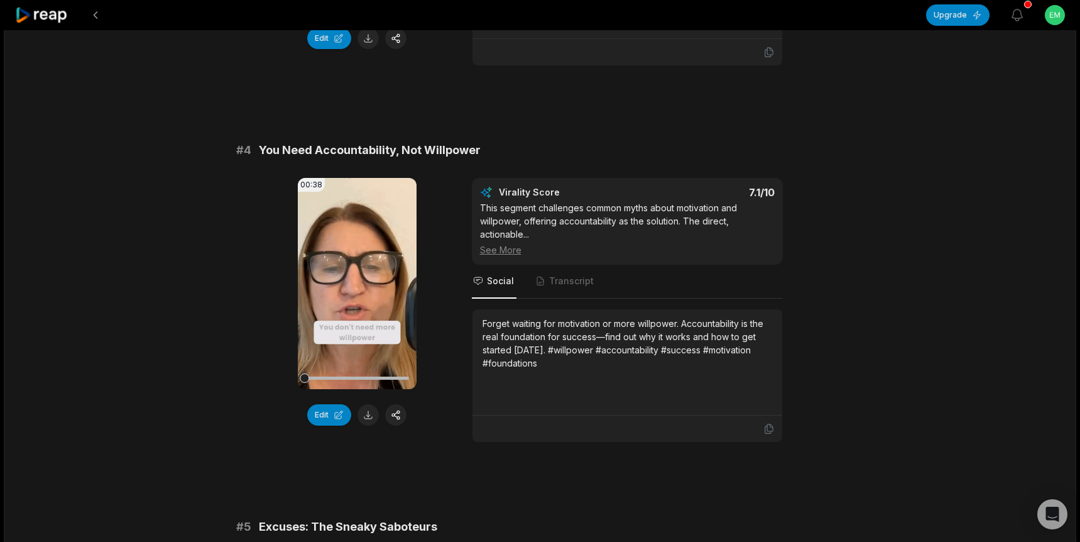
scroll to position [1130, 0]
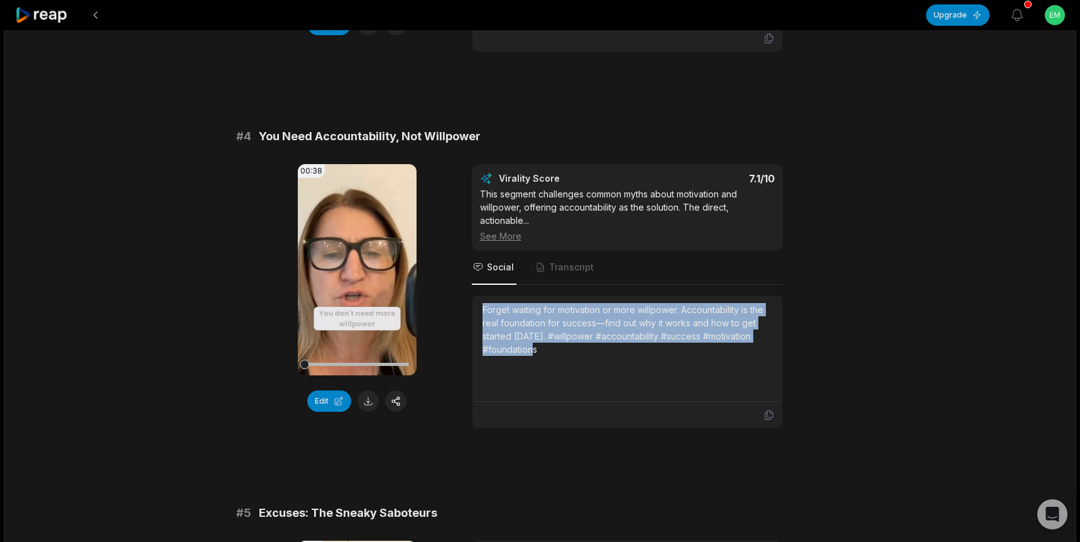
drag, startPoint x: 545, startPoint y: 354, endPoint x: 483, endPoint y: 305, distance: 79.2
click at [483, 305] on div "Forget waiting for motivation or more willpower. Accountability is the real fou…" at bounding box center [628, 329] width 290 height 53
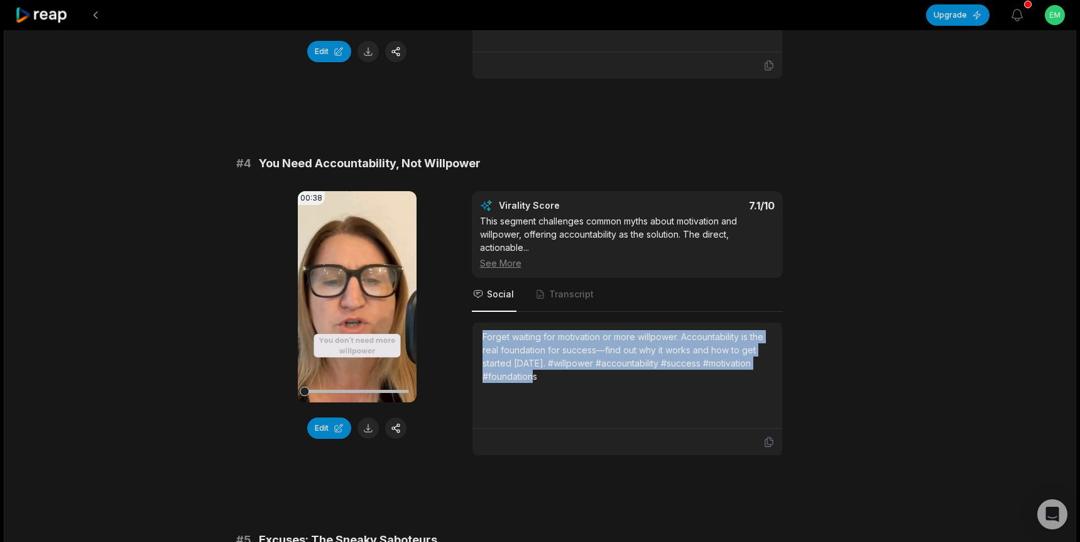
scroll to position [1146, 0]
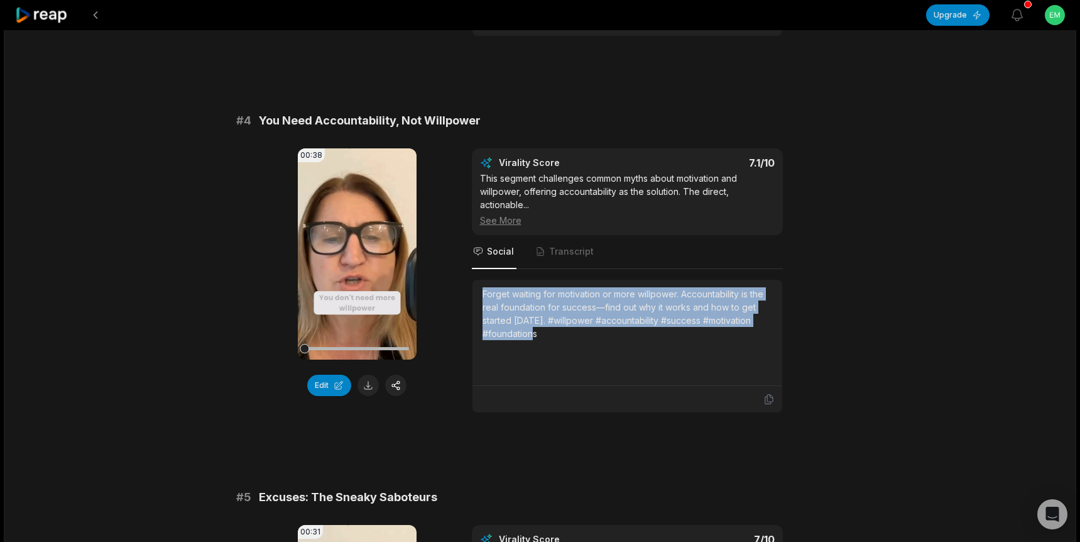
copy div "Forget waiting for motivation or more willpower. Accountability is the real fou…"
click at [356, 253] on icon at bounding box center [357, 253] width 9 height 11
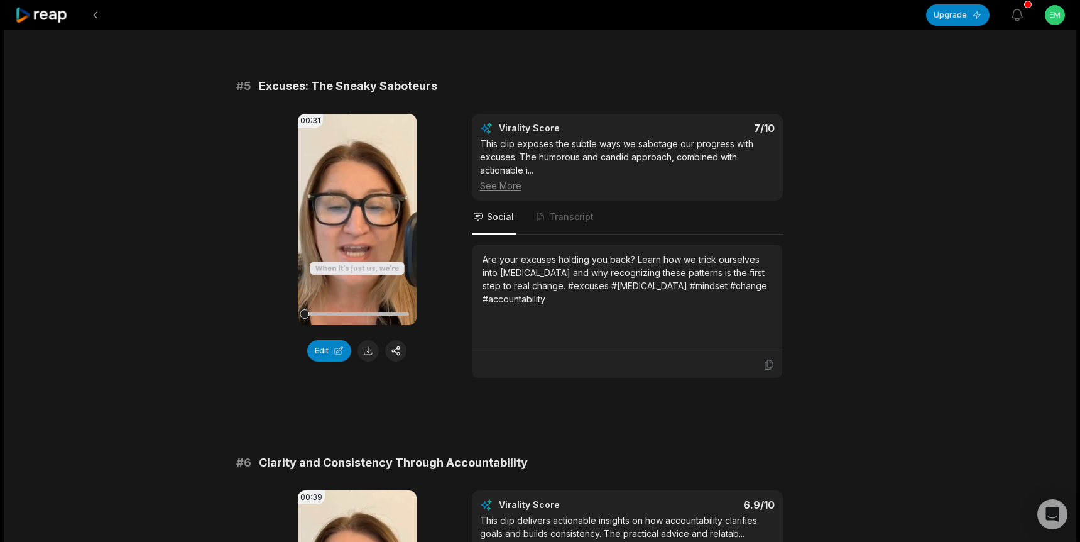
scroll to position [1571, 0]
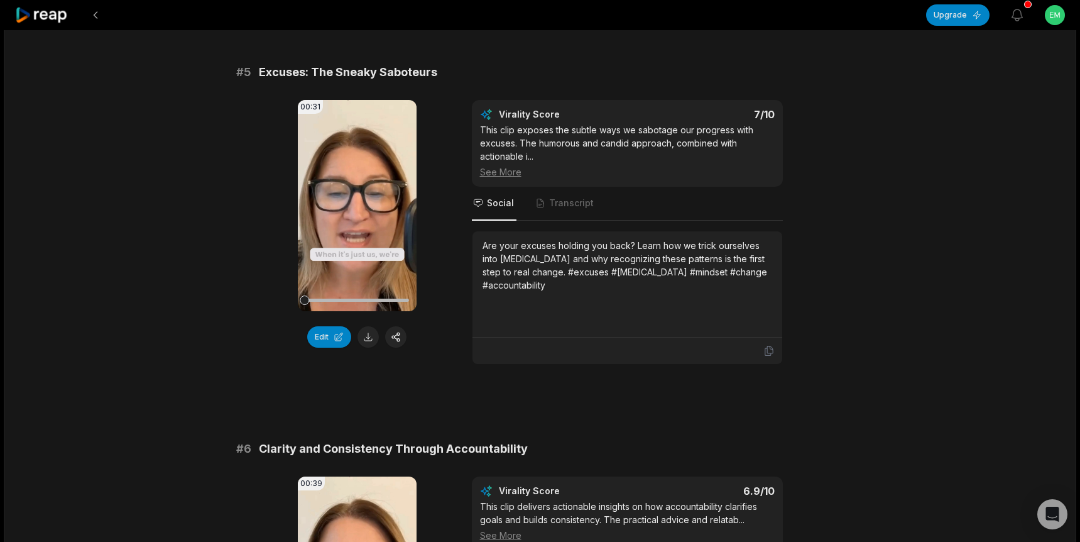
drag, startPoint x: 514, startPoint y: 280, endPoint x: 481, endPoint y: 244, distance: 48.9
click at [481, 244] on div "Are your excuses holding you back? Learn how we trick ourselves into [MEDICAL_D…" at bounding box center [628, 284] width 310 height 106
copy div "Are your excuses holding you back? Learn how we trick ourselves into [MEDICAL_D…"
click at [351, 201] on icon at bounding box center [356, 205] width 15 height 15
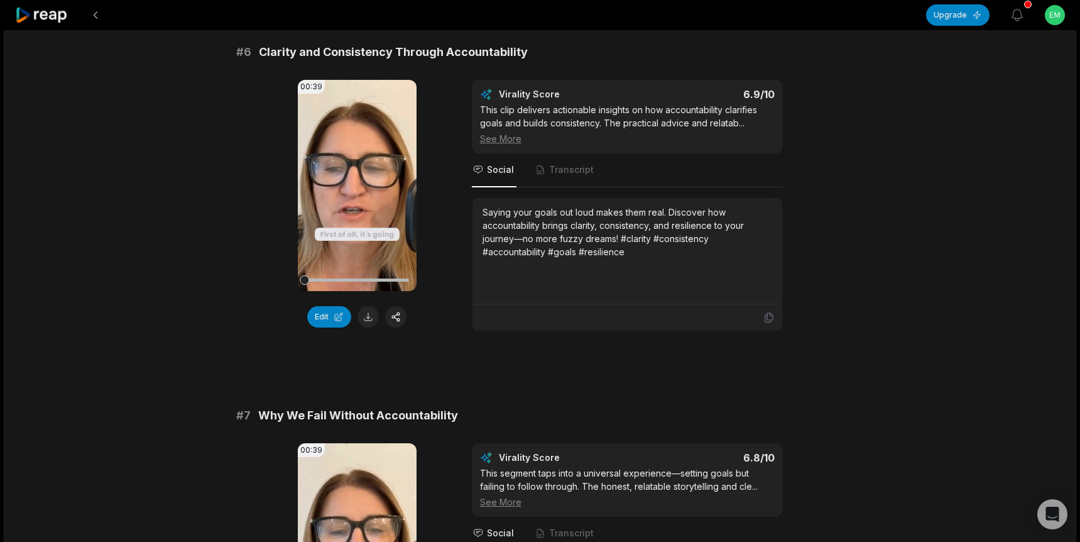
scroll to position [1979, 0]
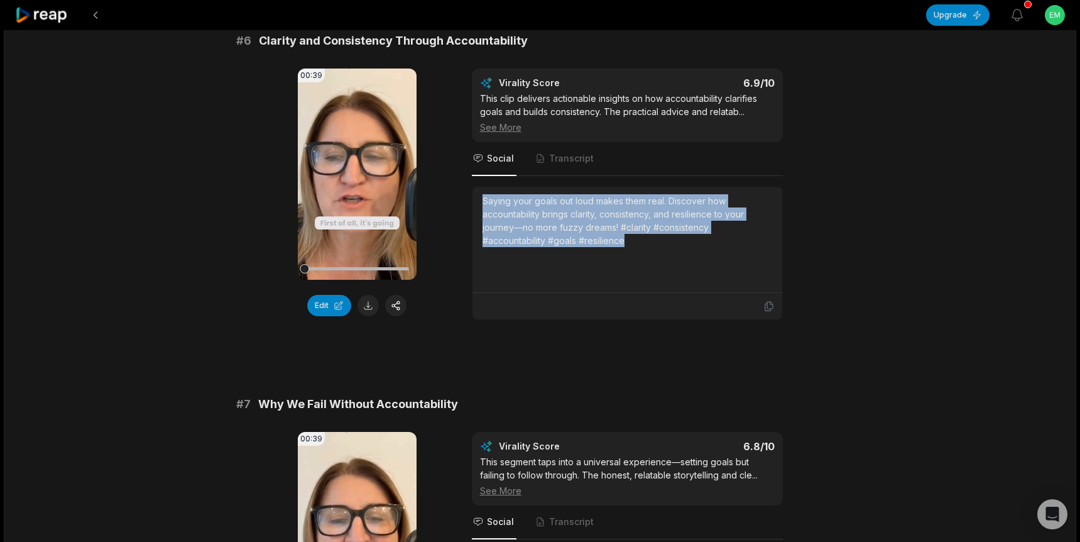
drag, startPoint x: 631, startPoint y: 244, endPoint x: 481, endPoint y: 203, distance: 155.0
click at [481, 203] on div "Saying your goals out loud makes them real. Discover how accountability brings …" at bounding box center [628, 240] width 310 height 106
copy div "Saying your goals out loud makes them real. Discover how accountability brings …"
click at [354, 171] on icon at bounding box center [357, 173] width 9 height 11
click at [377, 269] on div at bounding box center [378, 268] width 9 height 9
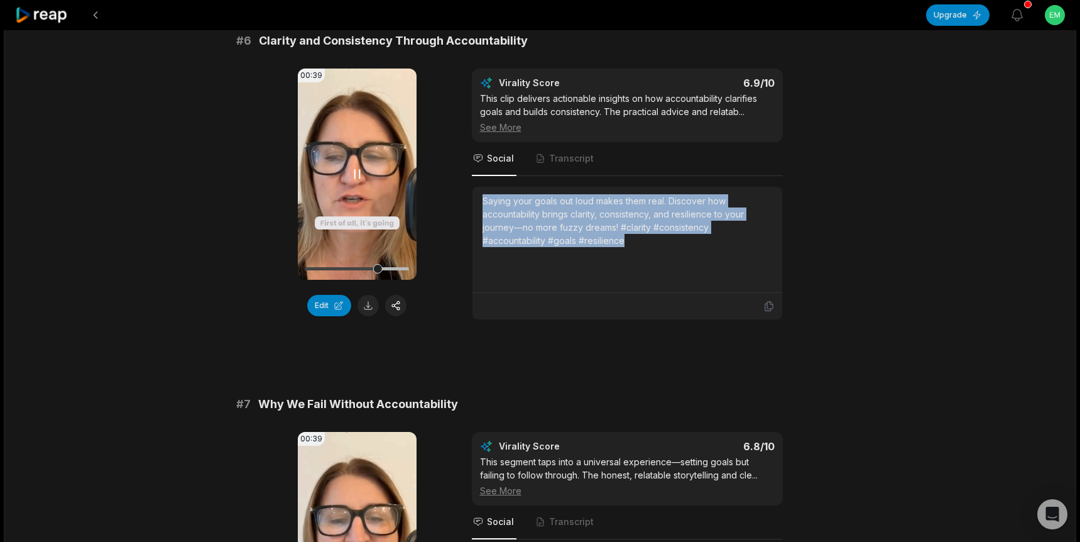
click at [355, 172] on icon at bounding box center [357, 174] width 5 height 8
drag, startPoint x: 361, startPoint y: 175, endPoint x: 352, endPoint y: 168, distance: 11.2
click at [361, 175] on icon at bounding box center [357, 173] width 9 height 11
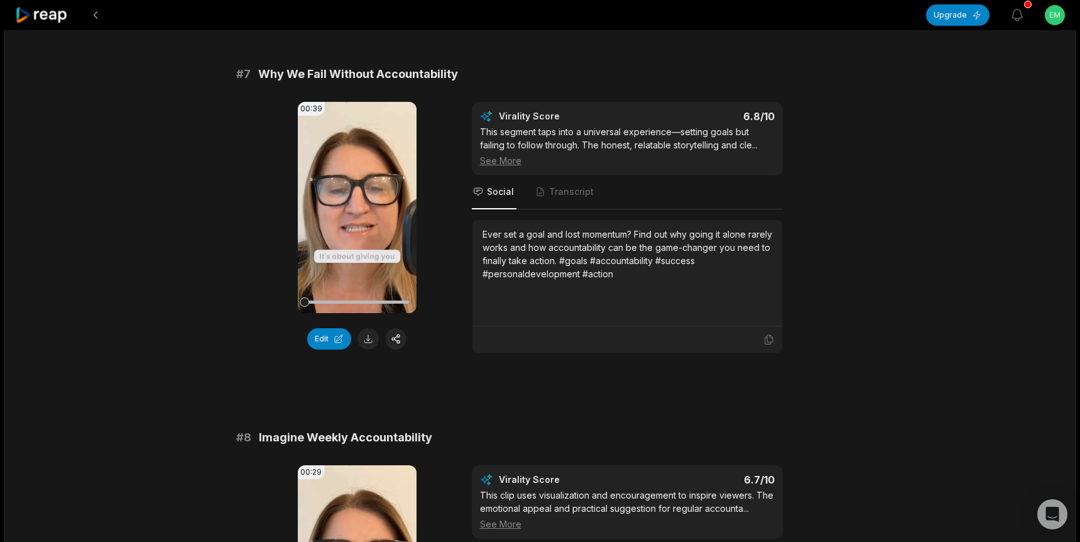
scroll to position [2304, 0]
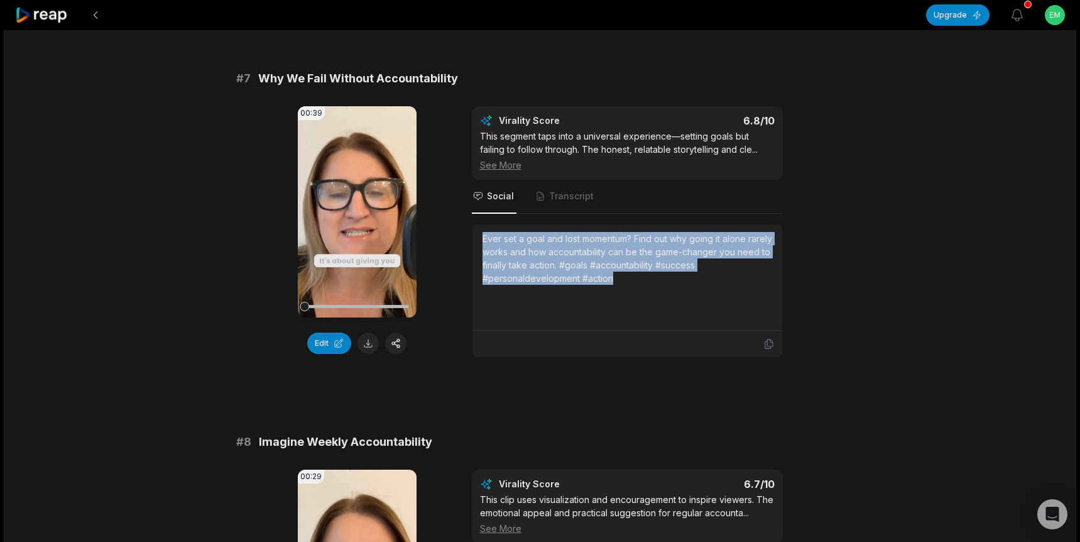
drag, startPoint x: 624, startPoint y: 282, endPoint x: 479, endPoint y: 239, distance: 150.7
click at [479, 239] on div "Ever set a goal and lost momentum? Find out why going it alone rarely works and…" at bounding box center [628, 277] width 310 height 106
copy div "Ever set a goal and lost momentum? Find out why going it alone rarely works and…"
drag, startPoint x: 356, startPoint y: 219, endPoint x: 261, endPoint y: 8, distance: 232.0
click at [356, 217] on div "00:39 Your browser does not support mp4 format." at bounding box center [357, 211] width 119 height 211
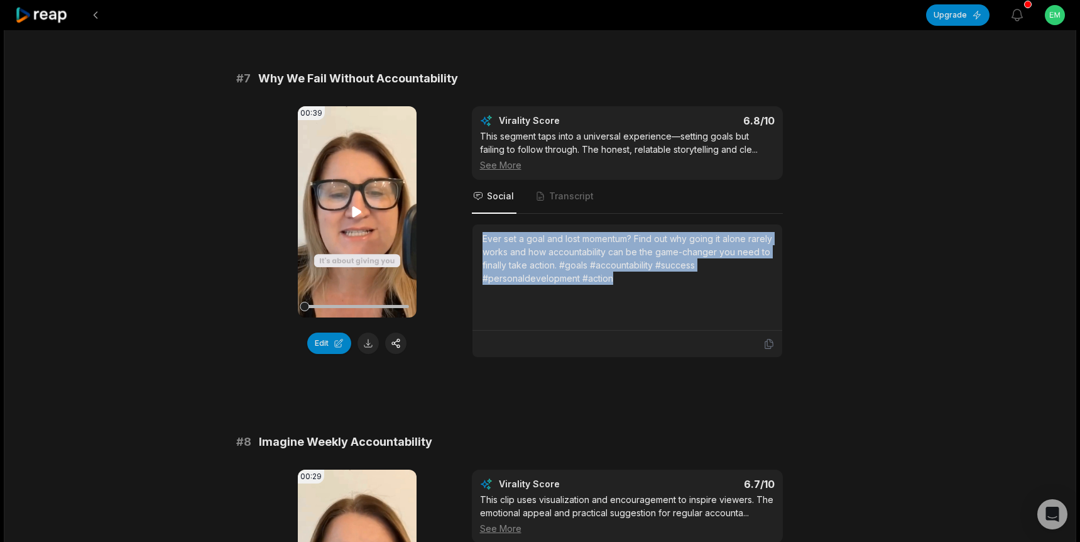
click at [353, 210] on icon at bounding box center [357, 211] width 9 height 11
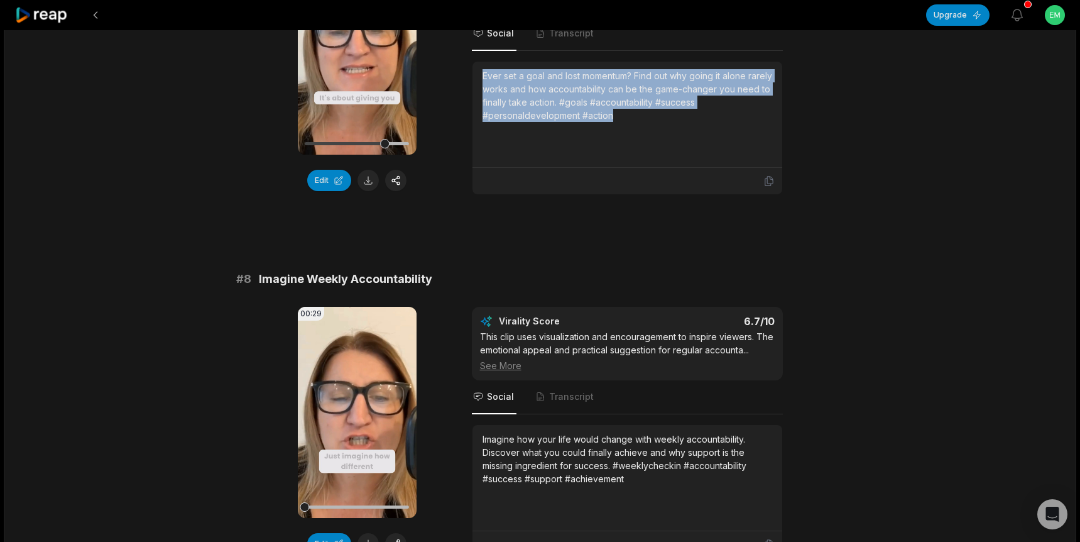
scroll to position [2487, 0]
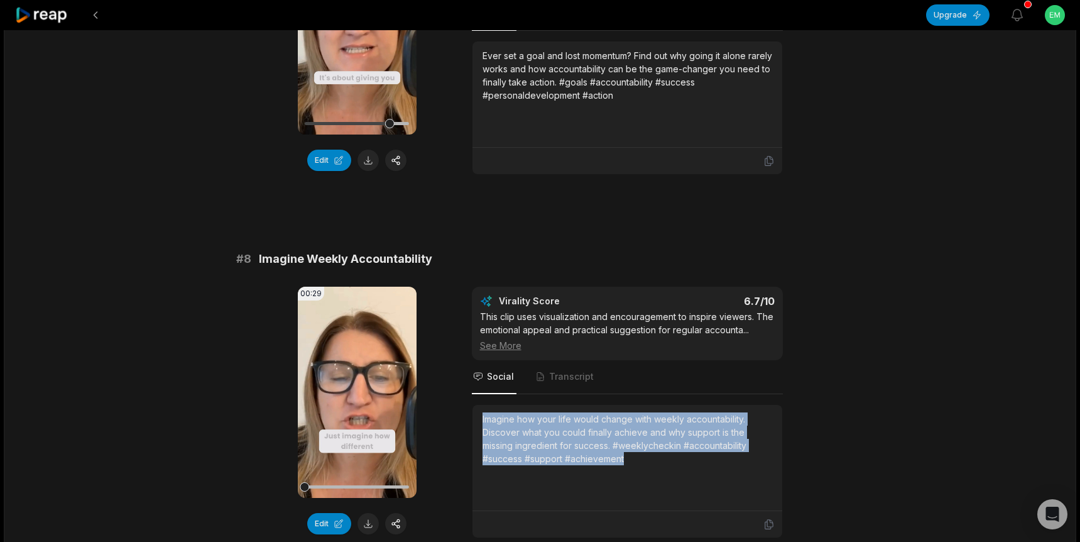
drag, startPoint x: 556, startPoint y: 450, endPoint x: 476, endPoint y: 422, distance: 84.7
click at [476, 422] on div "Imagine how your life would change with weekly accountability. Discover what yo…" at bounding box center [628, 458] width 310 height 106
copy div "Imagine how your life would change with weekly accountability. Discover what yo…"
click at [354, 391] on icon at bounding box center [357, 391] width 9 height 11
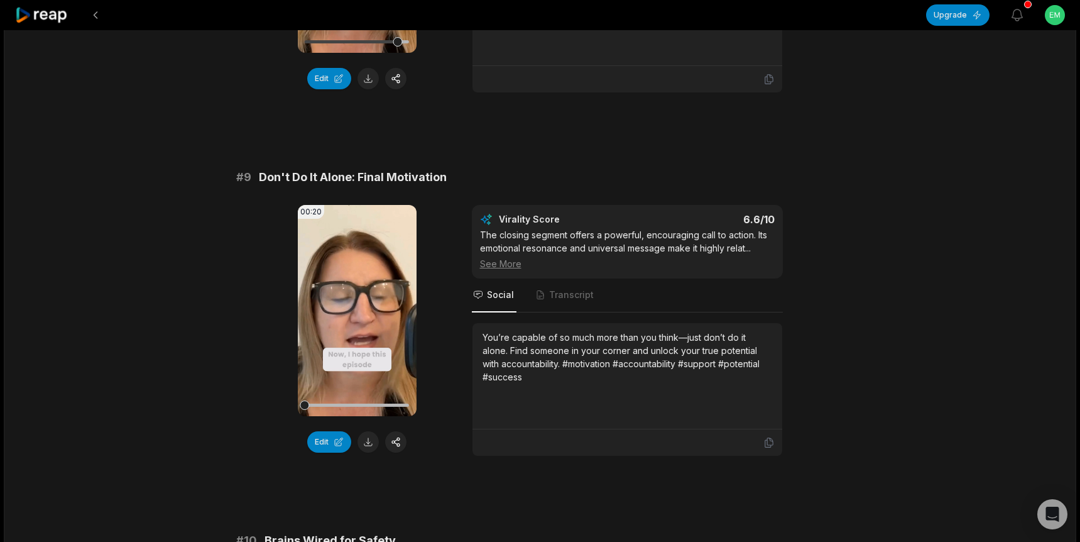
scroll to position [2970, 0]
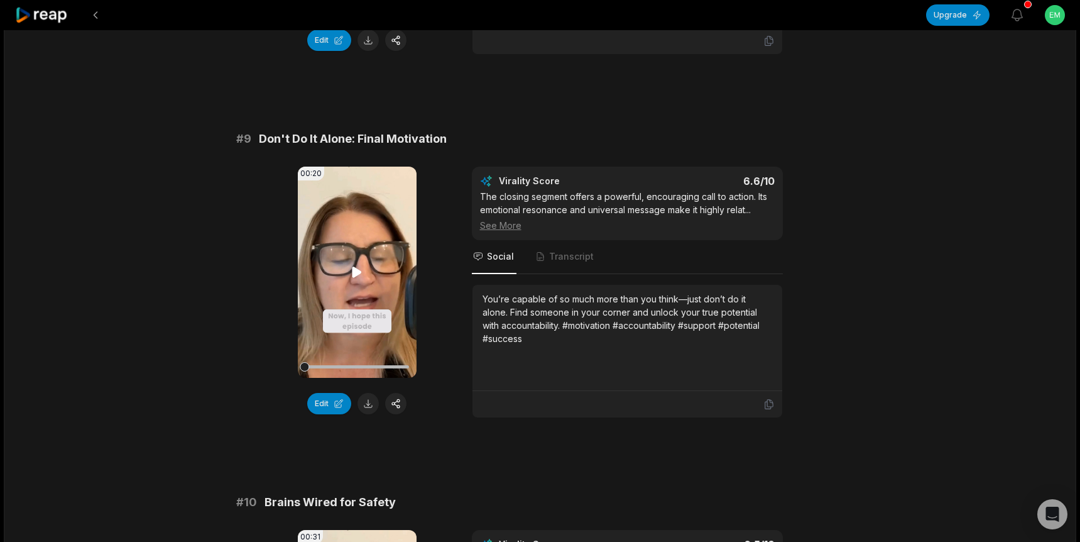
drag, startPoint x: 353, startPoint y: 270, endPoint x: 375, endPoint y: 280, distance: 24.2
click at [353, 270] on icon at bounding box center [357, 271] width 9 height 11
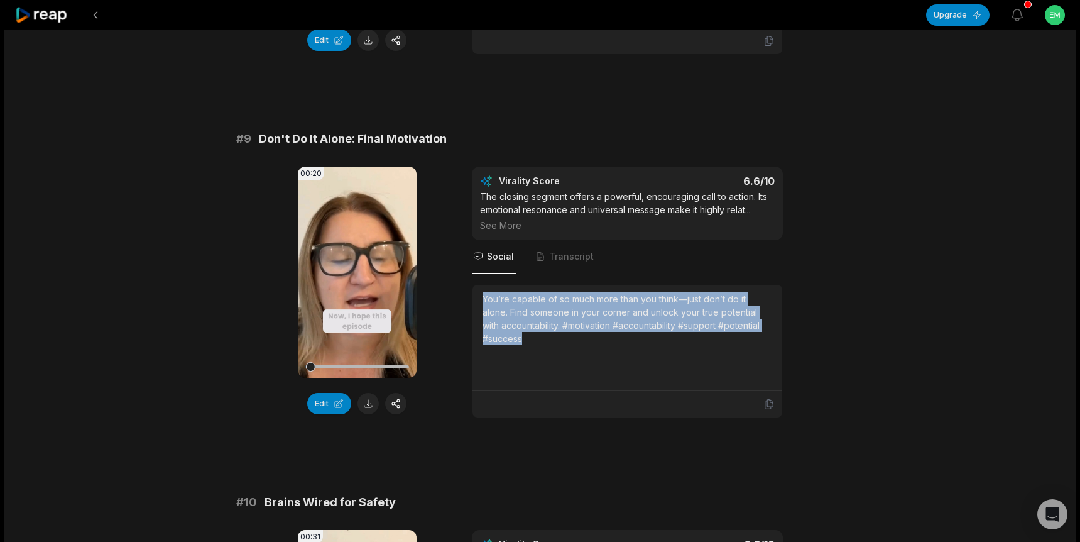
drag, startPoint x: 533, startPoint y: 342, endPoint x: 480, endPoint y: 297, distance: 69.1
click at [480, 297] on div "You’re capable of so much more than you think—just don’t do it alone. Find some…" at bounding box center [628, 338] width 310 height 106
copy div "You’re capable of so much more than you think—just don’t do it alone. Find some…"
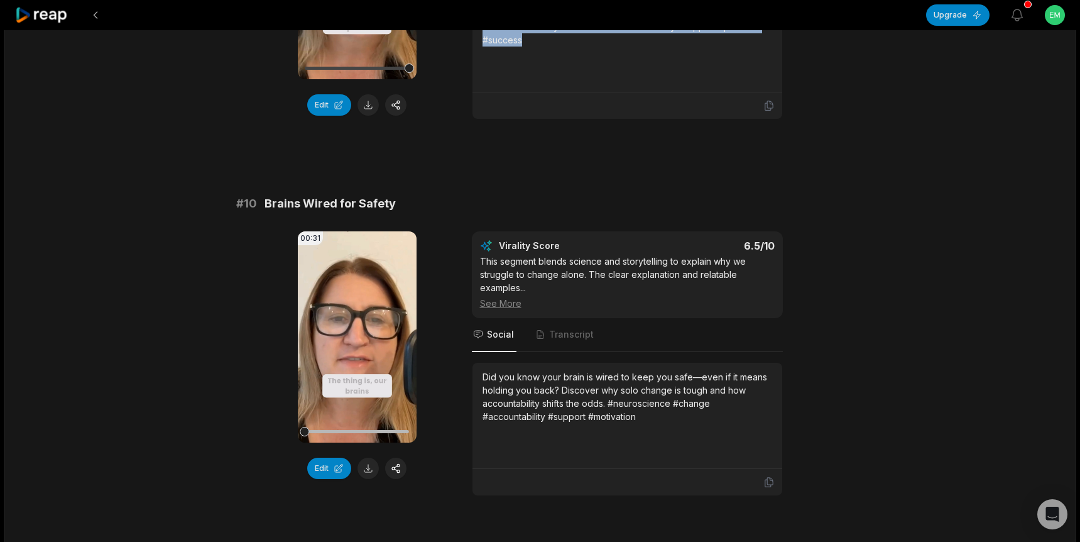
scroll to position [3286, 0]
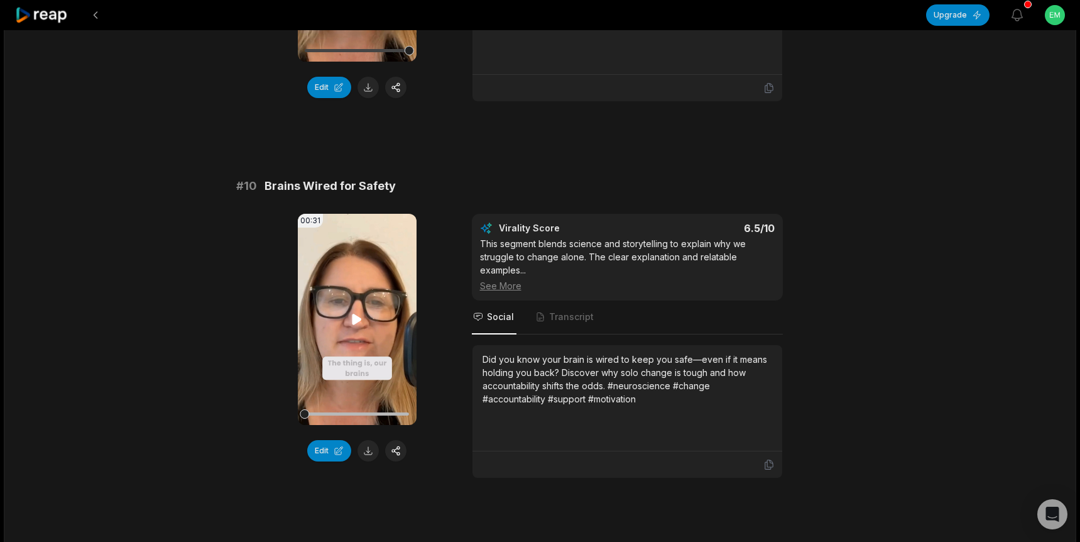
click at [358, 322] on icon at bounding box center [357, 319] width 9 height 11
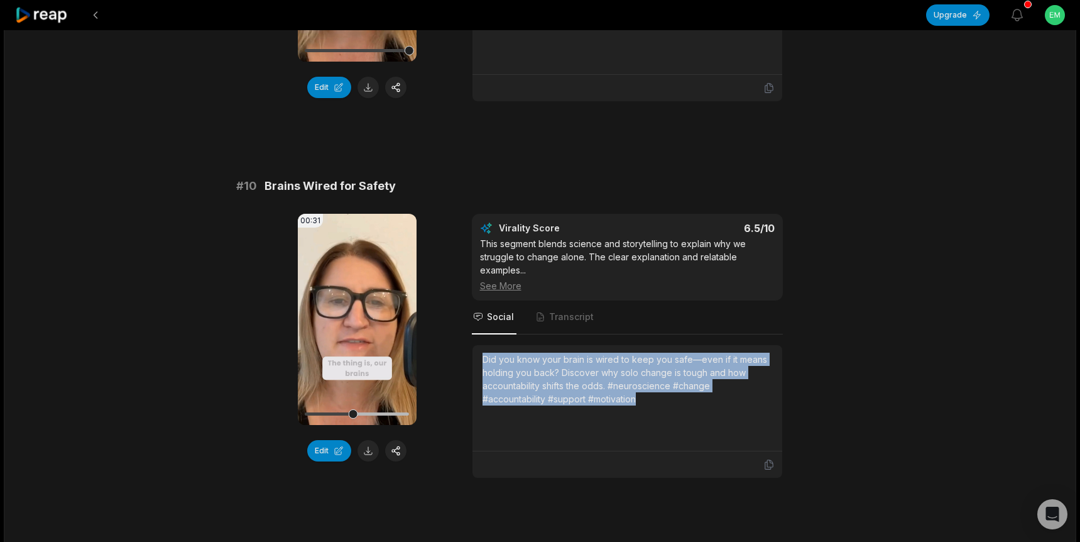
drag, startPoint x: 633, startPoint y: 398, endPoint x: 472, endPoint y: 360, distance: 165.4
click at [473, 360] on div "Did you know your brain is wired to keep you safe—even if it means holding you …" at bounding box center [628, 398] width 310 height 106
